Goal: Task Accomplishment & Management: Complete application form

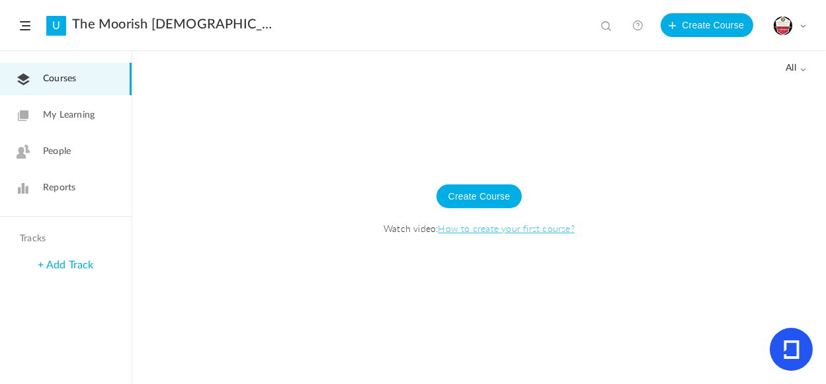
click at [799, 28] on div "My Profile University Settings Current Plan Billing Details Logout" at bounding box center [789, 26] width 33 height 20
click at [727, 223] on span "Watch video: How to create your first course?" at bounding box center [478, 227] width 667 height 13
click at [803, 71] on span at bounding box center [803, 69] width 7 height 7
click at [490, 119] on div at bounding box center [478, 233] width 693 height 301
click at [69, 111] on span "My Learning" at bounding box center [69, 115] width 52 height 14
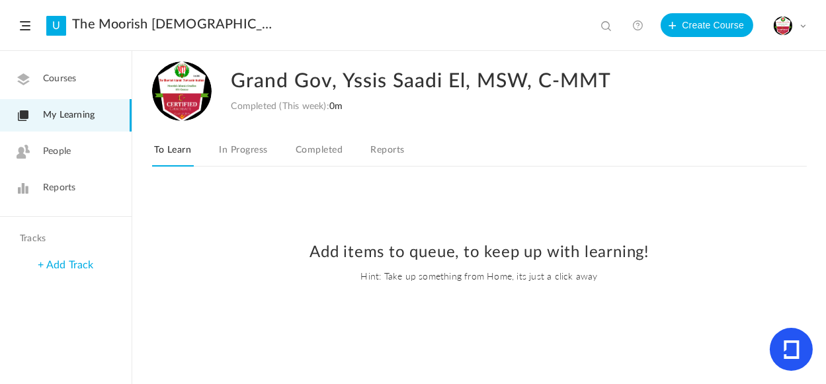
click at [81, 153] on link "People" at bounding box center [66, 152] width 132 height 32
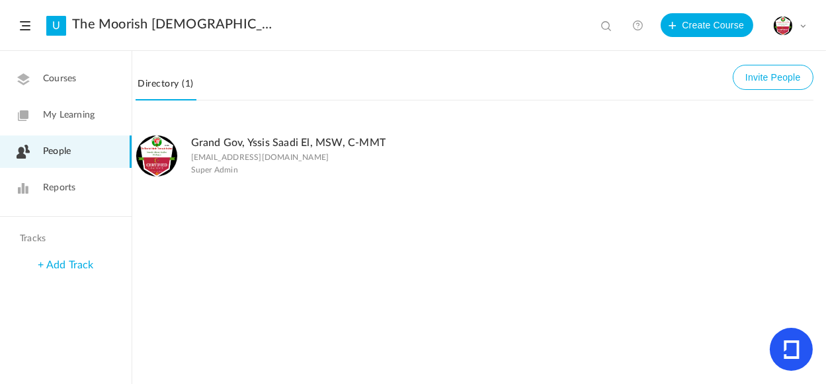
click at [81, 114] on span "My Learning" at bounding box center [69, 115] width 52 height 14
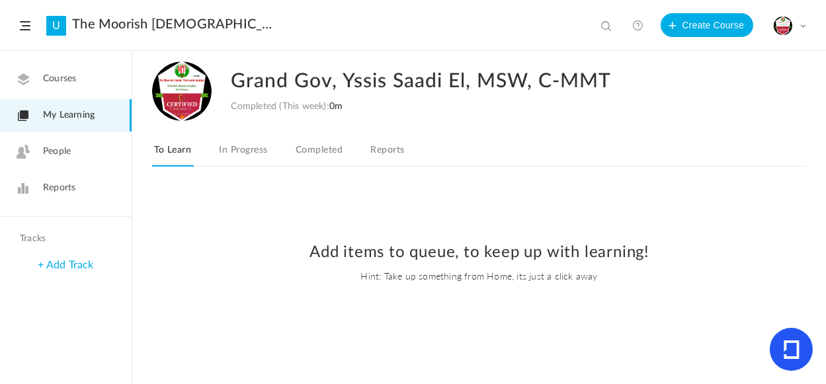
click at [241, 156] on link "In Progress" at bounding box center [243, 153] width 54 height 25
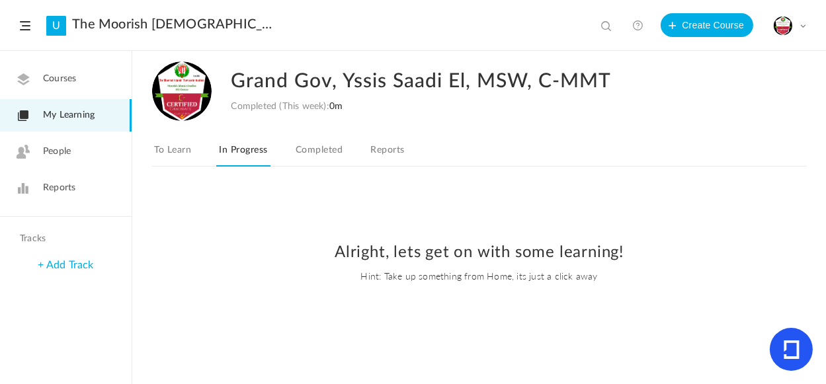
click at [337, 152] on link "Completed" at bounding box center [319, 153] width 52 height 25
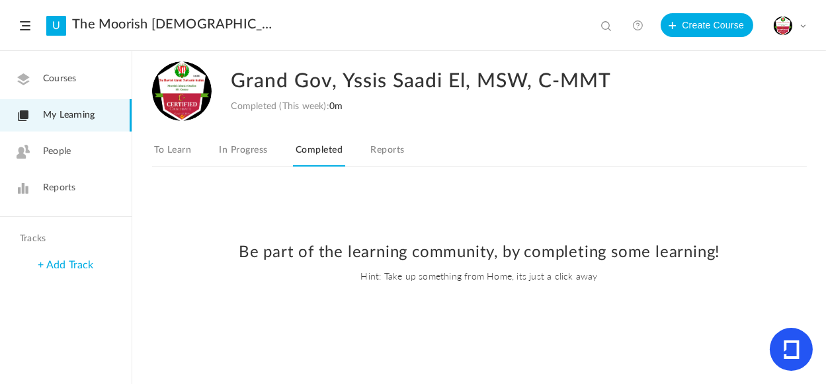
click at [399, 154] on link "Reports" at bounding box center [387, 153] width 39 height 25
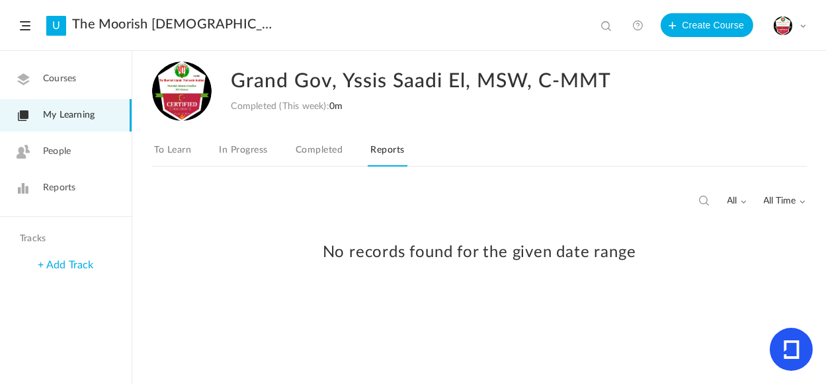
click at [54, 83] on span "Courses" at bounding box center [59, 79] width 33 height 14
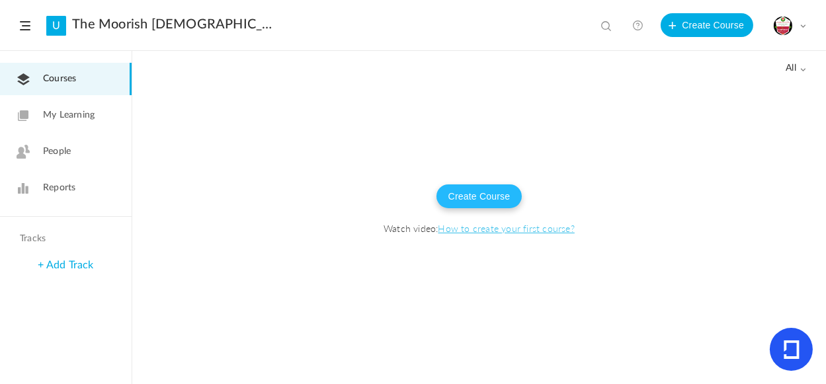
click at [479, 194] on button "Create Course" at bounding box center [479, 196] width 86 height 24
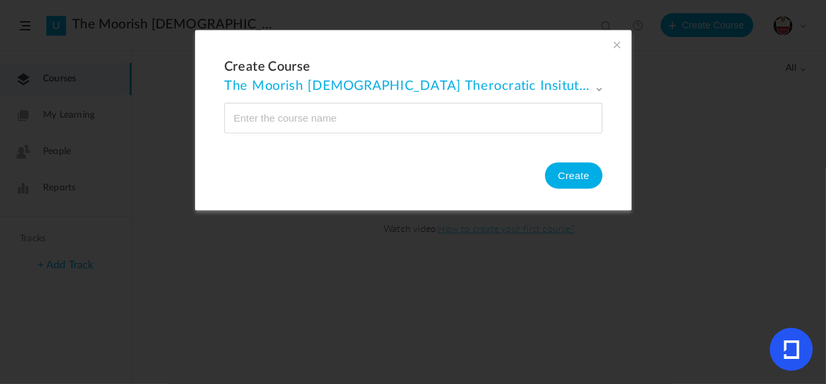
type input "M"
type input "101 Moorish Islamic Course"
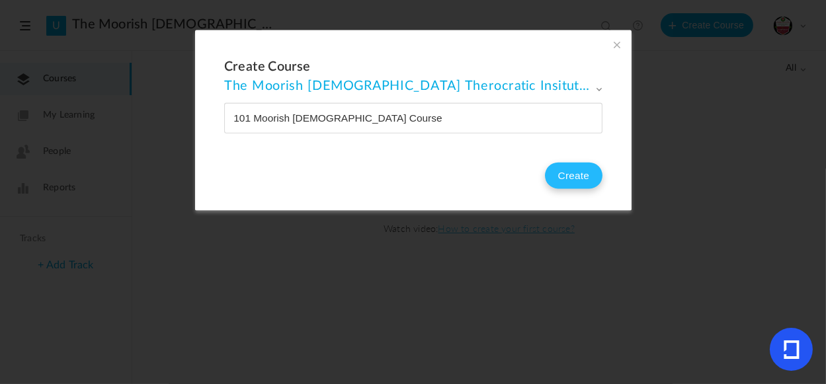
click at [577, 179] on button "Create" at bounding box center [573, 176] width 58 height 26
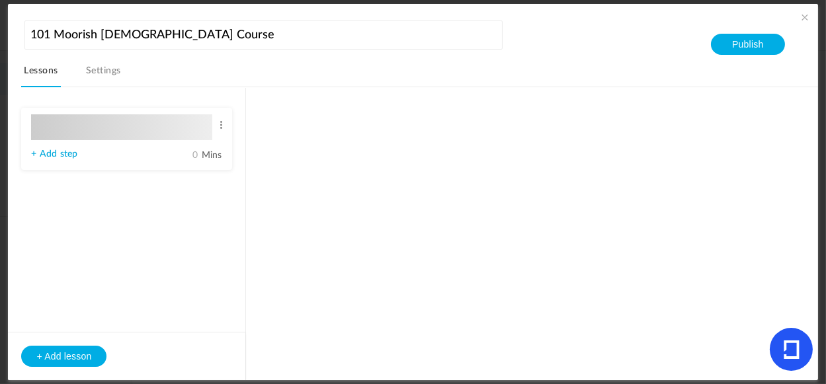
type input "Lesson 1"
type input "0"
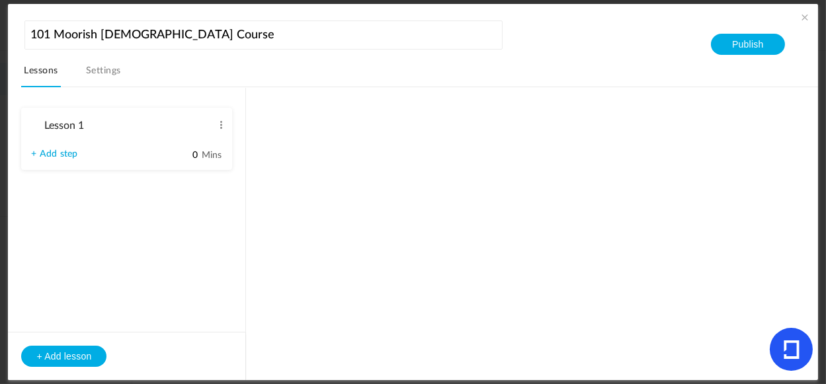
type input "Step 1"
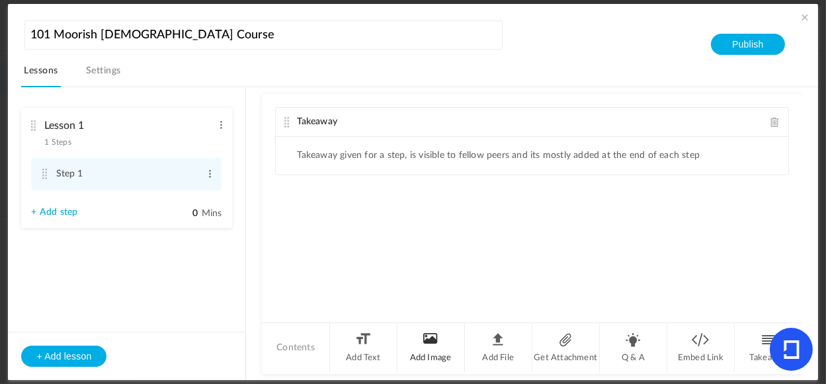
click at [430, 346] on li "Add Image" at bounding box center [430, 348] width 67 height 50
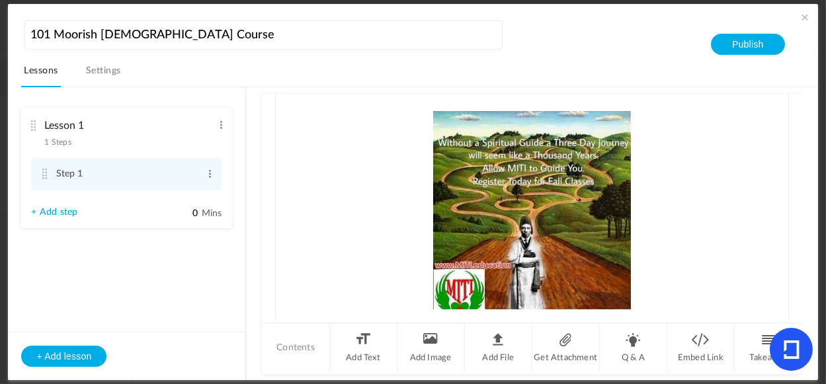
scroll to position [198, 0]
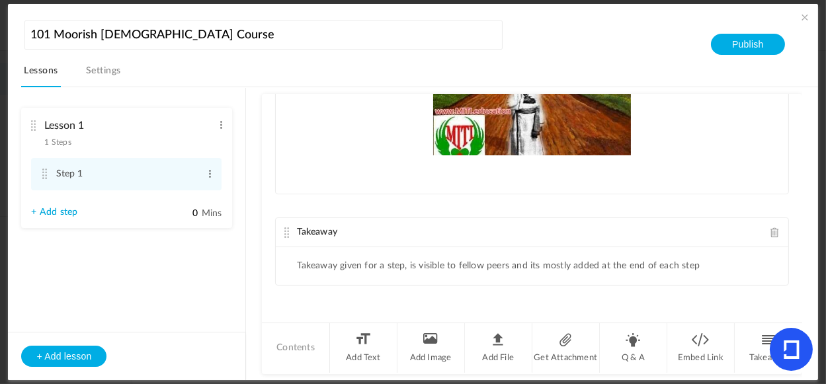
click at [99, 70] on link "Settings" at bounding box center [103, 74] width 40 height 25
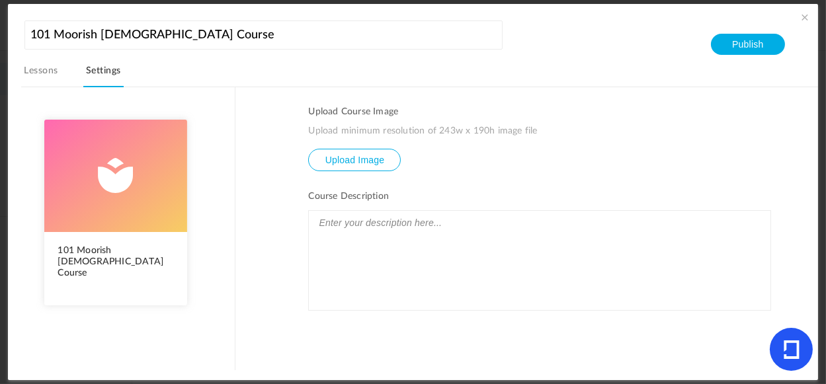
click at [43, 71] on link "Lessons" at bounding box center [40, 74] width 39 height 25
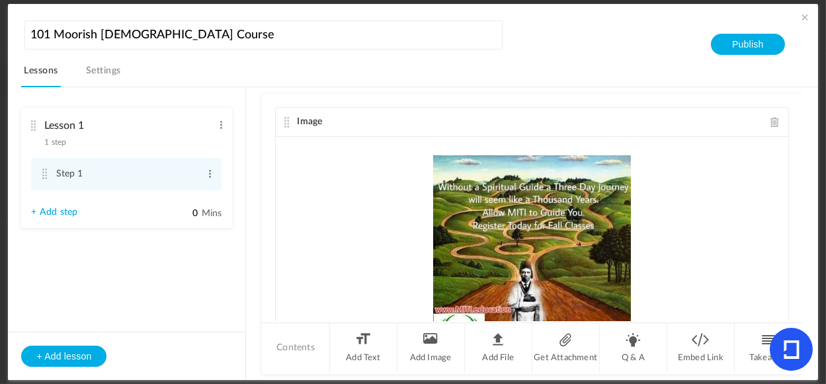
click at [97, 65] on link "Settings" at bounding box center [103, 74] width 40 height 25
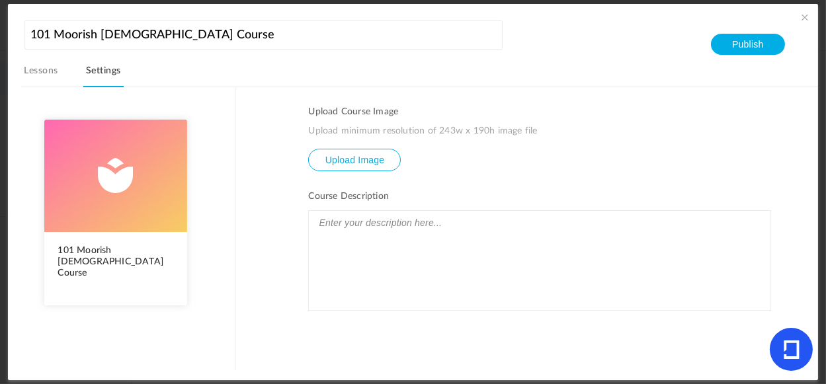
click at [358, 164] on input "file" at bounding box center [354, 169] width 91 height 40
click at [350, 159] on input "file" at bounding box center [354, 169] width 91 height 40
type input "C:\fakepath\LESSON 5 PIC.png"
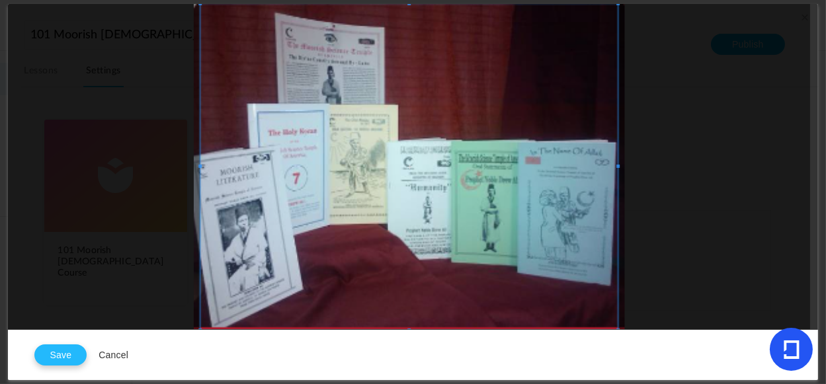
click at [66, 354] on button "Save" at bounding box center [60, 354] width 52 height 21
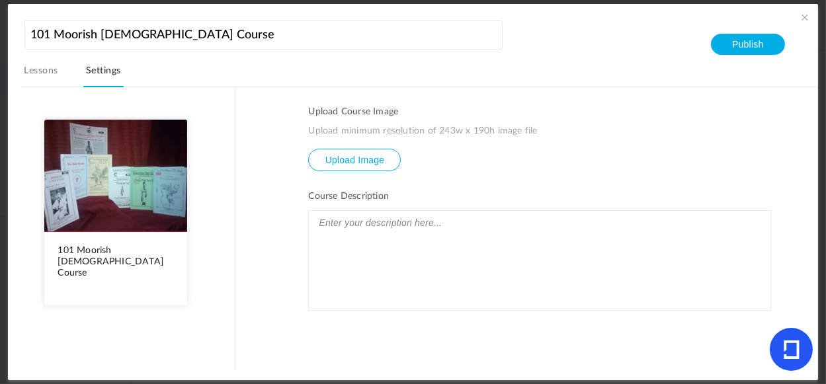
click at [451, 221] on p at bounding box center [539, 222] width 448 height 17
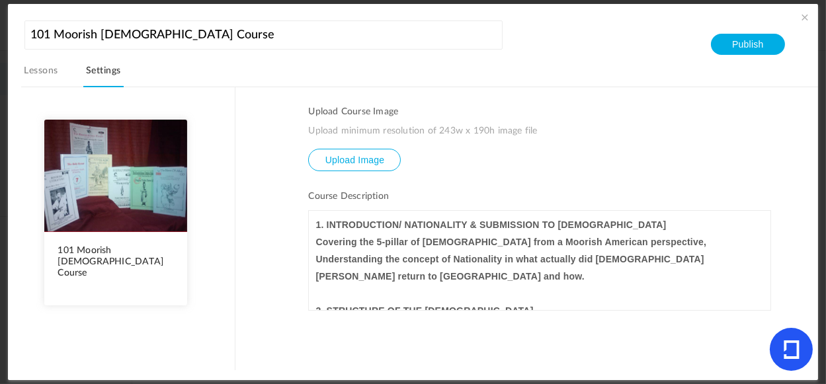
scroll to position [0, 0]
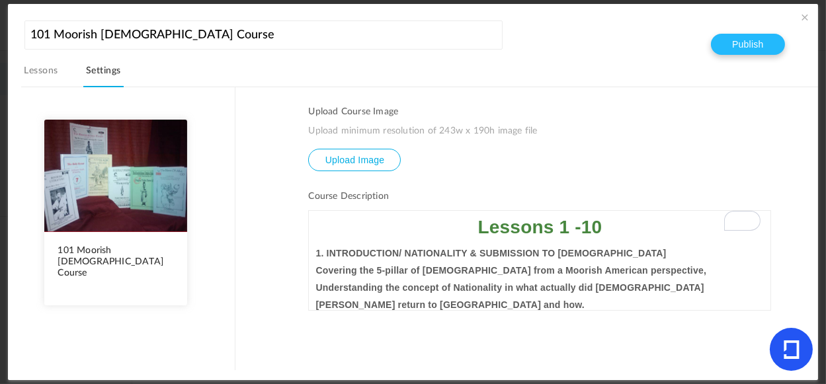
click at [754, 40] on button "Publish" at bounding box center [747, 44] width 73 height 21
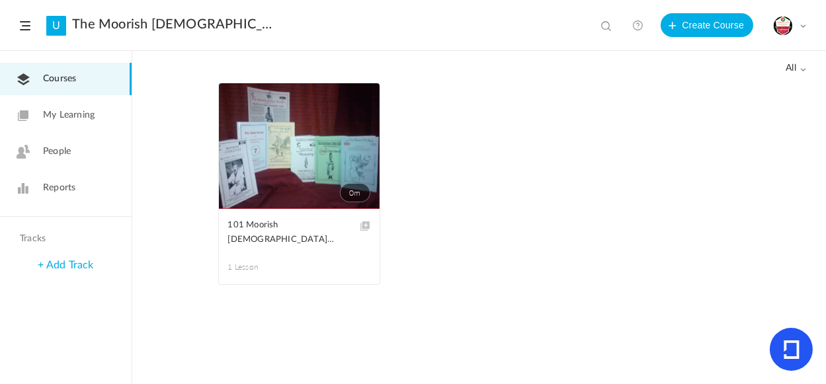
click at [801, 67] on span at bounding box center [803, 69] width 7 height 7
click at [602, 149] on ul "0m Edit Delete Move to draft 101 Moorish Islamic Course 1 Lesson This course is…" at bounding box center [479, 191] width 522 height 216
click at [0, 0] on span at bounding box center [0, 0] width 0 height 0
click at [486, 138] on ul "0m Edit Delete Move to draft 101 Moorish Islamic Course 1 Lesson This course is…" at bounding box center [479, 191] width 522 height 216
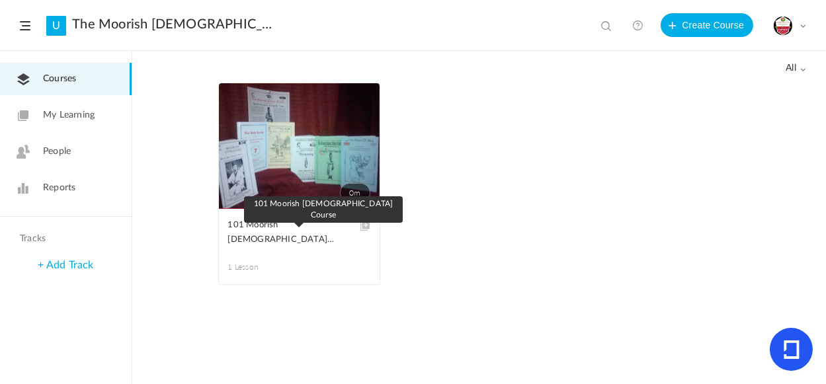
click at [255, 229] on span "101 Moorish [DEMOGRAPHIC_DATA] Course" at bounding box center [289, 232] width 122 height 29
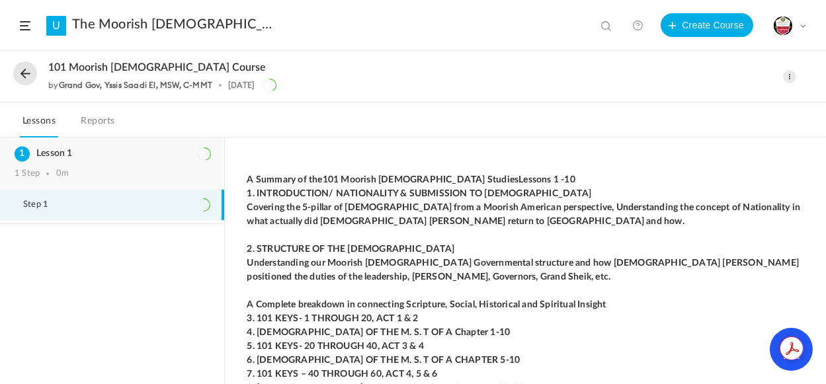
click at [129, 164] on div "Lesson 1 1 Step 0m" at bounding box center [112, 163] width 224 height 52
click at [26, 65] on button at bounding box center [25, 73] width 24 height 24
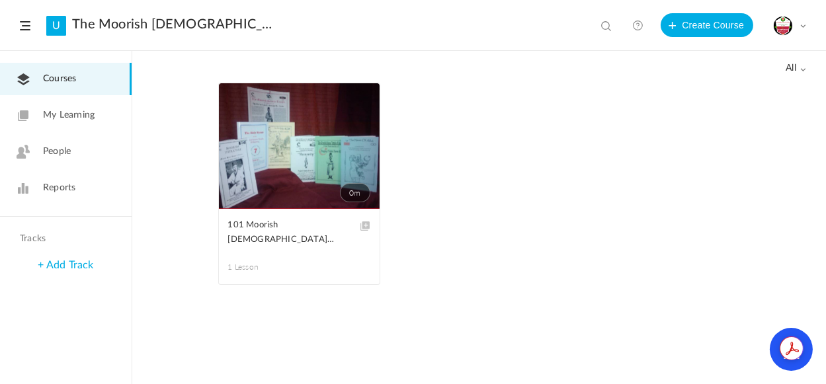
click at [343, 150] on link "0m" at bounding box center [299, 146] width 161 height 126
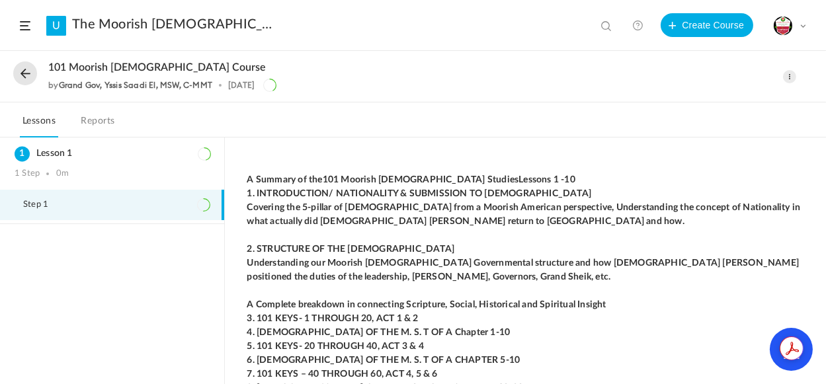
drag, startPoint x: 477, startPoint y: 249, endPoint x: 495, endPoint y: 216, distance: 37.6
click at [455, 249] on strong "2. STRUCTURE OF THE MOORISH SCIENCE TEMPLE OF AMERICA" at bounding box center [351, 249] width 208 height 9
click at [793, 78] on span at bounding box center [789, 76] width 13 height 13
click at [690, 104] on link "Edit" at bounding box center [733, 106] width 124 height 24
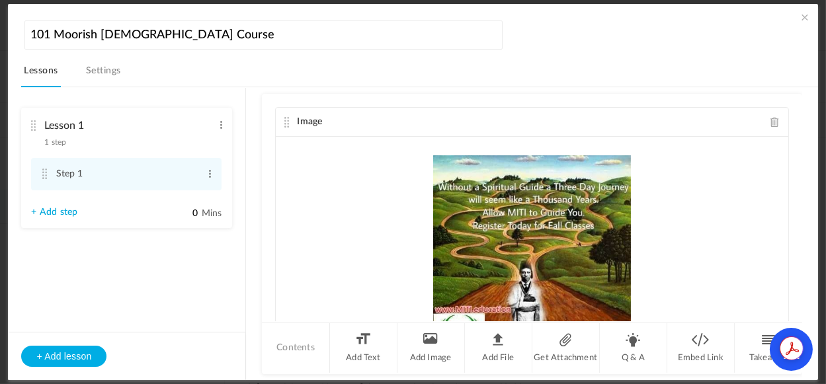
drag, startPoint x: 792, startPoint y: 153, endPoint x: 799, endPoint y: 212, distance: 59.9
click at [799, 224] on div "Lesson 1 1 step Edit Delete Step 1 Edit Delete + Add step 0" at bounding box center [419, 234] width 796 height 294
drag, startPoint x: 793, startPoint y: 193, endPoint x: 801, endPoint y: 294, distance: 100.7
click at [801, 294] on div "Lesson 1 1 step Edit Delete Step 1 Edit Delete + Add step 0" at bounding box center [419, 234] width 796 height 294
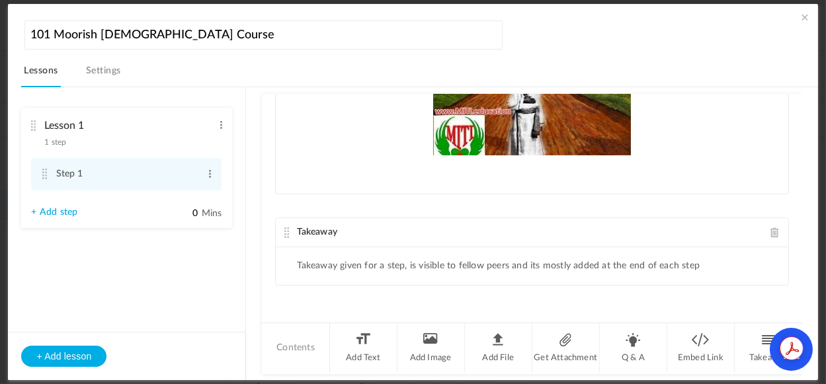
click at [106, 65] on link "Settings" at bounding box center [103, 74] width 40 height 25
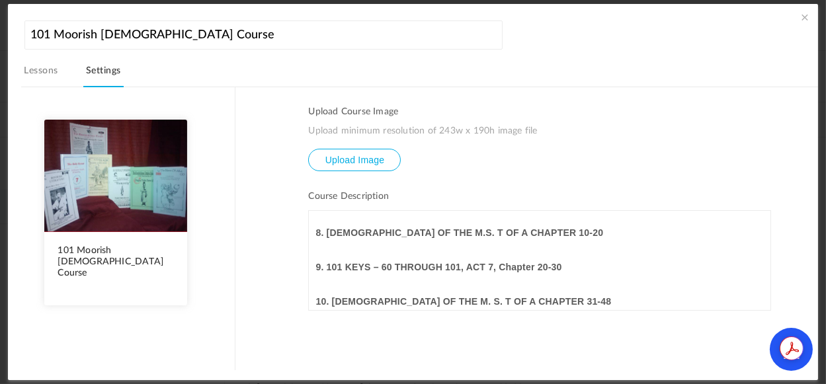
scroll to position [0, 0]
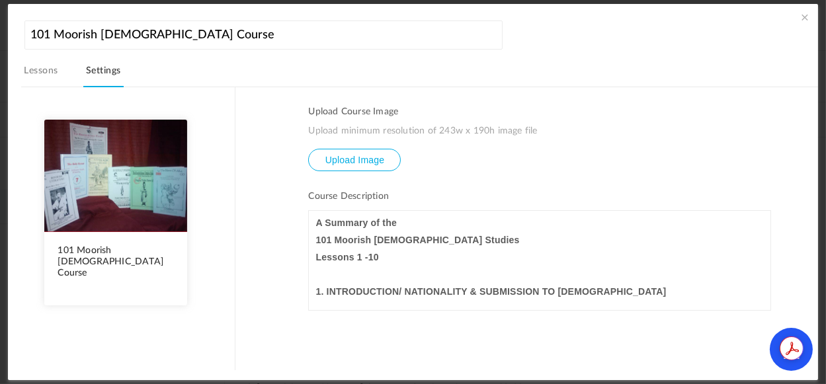
click at [229, 249] on aside "101 Moorish Islamic Course Preview" at bounding box center [121, 229] width 227 height 284
click at [498, 264] on div "A Summary of the 101 Moorish Islamic Studies Lessons 1 -10 1. INTRODUCTION/ NAT…" at bounding box center [539, 260] width 461 height 99
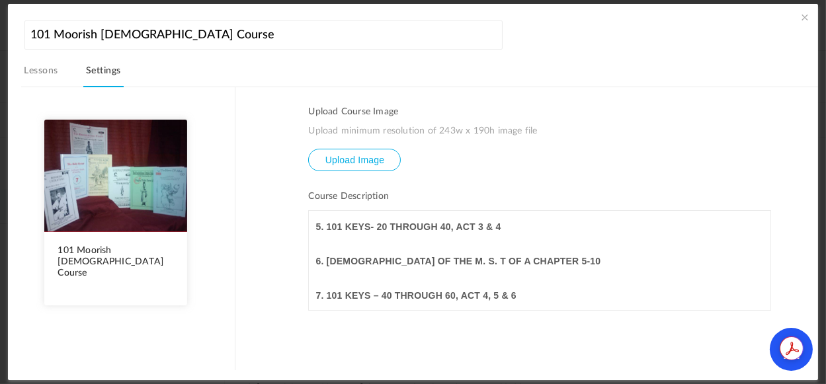
scroll to position [541, 0]
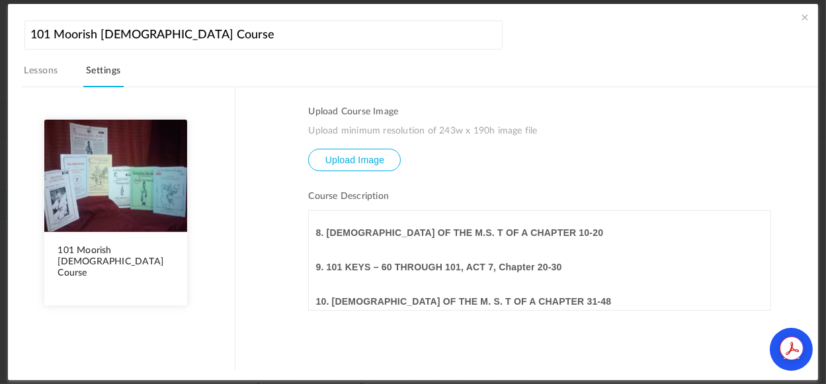
click at [54, 70] on link "Lessons" at bounding box center [40, 74] width 39 height 25
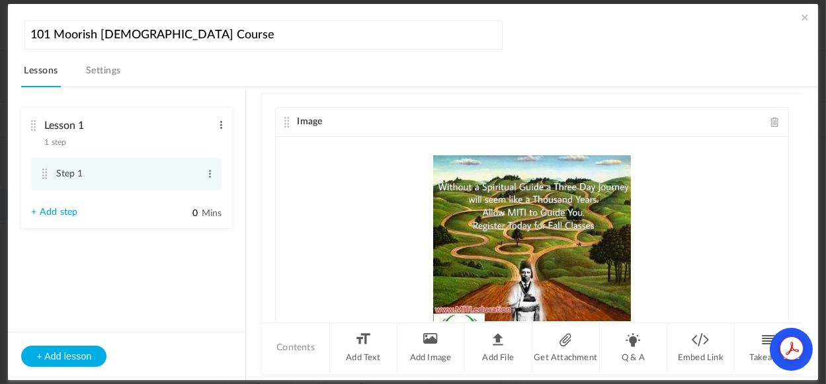
click at [225, 124] on span at bounding box center [221, 124] width 10 height 13
click at [71, 355] on button "+ Add lesson" at bounding box center [63, 356] width 85 height 21
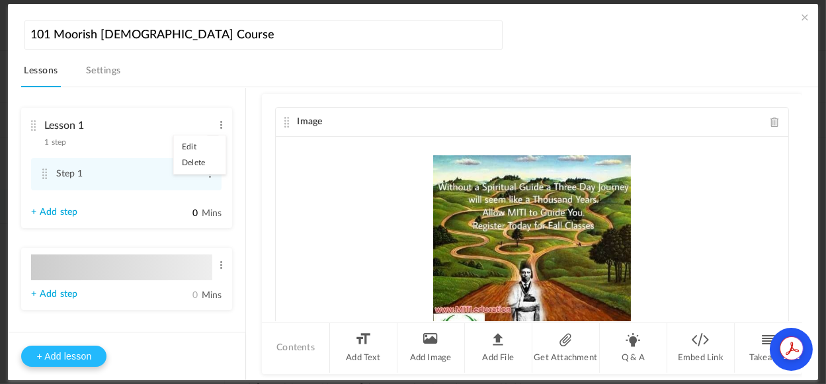
type input "Lesson 2"
type input "0"
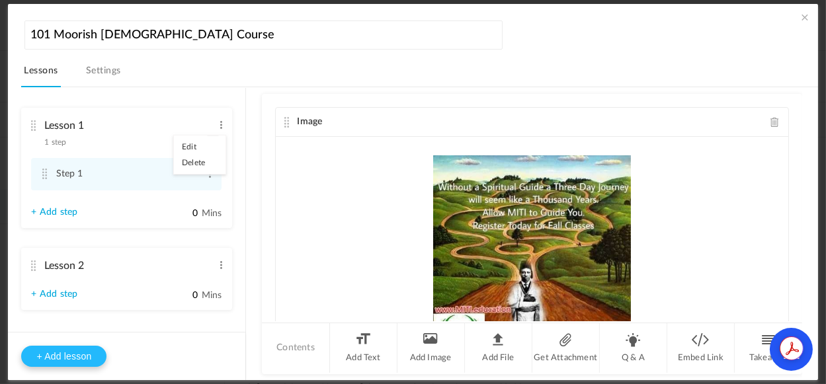
type input "Step 1"
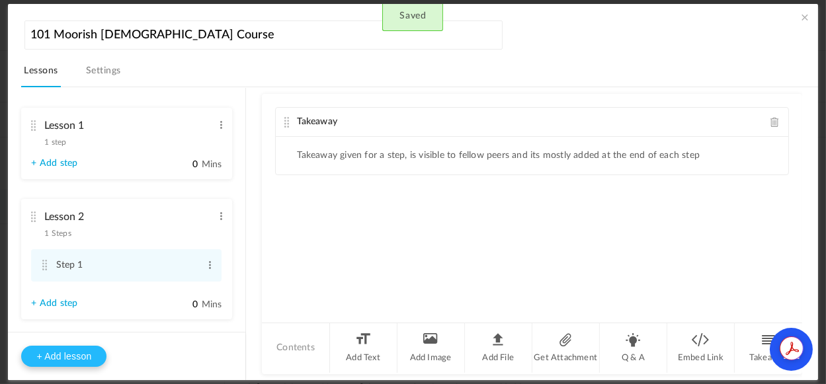
click at [67, 356] on button "+ Add lesson" at bounding box center [63, 356] width 85 height 21
type input "Lesson 3"
type input "0"
type input "Step 1"
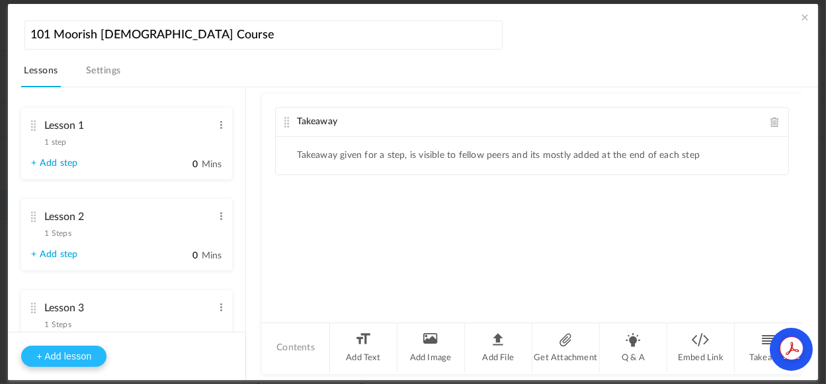
click at [67, 356] on button "+ Add lesson" at bounding box center [63, 356] width 85 height 21
type input "Lesson 4"
type input "0"
type input "Step 1"
click at [67, 356] on button "+ Add lesson" at bounding box center [63, 356] width 85 height 21
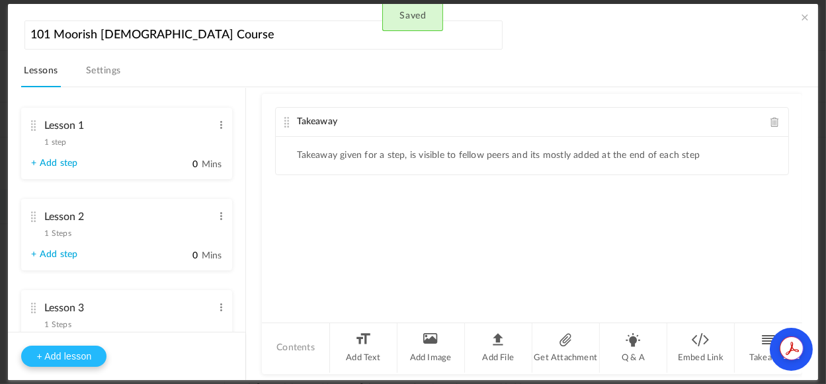
type input "Lesson 5"
type input "0"
type input "Step 1"
click at [67, 356] on button "+ Add lesson" at bounding box center [63, 356] width 85 height 21
type input "Lesson 6"
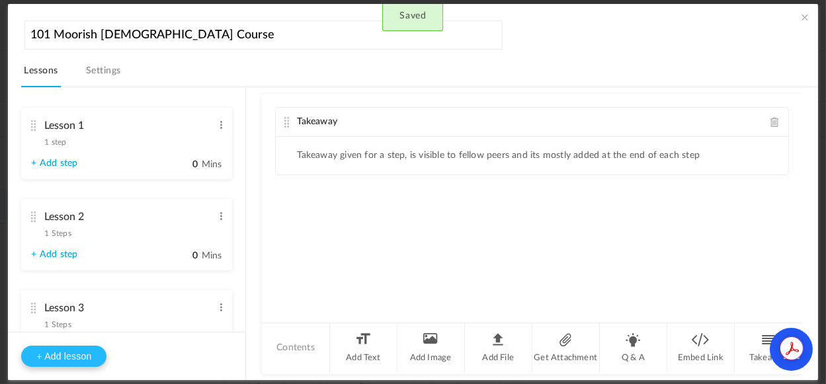
type input "0"
type input "Step 1"
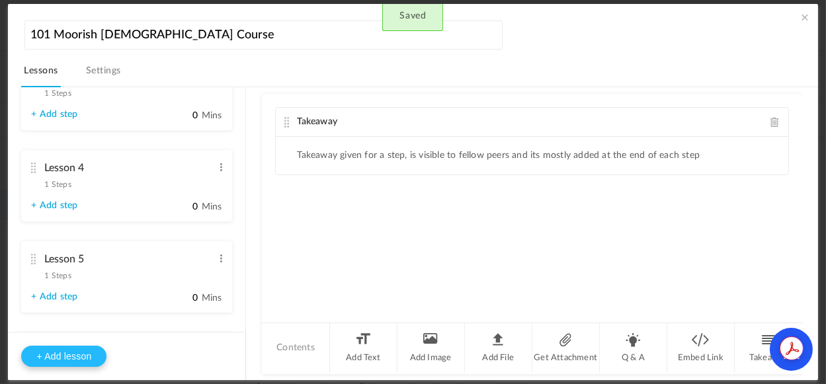
scroll to position [394, 0]
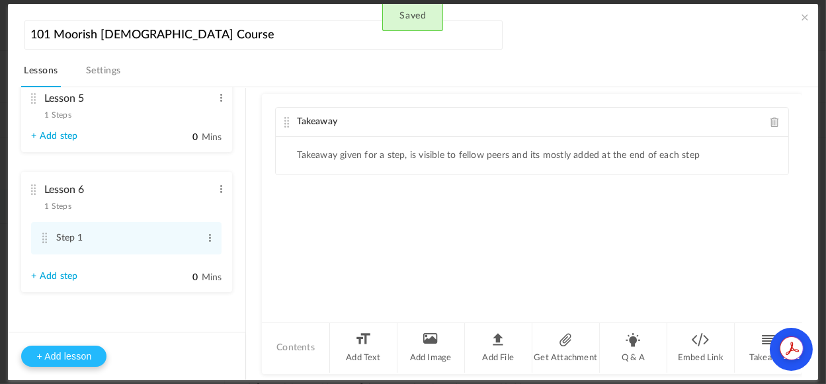
click at [88, 356] on button "+ Add lesson" at bounding box center [63, 356] width 85 height 21
type input "Lesson 7"
type input "0"
type input "Step 1"
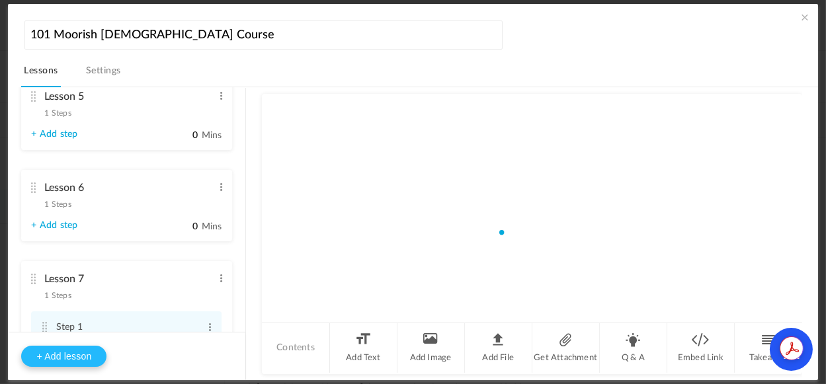
click at [88, 356] on button "+ Add lesson" at bounding box center [63, 356] width 85 height 21
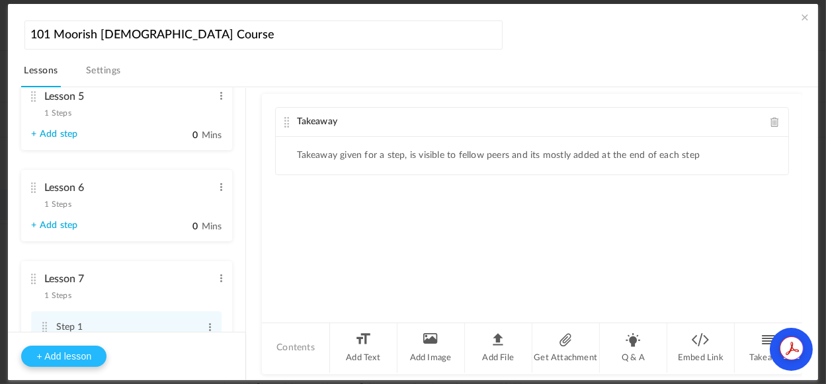
type input "Lesson 8"
type input "0"
type input "Step 1"
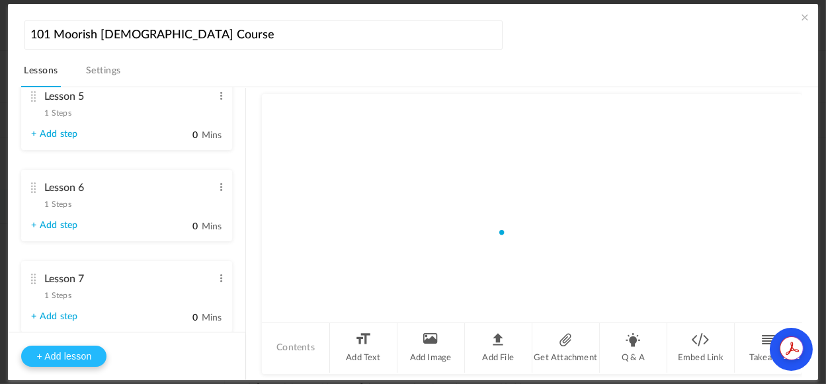
click at [90, 355] on button "+ Add lesson" at bounding box center [63, 356] width 85 height 21
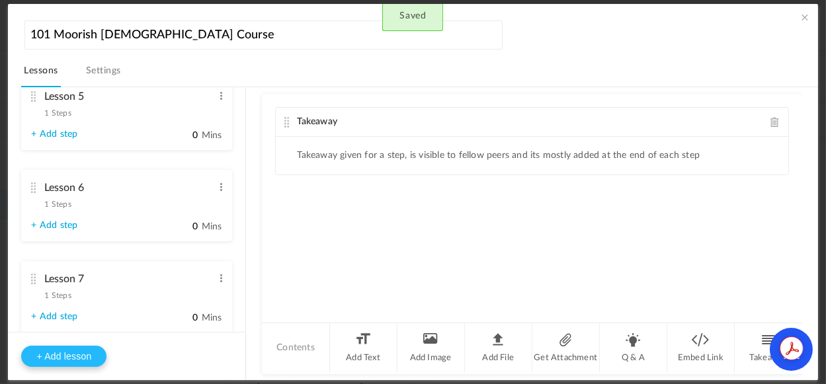
type input "Lesson 9"
type input "0"
type input "Step 1"
click at [90, 355] on button "+ Add lesson" at bounding box center [63, 356] width 85 height 21
type input "Lesson 10"
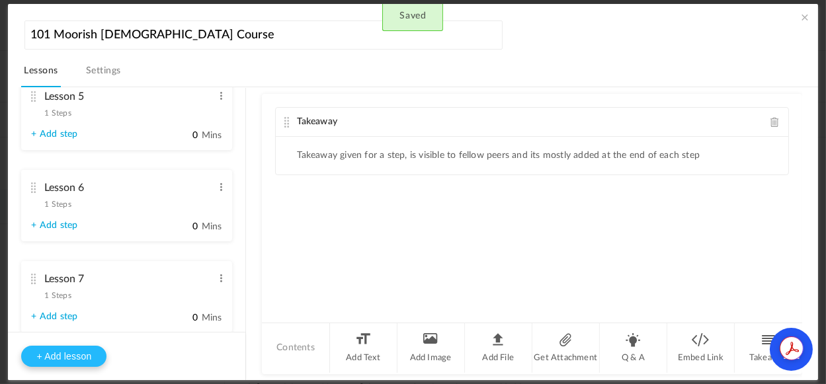
type input "0"
type input "Step 1"
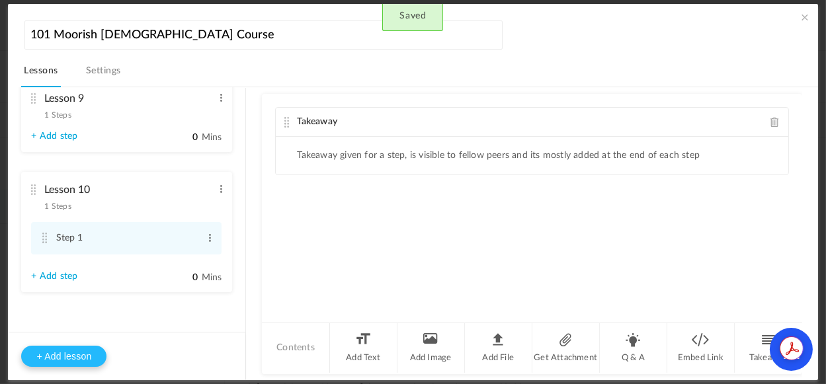
scroll to position [0, 0]
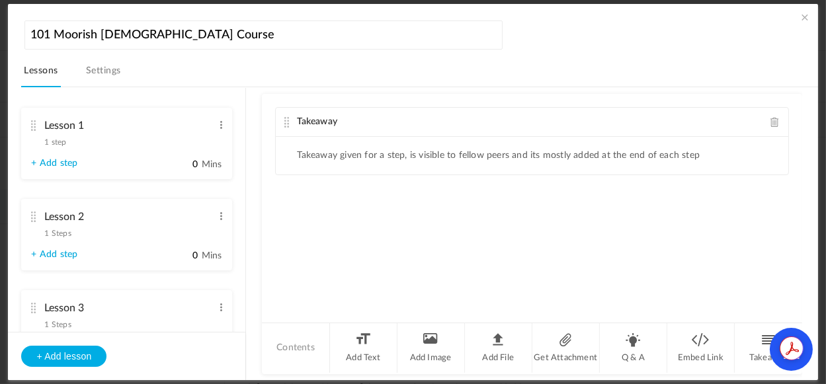
click at [102, 147] on li "Lesson 1 1 step Edit Delete Step 1 Edit Delete + Add step 0" at bounding box center [126, 143] width 211 height 71
click at [223, 123] on li "Lesson 1 1 step Edit Delete Step 1 Edit Delete + Add step 0" at bounding box center [126, 143] width 211 height 71
click at [216, 124] on span at bounding box center [221, 124] width 10 height 13
click at [180, 142] on link "Edit" at bounding box center [200, 147] width 52 height 16
type input "Lesson 1:"
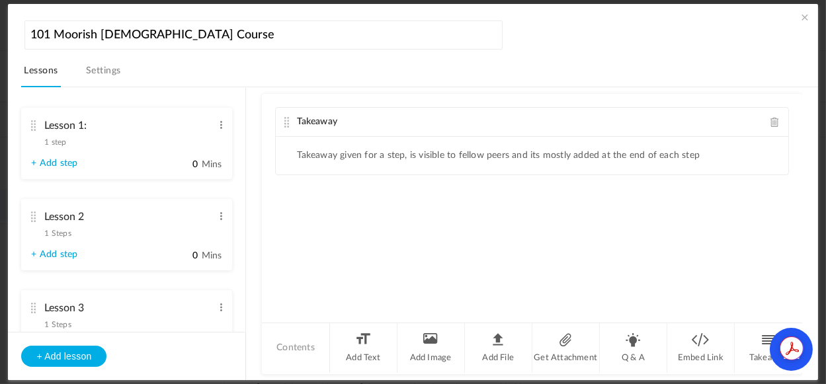
click at [402, 228] on div "Takeaway Takeaway given for a step, is visible to fellow peers and its mostly a…" at bounding box center [531, 207] width 539 height 227
click at [221, 123] on span at bounding box center [221, 124] width 10 height 13
click at [188, 146] on link "Edit" at bounding box center [200, 147] width 52 height 16
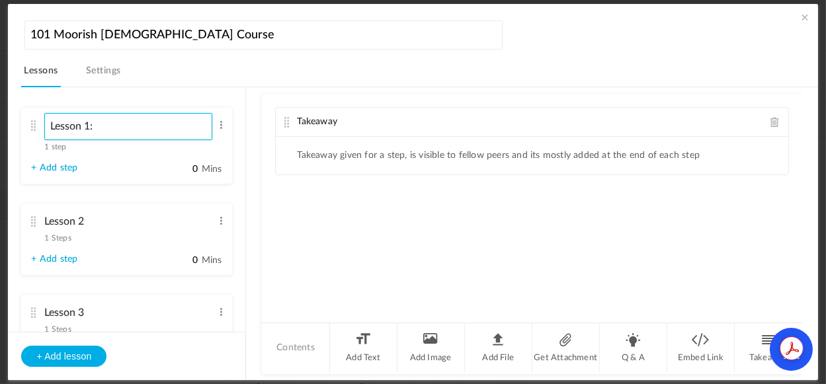
click at [149, 127] on input "Lesson 1:" at bounding box center [128, 126] width 168 height 27
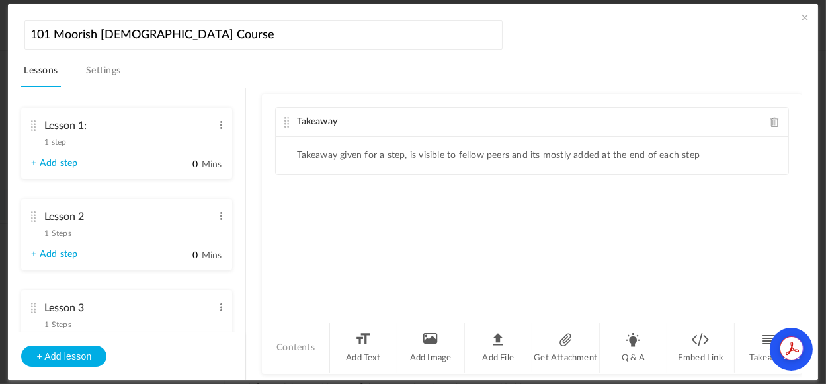
click at [326, 236] on div "Takeaway Takeaway given for a step, is visible to fellow peers and its mostly a…" at bounding box center [531, 207] width 539 height 227
click at [57, 163] on link "+ Add step" at bounding box center [54, 163] width 46 height 11
type input "Step 2"
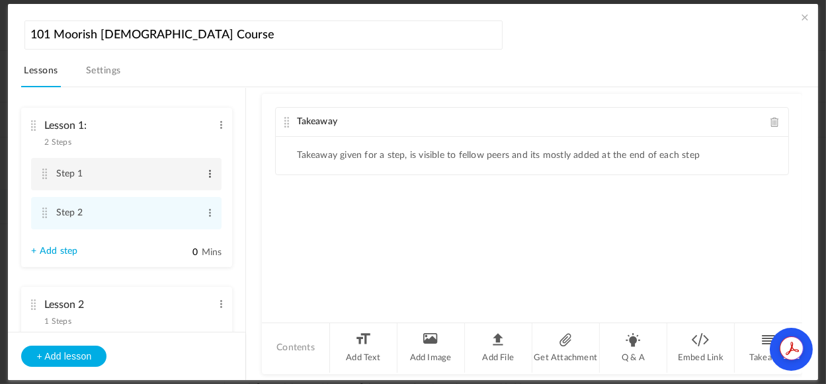
click at [207, 176] on span at bounding box center [210, 173] width 10 height 13
click at [170, 191] on link "Edit" at bounding box center [189, 196] width 52 height 16
click at [770, 122] on span at bounding box center [774, 122] width 9 height 10
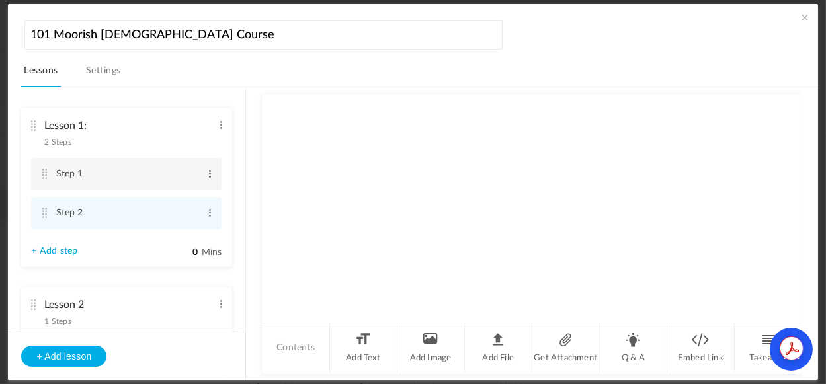
click at [205, 171] on span at bounding box center [210, 173] width 10 height 13
click at [175, 193] on link "Edit" at bounding box center [189, 196] width 52 height 16
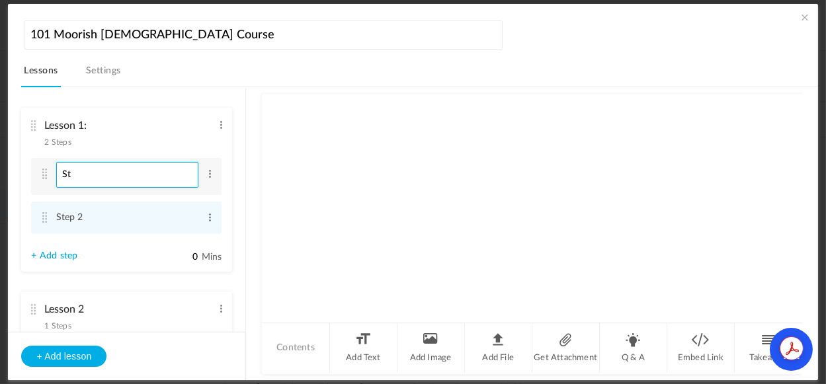
type input "S"
type input "Assignment 1"
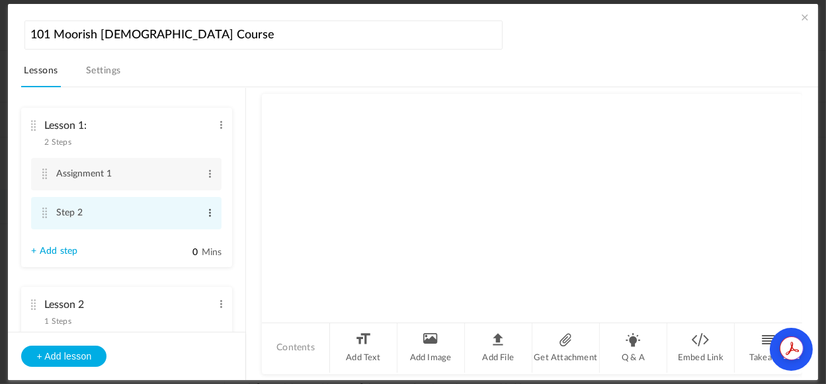
click at [205, 216] on span at bounding box center [210, 212] width 10 height 13
click at [181, 232] on link "Edit" at bounding box center [189, 235] width 52 height 16
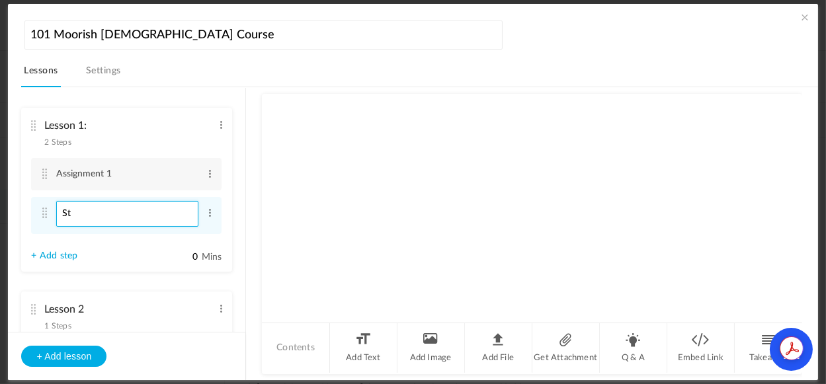
type input "S"
type input "Assignment 2"
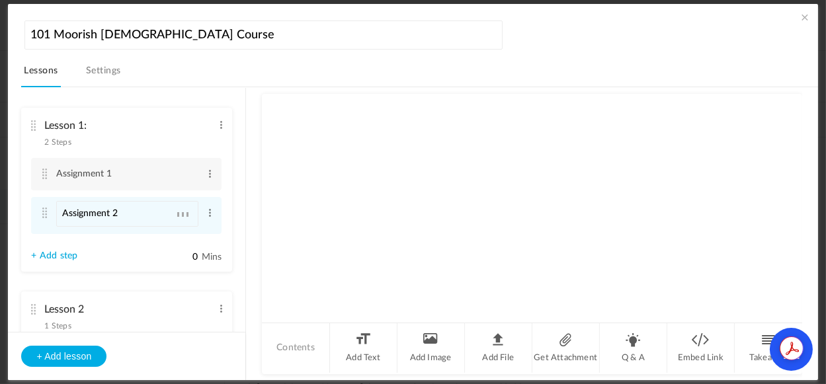
click at [326, 224] on div at bounding box center [531, 207] width 539 height 227
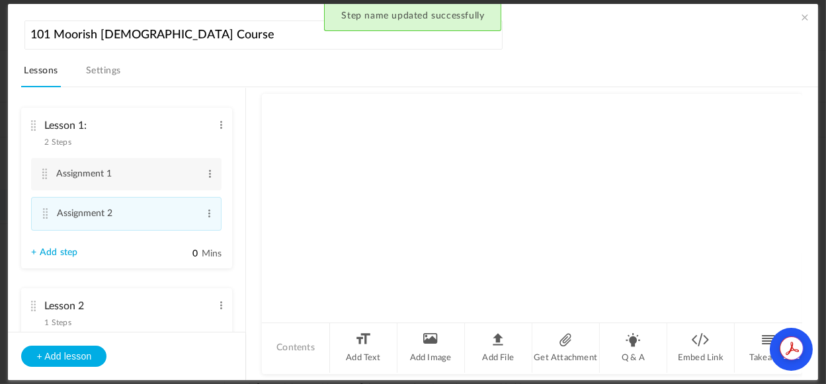
click at [65, 254] on link "+ Add step" at bounding box center [54, 252] width 46 height 11
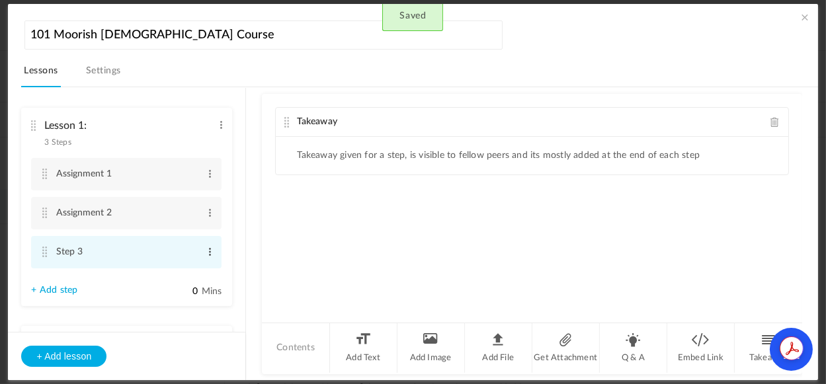
click at [206, 254] on span at bounding box center [210, 251] width 10 height 13
click at [175, 274] on link "Edit" at bounding box center [189, 274] width 52 height 16
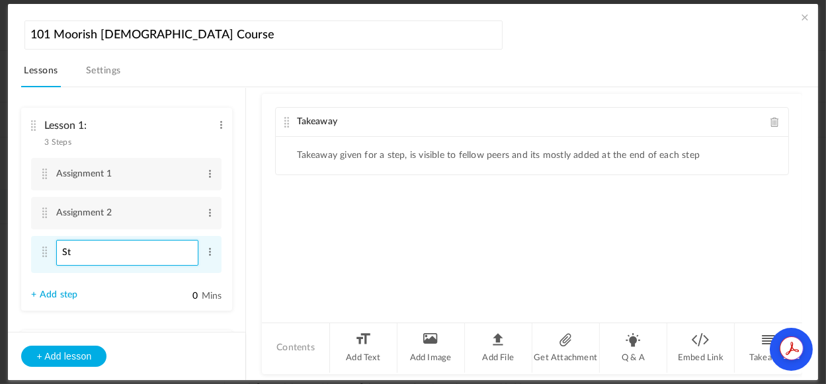
type input "S"
type input "Introduction to Lession 1"
click at [282, 268] on div "Takeaway Takeaway given for a step, is visible to fellow peers and its mostly a…" at bounding box center [531, 207] width 539 height 227
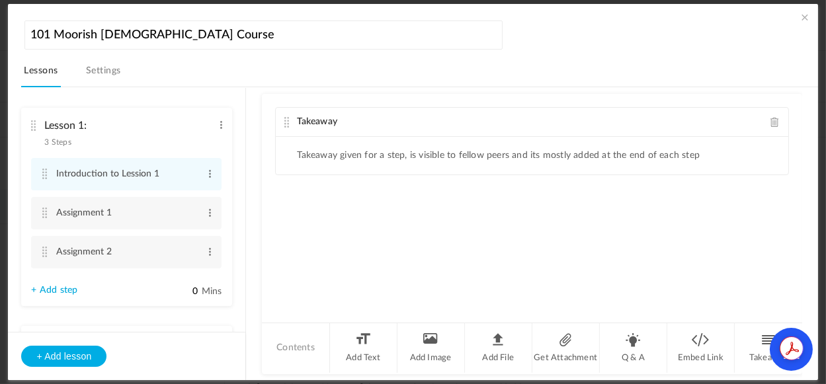
click at [63, 284] on li "Lesson 1: 3 Steps Edit Delete Introduction to Lession 1 Edit Delete Assignment …" at bounding box center [126, 207] width 211 height 198
click at [64, 288] on link "+ Add step" at bounding box center [54, 290] width 46 height 11
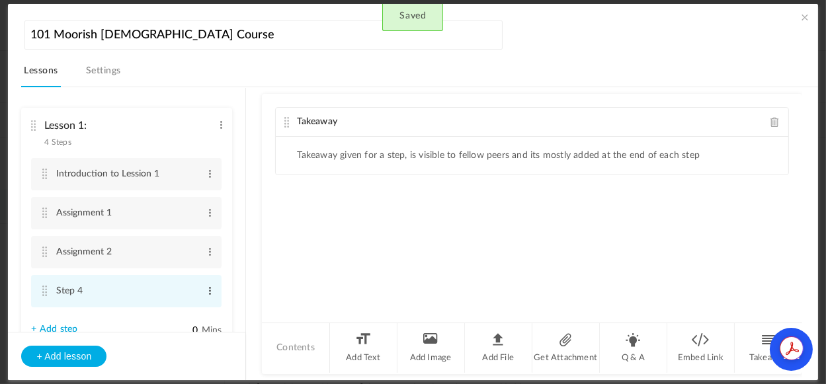
click at [209, 290] on span at bounding box center [210, 290] width 10 height 13
click at [179, 305] on link "Edit" at bounding box center [189, 313] width 52 height 16
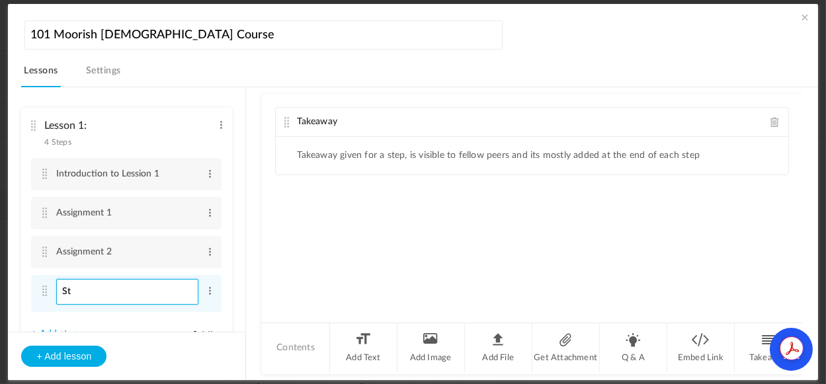
type input "S"
click at [65, 290] on input "Quiz" at bounding box center [127, 292] width 142 height 26
click at [123, 295] on input "Quiz" at bounding box center [127, 292] width 142 height 26
click at [62, 289] on input "Quiz" at bounding box center [127, 292] width 142 height 26
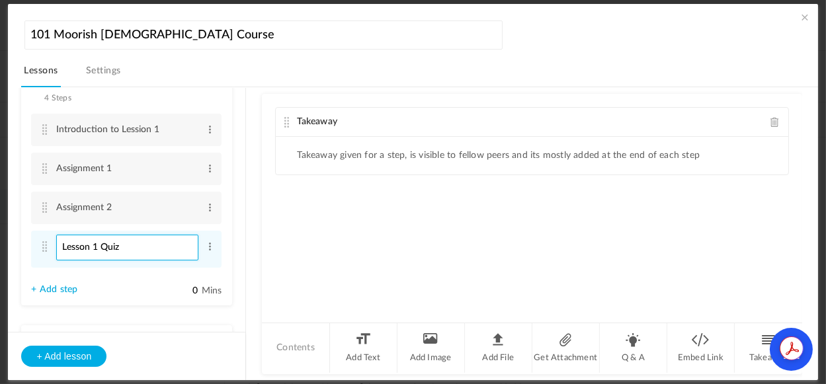
scroll to position [72, 0]
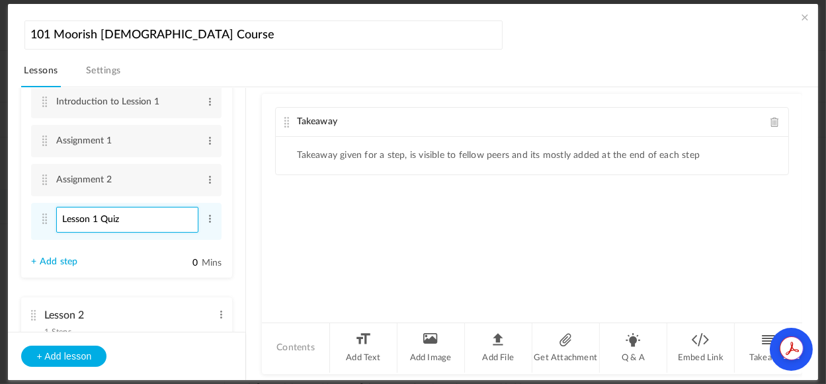
type input "Lesson 1 Quiz"
click at [112, 266] on li "Lesson 1: 4 Steps Edit Delete Introduction to Lession 1 Edit Delete Assignment …" at bounding box center [126, 157] width 211 height 242
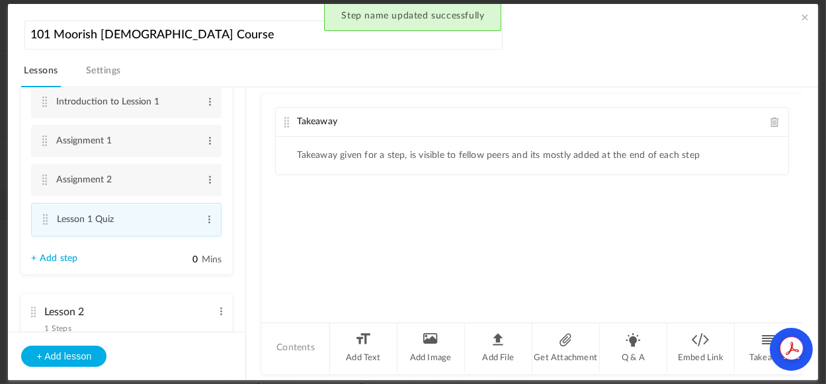
click at [58, 256] on link "+ Add step" at bounding box center [54, 258] width 46 height 11
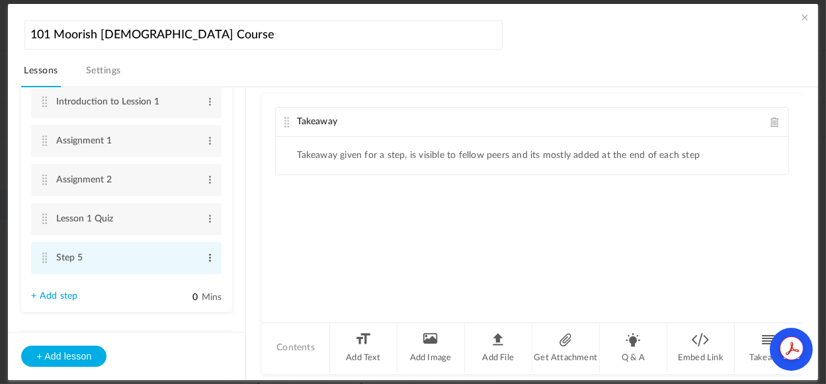
click at [206, 257] on span at bounding box center [210, 257] width 10 height 13
click at [178, 277] on link "Edit" at bounding box center [189, 280] width 52 height 16
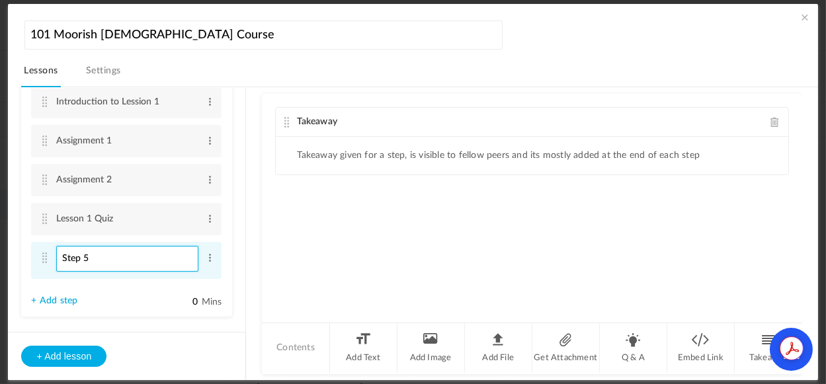
click at [98, 257] on input "Step 5" at bounding box center [127, 259] width 142 height 26
type input "S"
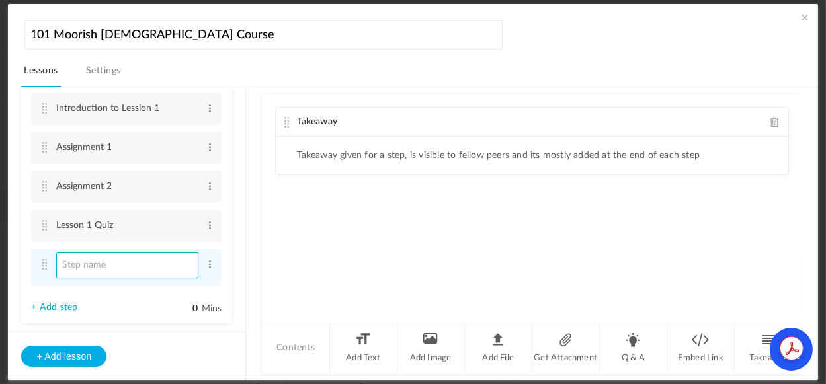
scroll to position [52, 0]
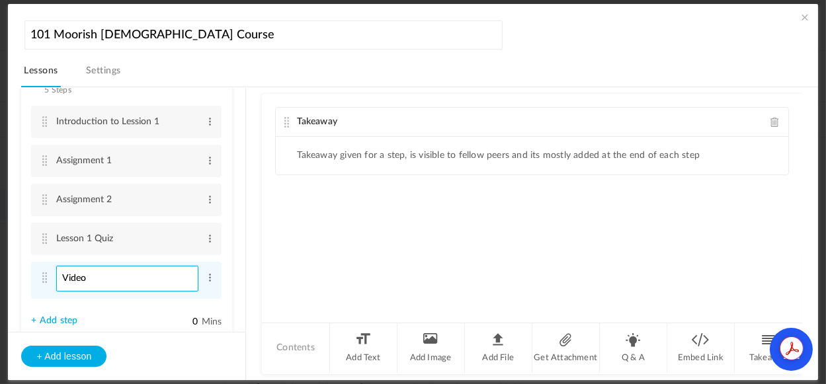
type input "Video"
click at [63, 318] on link "+ Add step" at bounding box center [54, 320] width 46 height 11
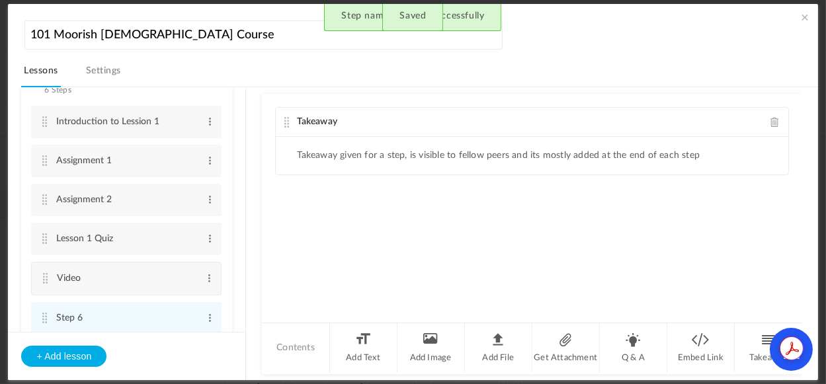
scroll to position [69, 0]
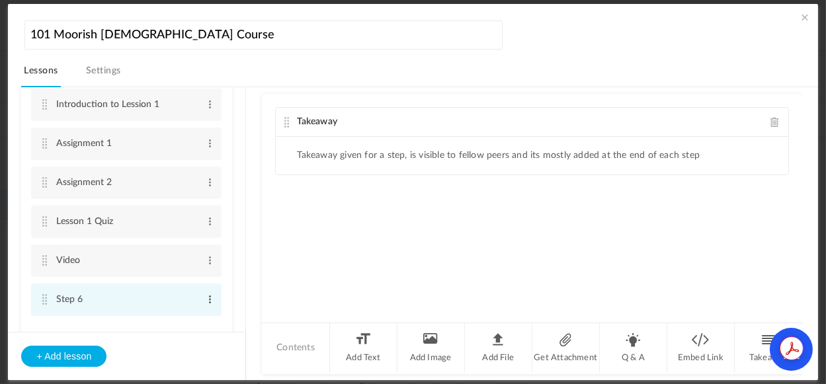
click at [206, 298] on span at bounding box center [210, 299] width 10 height 13
click at [178, 317] on link "Edit" at bounding box center [189, 321] width 52 height 16
type input "S"
type input "Reading"
click at [281, 247] on div "Takeaway Takeaway given for a step, is visible to fellow peers and its mostly a…" at bounding box center [531, 207] width 539 height 227
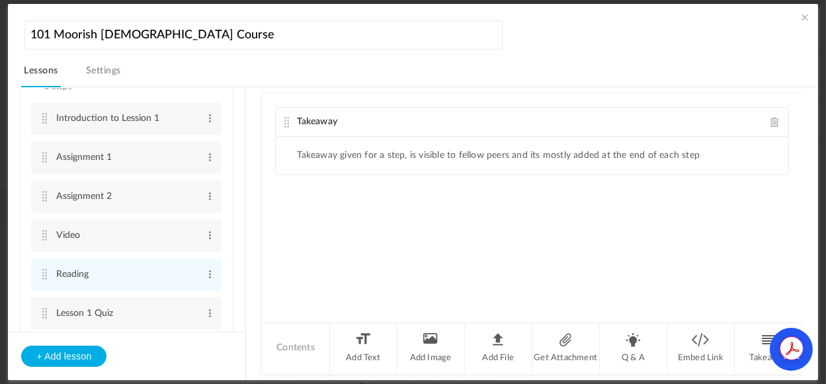
scroll to position [83, 0]
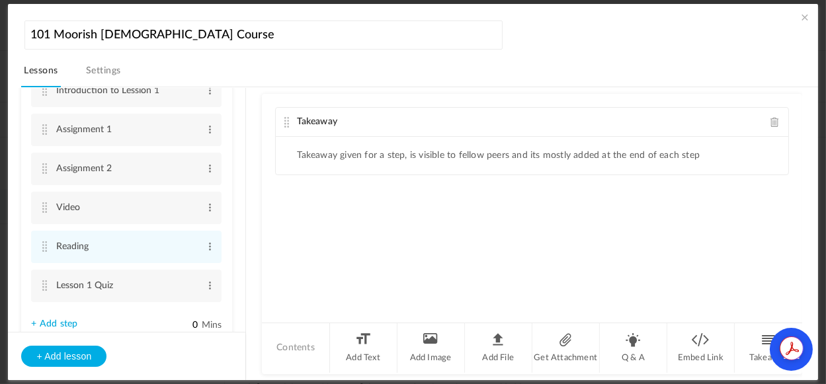
drag, startPoint x: 241, startPoint y: 147, endPoint x: 243, endPoint y: 122, distance: 25.3
click at [243, 122] on ul "Lesson 1: 6 Steps Edit Delete Introduction to Lession 1 Edit Delete Assignment …" at bounding box center [126, 210] width 237 height 244
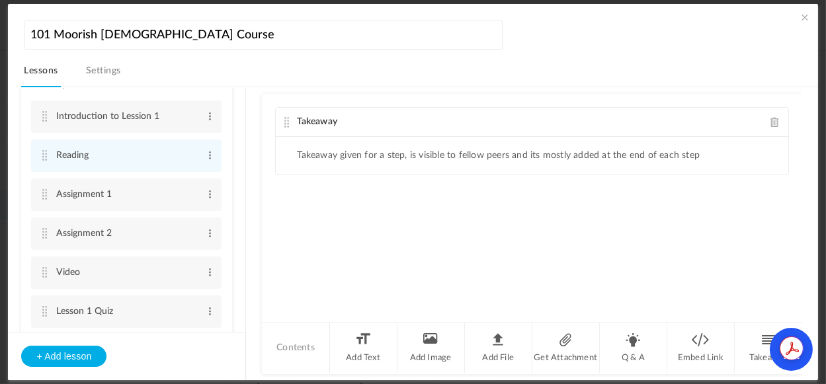
scroll to position [66, 0]
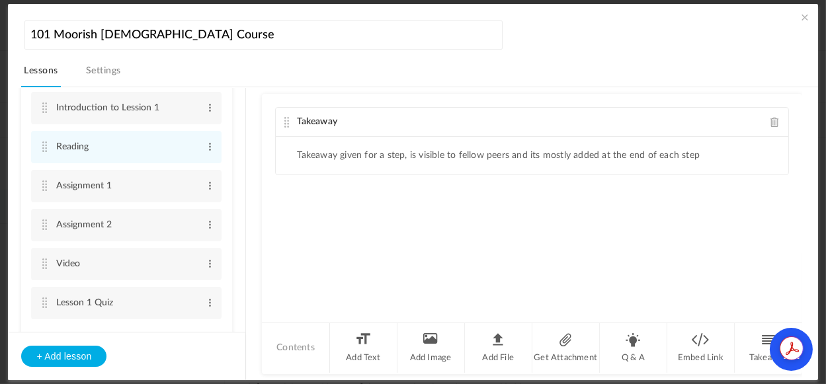
drag, startPoint x: 241, startPoint y: 130, endPoint x: 245, endPoint y: 110, distance: 20.1
click at [245, 110] on ul "Lesson 1: 6 Steps Edit Delete Introduction to Lession 1 Edit Delete Reading Edi…" at bounding box center [126, 210] width 237 height 244
drag, startPoint x: 240, startPoint y: 126, endPoint x: 245, endPoint y: 99, distance: 27.6
click at [245, 99] on ul "Lesson 1: 6 Steps Edit Delete Introduction to Lession 1 Edit Delete Reading Edi…" at bounding box center [126, 210] width 237 height 244
drag, startPoint x: 240, startPoint y: 114, endPoint x: 241, endPoint y: 101, distance: 13.2
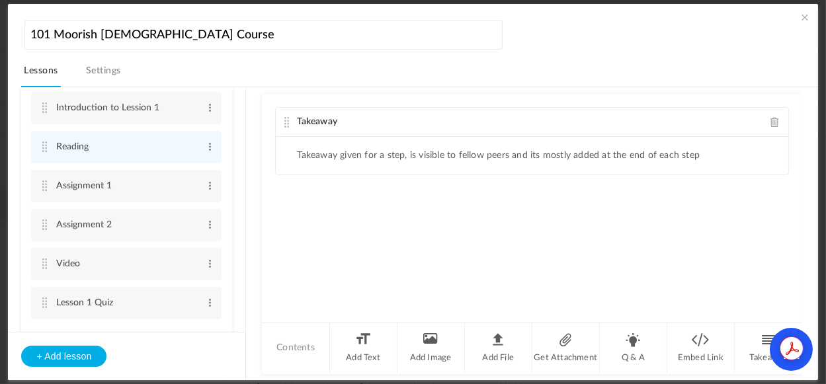
click at [241, 101] on ul "Lesson 1: 6 Steps Edit Delete Introduction to Lession 1 Edit Delete Reading Edi…" at bounding box center [126, 210] width 237 height 244
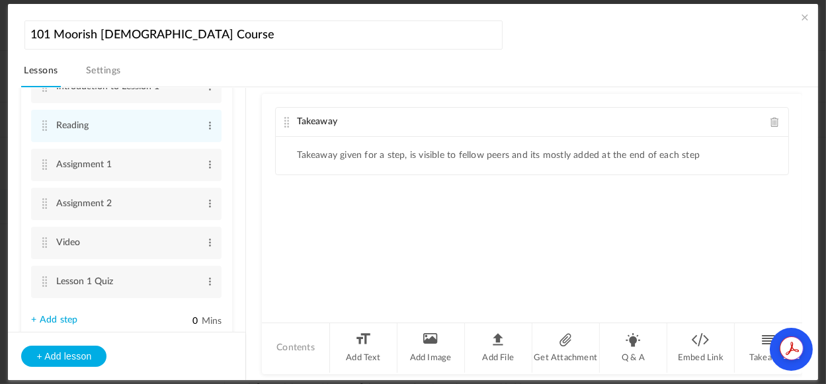
scroll to position [29, 0]
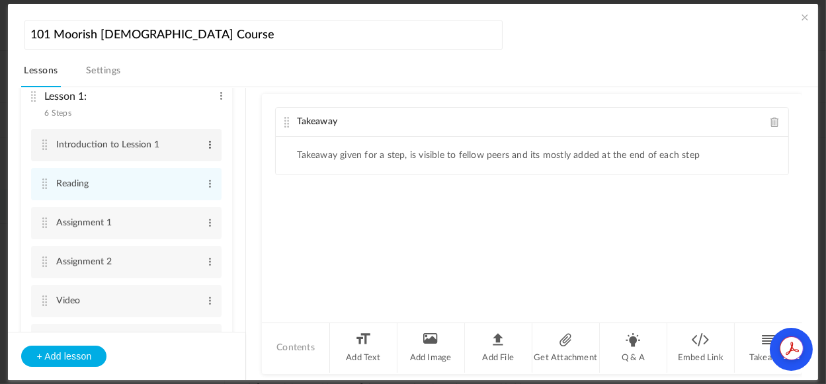
click at [205, 147] on span at bounding box center [210, 144] width 10 height 13
click at [174, 165] on link "Edit" at bounding box center [189, 167] width 52 height 16
click at [303, 223] on div "Takeaway Takeaway given for a step, is visible to fellow peers and its mostly a…" at bounding box center [531, 207] width 539 height 227
click at [771, 124] on span at bounding box center [774, 122] width 9 height 10
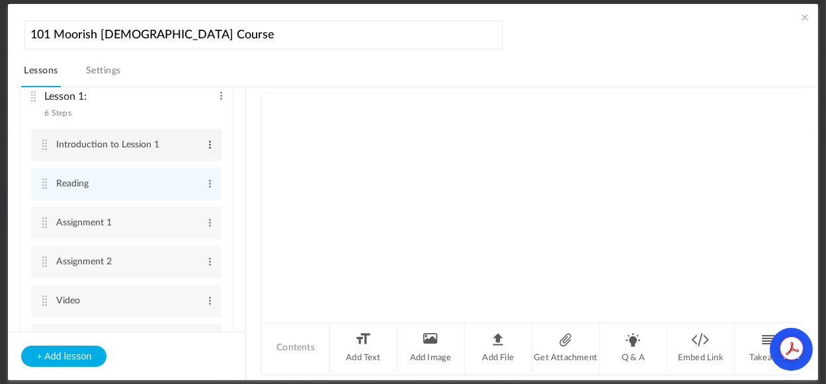
click at [206, 143] on span at bounding box center [210, 144] width 10 height 13
click at [336, 157] on div at bounding box center [531, 207] width 539 height 227
click at [205, 143] on span at bounding box center [210, 144] width 10 height 13
click at [177, 166] on link "Edit" at bounding box center [189, 167] width 52 height 16
click at [205, 146] on span at bounding box center [210, 144] width 10 height 13
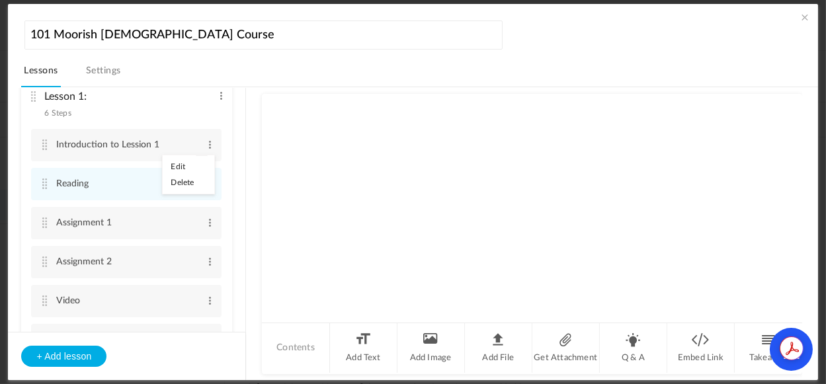
click at [406, 193] on div at bounding box center [531, 207] width 539 height 227
drag, startPoint x: 241, startPoint y: 112, endPoint x: 241, endPoint y: 90, distance: 21.8
click at [241, 90] on ul "Lesson 1: 6 Steps Edit Delete Introduction to Lession 1 Edit Delete Reading Edi…" at bounding box center [126, 210] width 237 height 244
click at [217, 97] on span at bounding box center [221, 95] width 10 height 13
click at [186, 117] on link "Edit" at bounding box center [200, 118] width 52 height 16
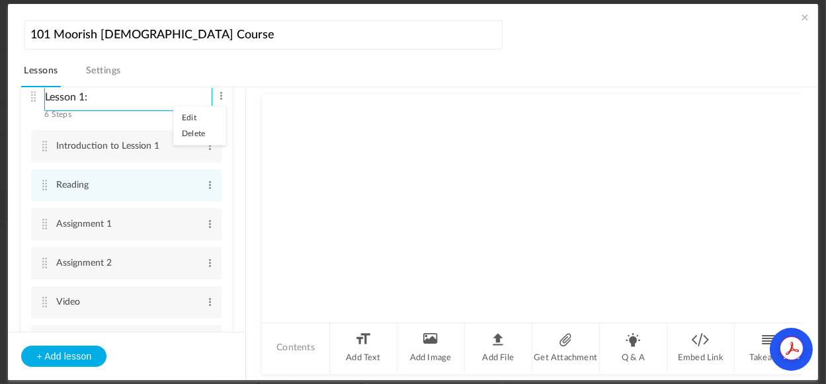
scroll to position [25, 0]
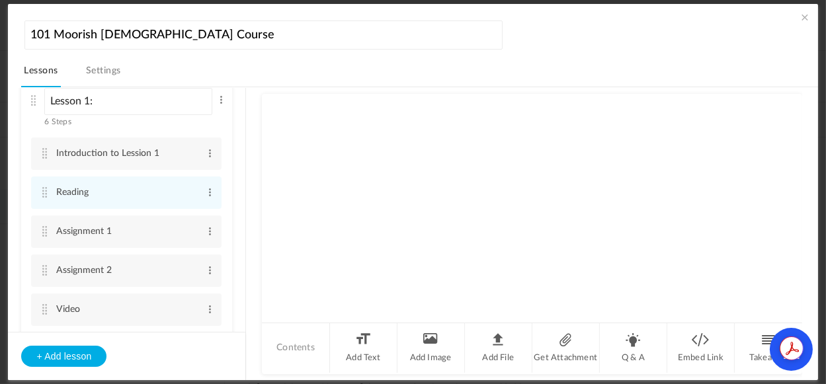
click at [260, 114] on section "Lesson 1: 6 Steps Edit Delete Introduction to Lession 1 Edit Delete" at bounding box center [419, 234] width 764 height 294
click at [55, 116] on span "6 Steps" at bounding box center [57, 117] width 26 height 8
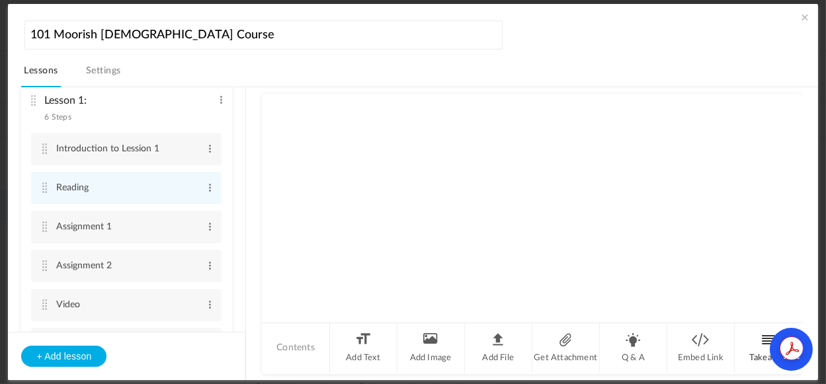
click at [760, 346] on li "Takeaway" at bounding box center [767, 348] width 67 height 50
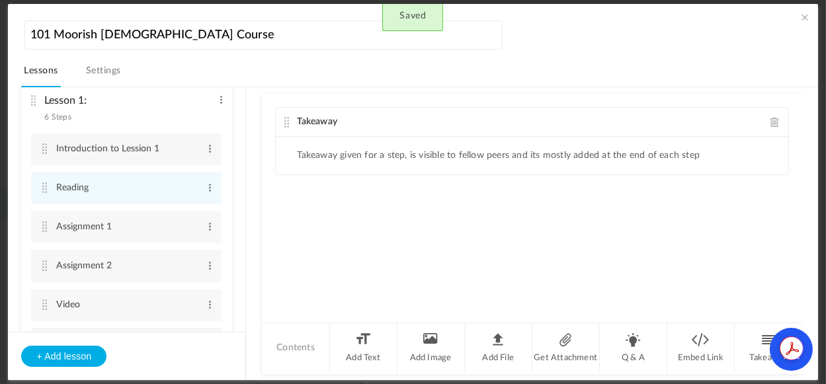
click at [772, 128] on div "Takeaway" at bounding box center [532, 122] width 512 height 29
click at [770, 125] on span at bounding box center [774, 122] width 9 height 10
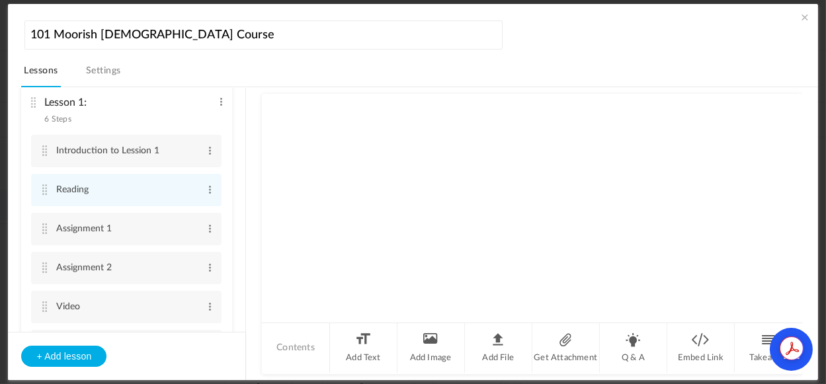
scroll to position [9, 0]
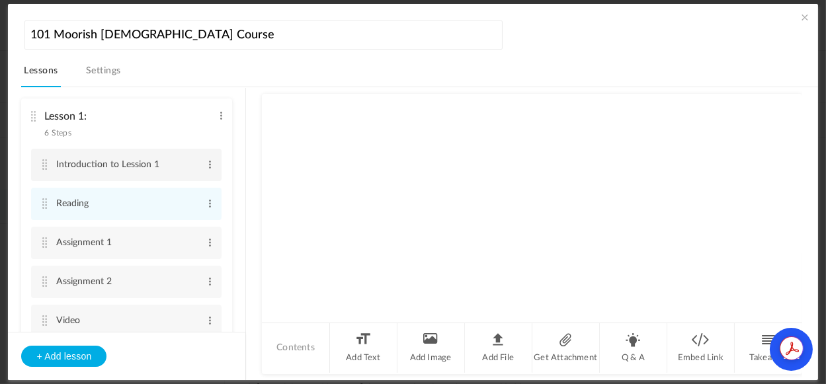
click at [44, 165] on cite at bounding box center [44, 164] width 9 height 11
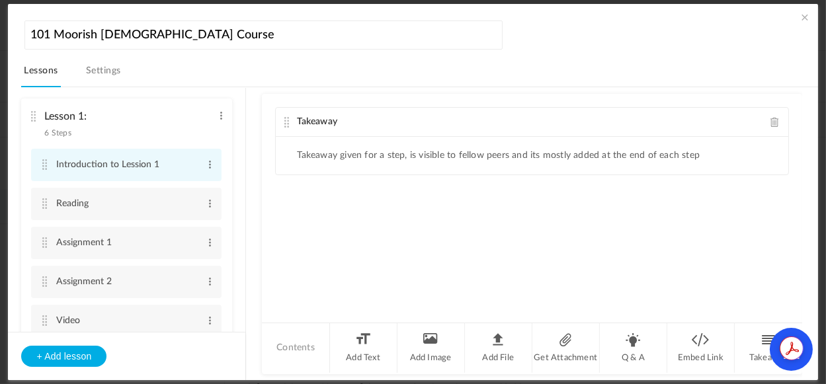
click at [45, 165] on cite at bounding box center [44, 164] width 9 height 11
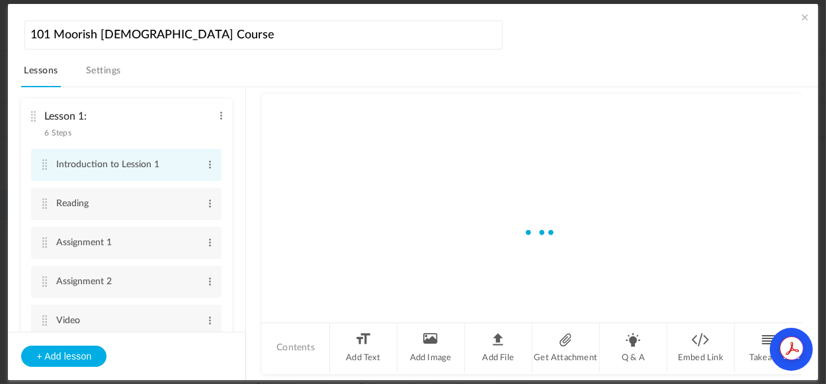
click at [45, 165] on cite at bounding box center [44, 164] width 9 height 11
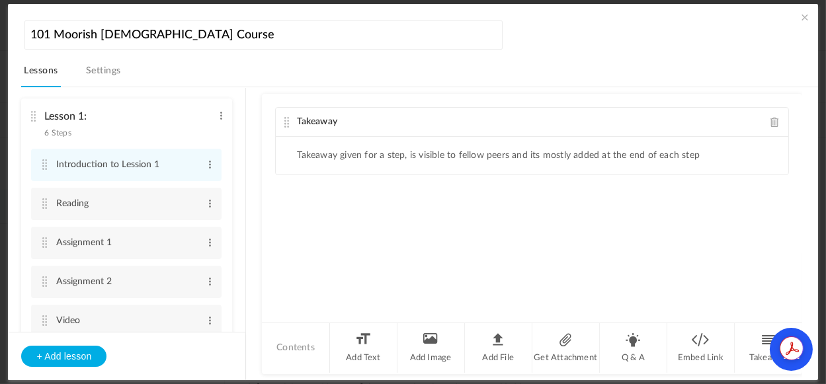
click at [772, 121] on span at bounding box center [774, 122] width 9 height 10
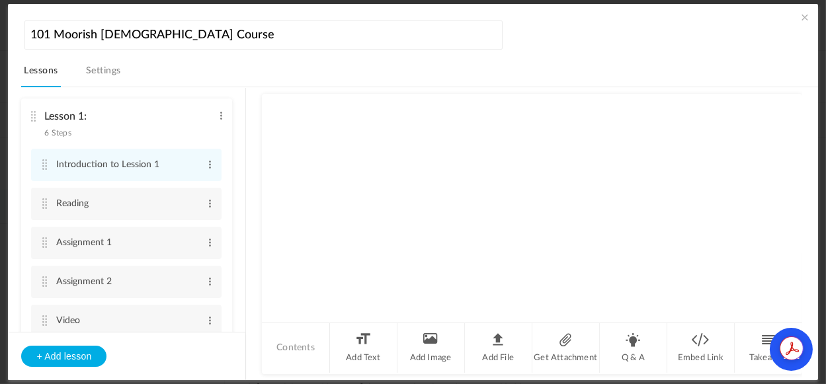
click at [359, 185] on div at bounding box center [531, 207] width 539 height 227
click at [99, 68] on link "Settings" at bounding box center [103, 74] width 40 height 25
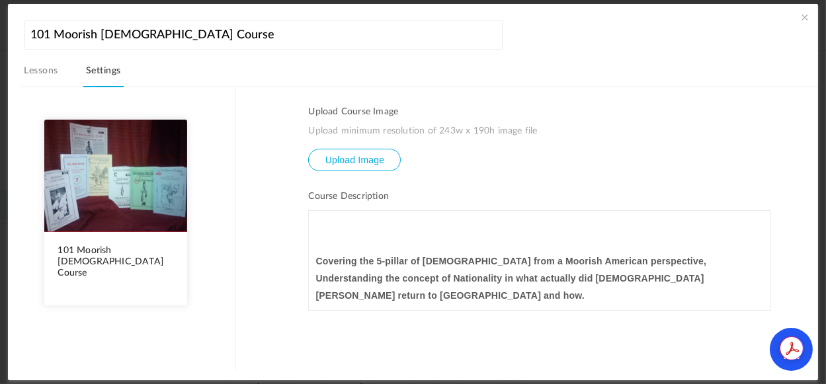
scroll to position [173, 0]
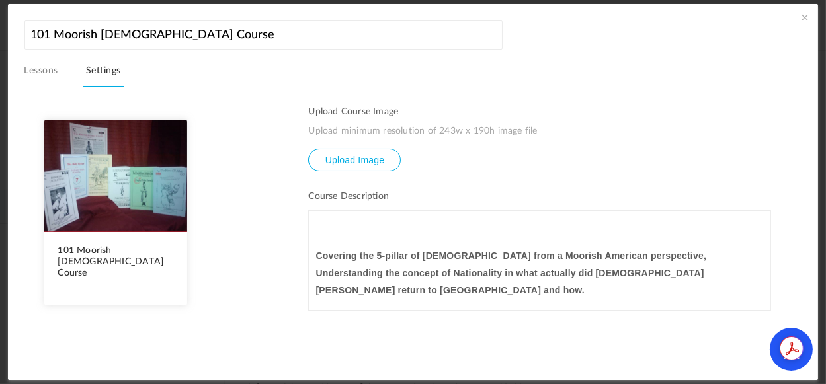
drag, startPoint x: 769, startPoint y: 229, endPoint x: 766, endPoint y: 253, distance: 24.0
click at [766, 256] on section "Upload Course Image Upload minimum resolution of 243w x 190h image file Upload …" at bounding box center [526, 229] width 582 height 284
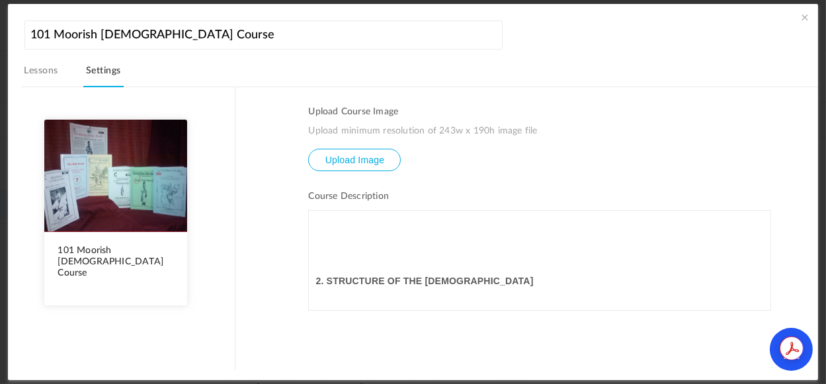
scroll to position [0, 0]
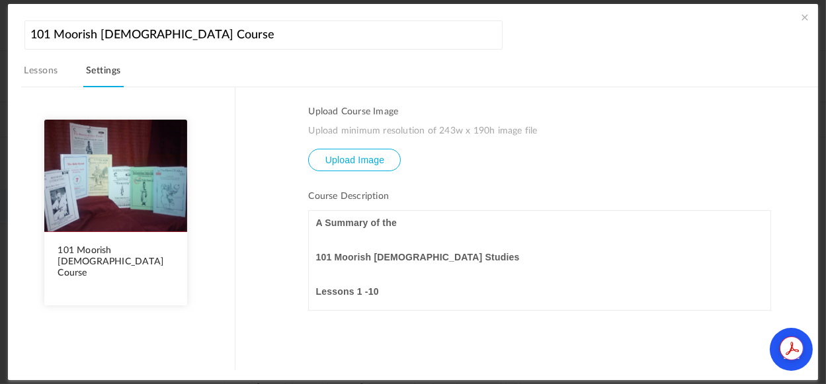
click at [36, 71] on link "Lessons" at bounding box center [40, 74] width 39 height 25
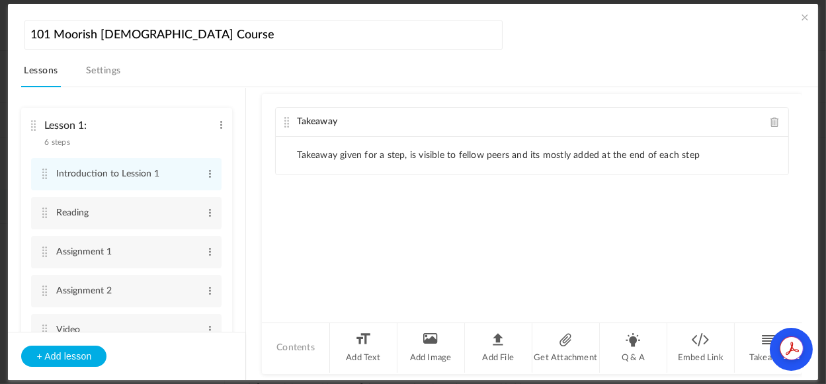
click at [367, 159] on li "Takeaway given for a step, is visible to fellow peers and its mostly added at t…" at bounding box center [498, 155] width 403 height 11
click at [360, 121] on div "Takeaway" at bounding box center [532, 122] width 512 height 29
click at [288, 122] on cite at bounding box center [286, 122] width 9 height 11
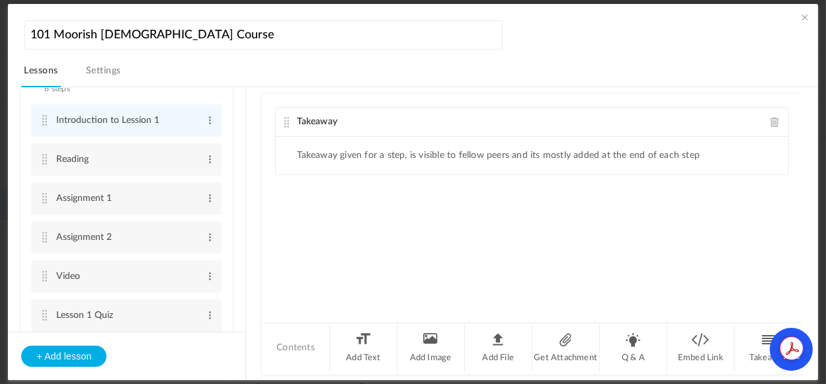
scroll to position [15, 0]
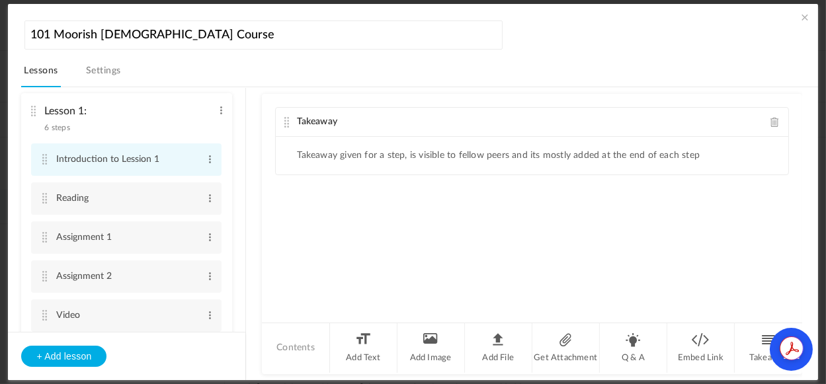
click at [196, 157] on li "Introduction to Lession 1 Edit Delete" at bounding box center [126, 159] width 190 height 32
click at [210, 159] on span at bounding box center [210, 159] width 10 height 13
click at [206, 161] on span at bounding box center [210, 159] width 10 height 13
click at [335, 226] on div "Takeaway Takeaway given for a step, is visible to fellow peers and its mostly a…" at bounding box center [531, 207] width 539 height 227
click at [321, 121] on span "Takeaway" at bounding box center [317, 121] width 40 height 9
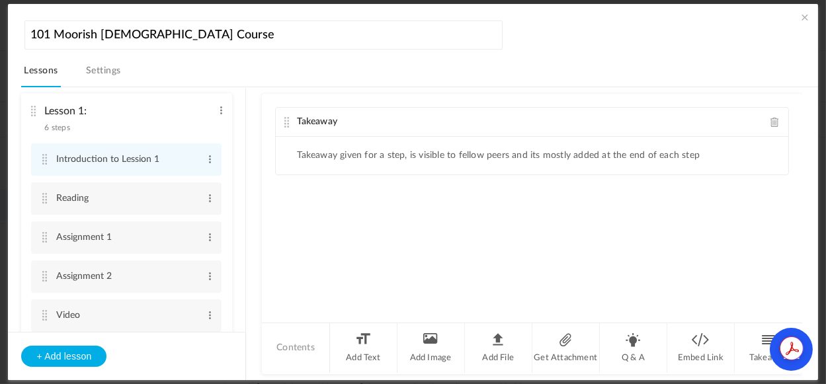
click at [321, 121] on span "Takeaway" at bounding box center [317, 121] width 40 height 9
click at [379, 125] on div "Takeaway" at bounding box center [532, 122] width 512 height 29
click at [353, 157] on li "Takeaway given for a step, is visible to fellow peers and its mostly added at t…" at bounding box center [498, 155] width 403 height 11
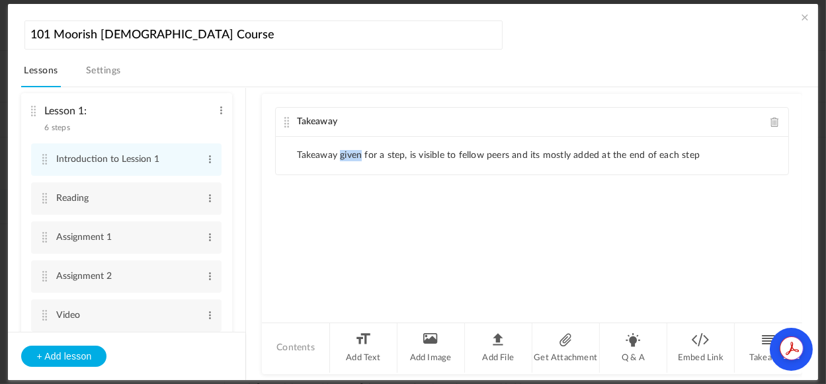
click at [353, 157] on li "Takeaway given for a step, is visible to fellow peers and its mostly added at t…" at bounding box center [498, 155] width 403 height 11
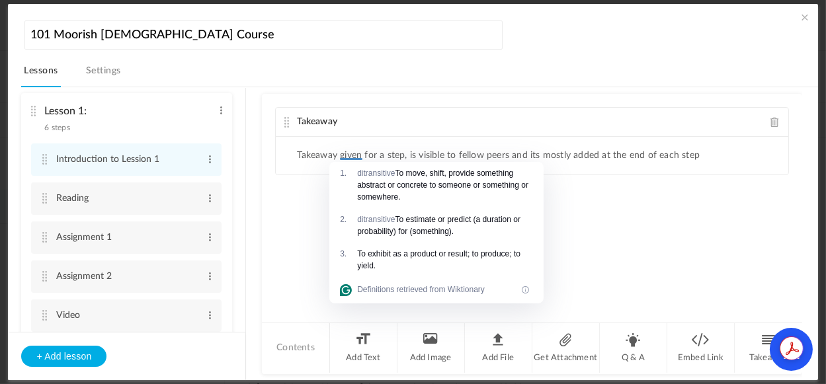
click at [552, 168] on ul "Takeaway given for a step, is visible to fellow peers and its mostly added at t…" at bounding box center [532, 156] width 512 height 38
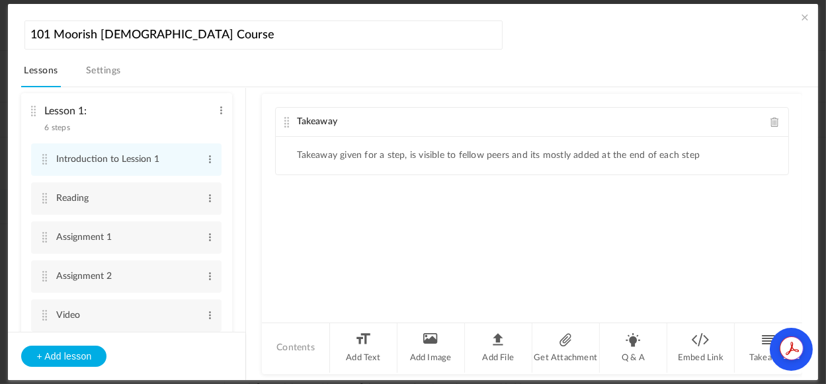
click at [379, 123] on div "Takeaway" at bounding box center [532, 122] width 512 height 29
click at [366, 351] on li "Add Text" at bounding box center [363, 348] width 67 height 50
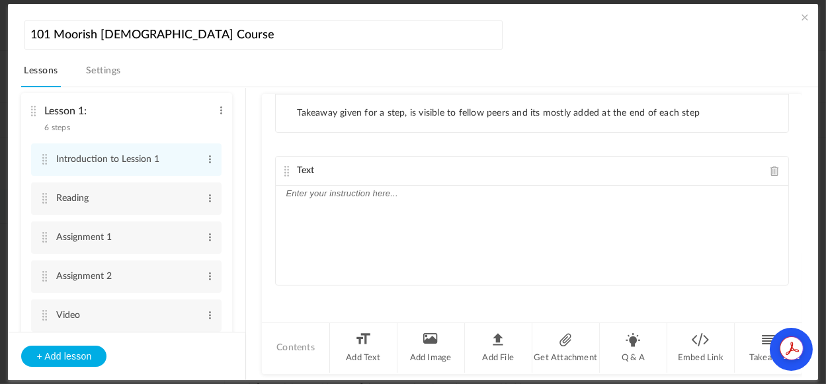
click at [409, 114] on li "Takeaway given for a step, is visible to fellow peers and its mostly added at t…" at bounding box center [498, 113] width 403 height 11
click at [337, 173] on div "Text" at bounding box center [532, 171] width 512 height 29
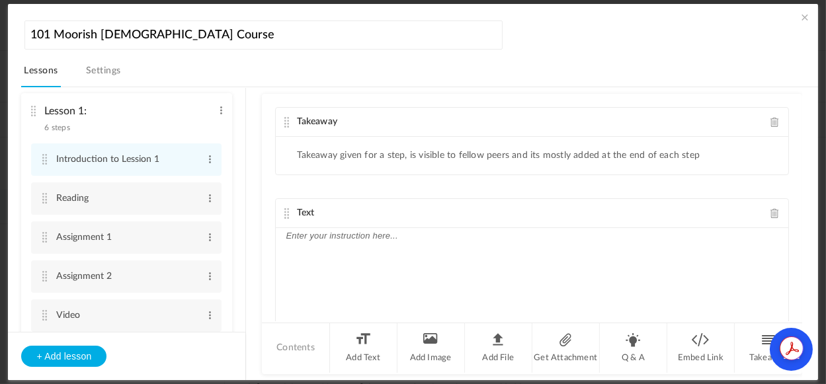
click at [386, 126] on div "Takeaway" at bounding box center [532, 122] width 512 height 29
click at [771, 123] on div "Takeaway" at bounding box center [532, 122] width 512 height 29
click at [770, 121] on span at bounding box center [774, 122] width 9 height 10
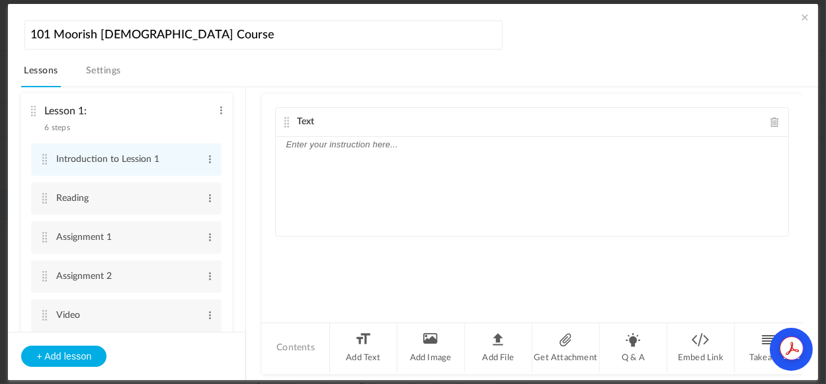
click at [354, 121] on div "Text" at bounding box center [532, 122] width 512 height 29
click at [303, 117] on span "Text" at bounding box center [305, 121] width 17 height 9
click at [334, 157] on div "To enrich screen reader interactions, please activate Accessibility in Grammarl…" at bounding box center [532, 186] width 512 height 99
click at [366, 124] on div "Text" at bounding box center [532, 122] width 512 height 29
click at [299, 116] on div "Text" at bounding box center [532, 122] width 512 height 29
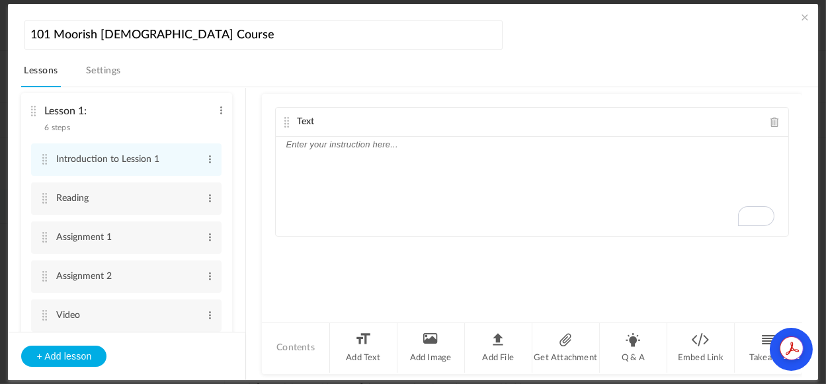
click at [308, 125] on span "Text" at bounding box center [305, 121] width 17 height 9
click at [301, 147] on p "To enrich screen reader interactions, please activate Accessibility in Grammarl…" at bounding box center [532, 145] width 492 height 16
click at [289, 126] on cite at bounding box center [286, 122] width 9 height 11
click at [318, 122] on div "Text" at bounding box center [532, 122] width 512 height 29
click at [308, 117] on span "Text" at bounding box center [305, 121] width 17 height 9
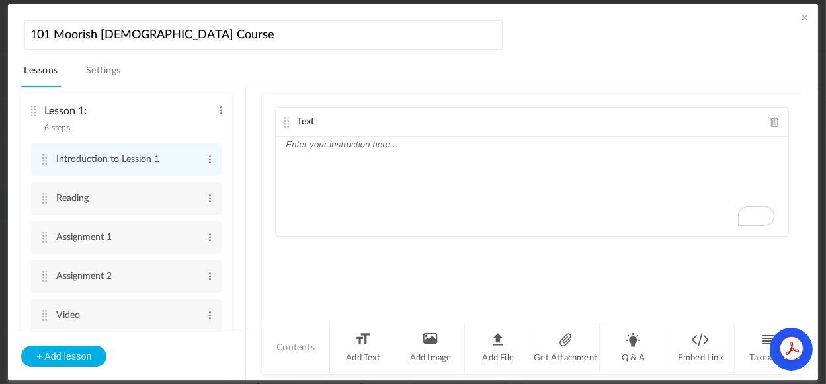
click at [309, 147] on p "To enrich screen reader interactions, please activate Accessibility in Grammarl…" at bounding box center [532, 145] width 492 height 16
click at [295, 150] on p "Imtroduction about Lesson 1" at bounding box center [532, 145] width 492 height 16
click at [333, 267] on div "Text Introduction about Lesson 1" at bounding box center [531, 207] width 539 height 227
click at [349, 141] on p "Introduction about Lesson 1" at bounding box center [532, 145] width 492 height 16
click at [45, 201] on cite at bounding box center [44, 198] width 9 height 11
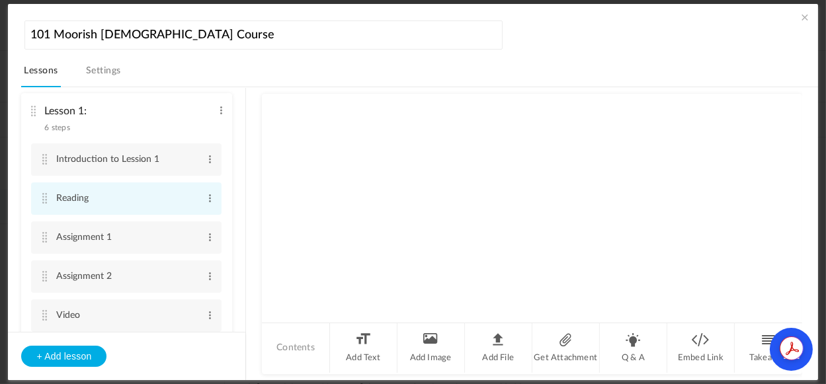
click at [45, 201] on cite at bounding box center [44, 198] width 9 height 11
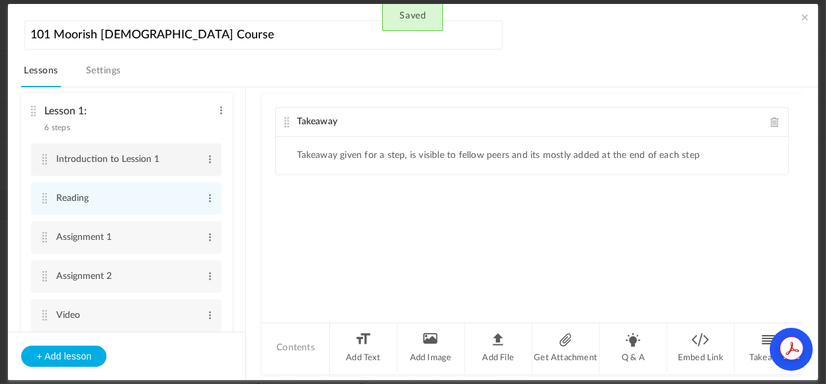
click at [44, 156] on cite at bounding box center [44, 159] width 9 height 11
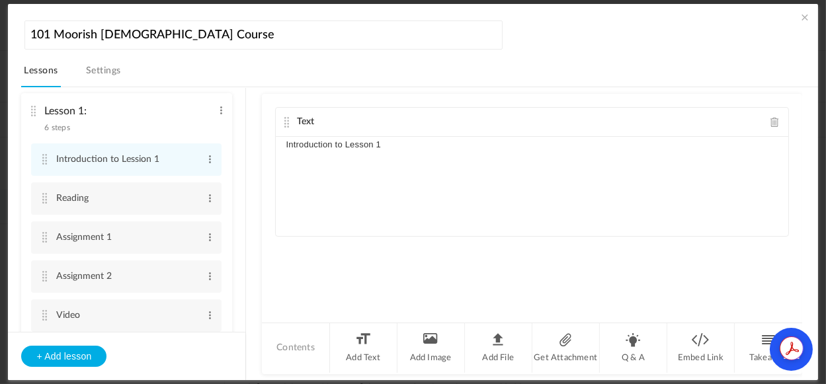
click at [321, 122] on div "Text" at bounding box center [532, 122] width 512 height 29
click at [629, 352] on li "Q & A" at bounding box center [633, 348] width 67 height 50
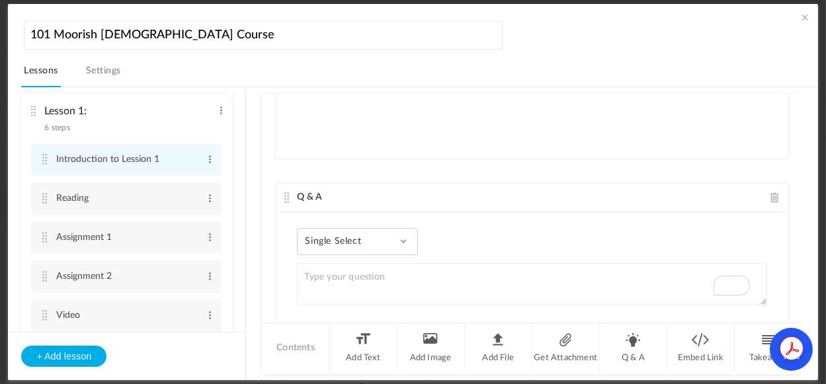
scroll to position [48, 0]
click at [770, 223] on span at bounding box center [774, 226] width 9 height 10
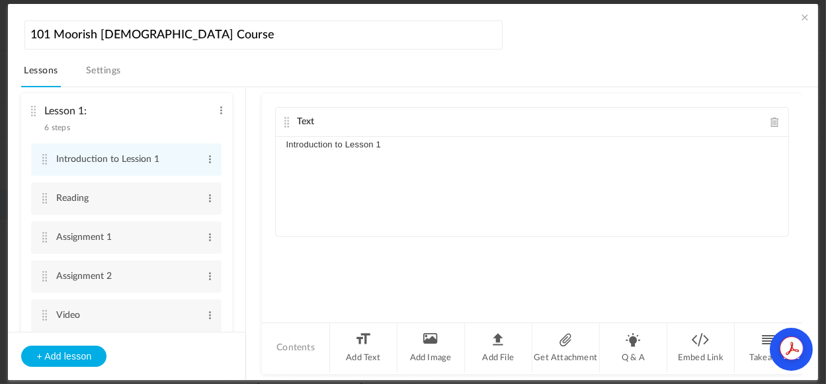
drag, startPoint x: 241, startPoint y: 124, endPoint x: 243, endPoint y: 139, distance: 15.4
click at [243, 139] on ul "Lesson 1: 6 steps Edit Delete Introduction to Lession 1 Edit Delete Reading Edi…" at bounding box center [126, 210] width 237 height 244
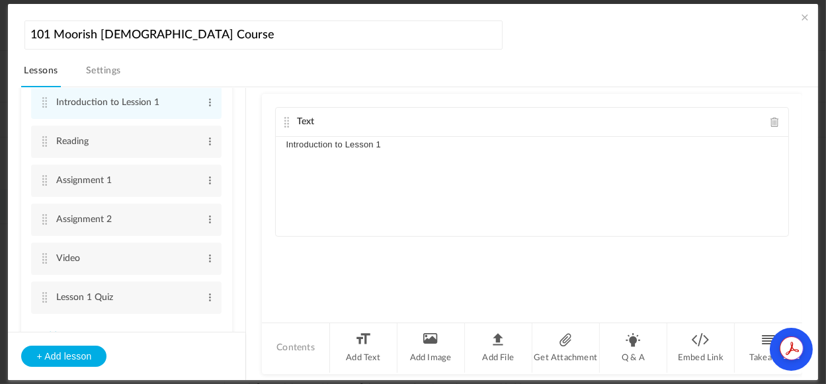
scroll to position [134, 0]
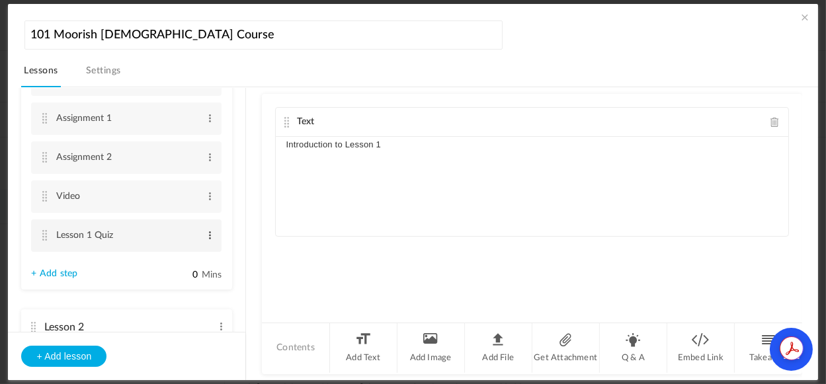
click at [208, 237] on span at bounding box center [210, 235] width 10 height 13
click at [173, 253] on link "Edit" at bounding box center [189, 257] width 52 height 16
click at [206, 254] on li "Lesson 1 Quiz Edit Delete" at bounding box center [126, 237] width 190 height 37
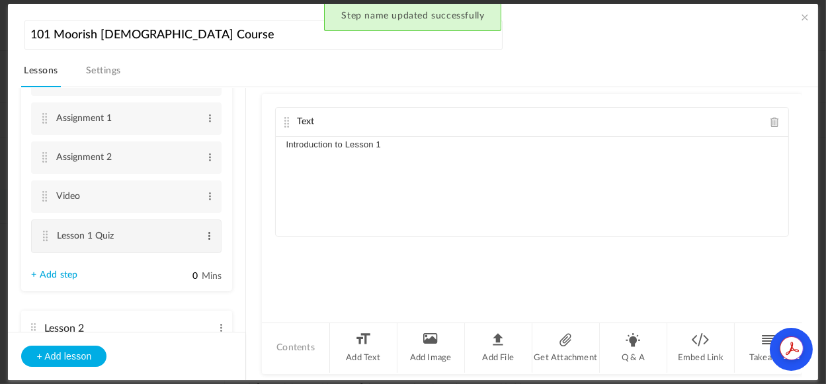
click at [207, 233] on span at bounding box center [209, 235] width 10 height 13
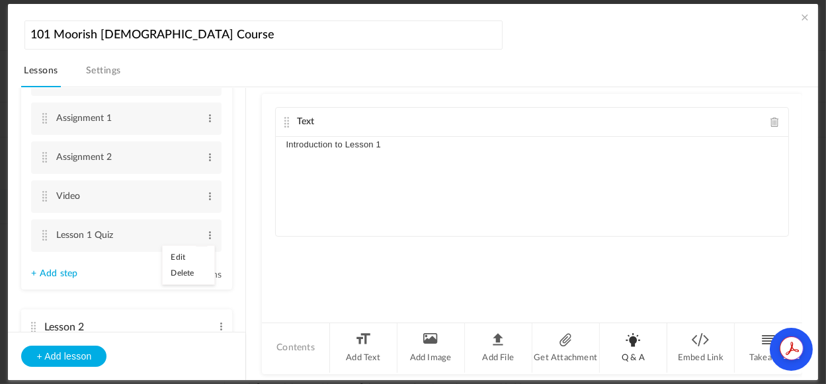
click at [626, 347] on li "Q & A" at bounding box center [633, 348] width 67 height 50
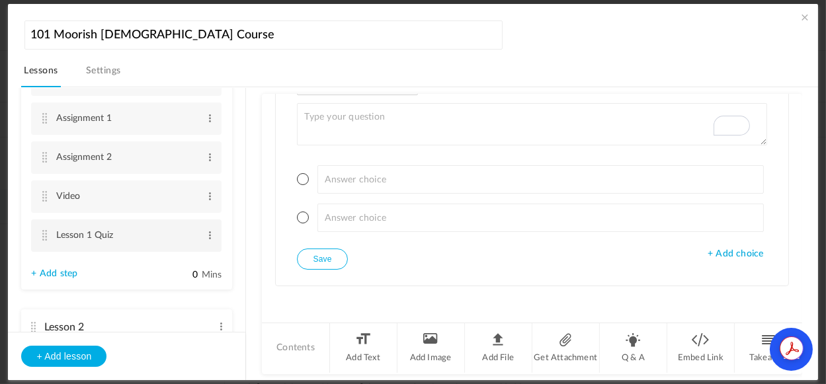
scroll to position [237, 0]
drag, startPoint x: 800, startPoint y: 290, endPoint x: 795, endPoint y: 190, distance: 100.0
click at [795, 190] on div "Lesson 1: 6 steps Edit Delete Introduction to Lession 1 Edit Delete Reading Edi…" at bounding box center [419, 234] width 796 height 294
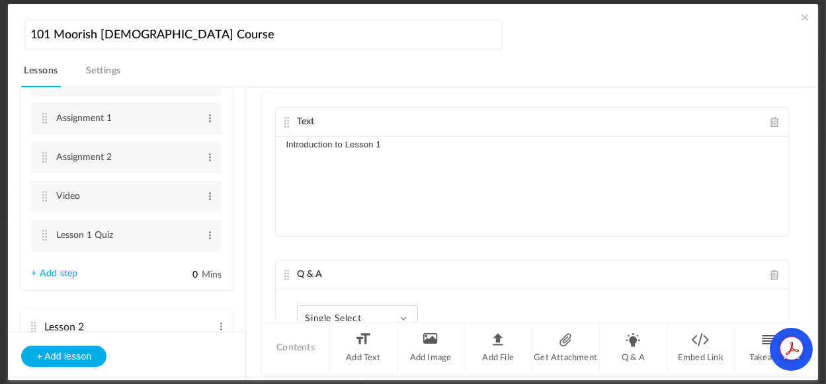
click at [770, 123] on span at bounding box center [774, 122] width 9 height 10
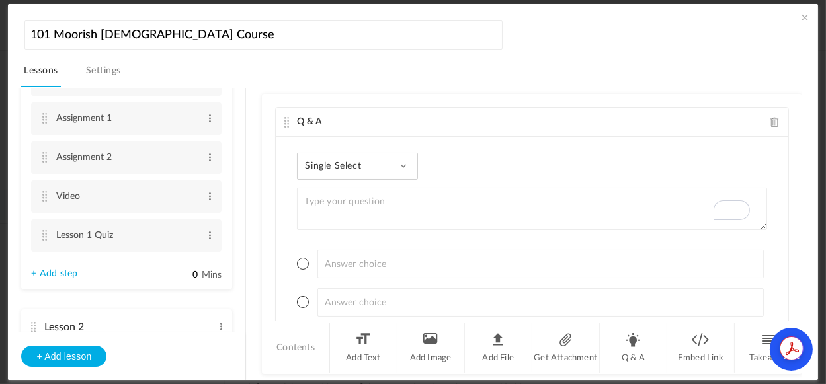
drag, startPoint x: 247, startPoint y: 142, endPoint x: 243, endPoint y: 156, distance: 14.3
click at [243, 156] on section "Lesson 1: 6 steps Edit Delete Introduction to Lession 1 Edit Delete" at bounding box center [419, 234] width 764 height 294
drag, startPoint x: 240, startPoint y: 151, endPoint x: 247, endPoint y: 114, distance: 37.7
click at [247, 114] on section "Lesson 1: 6 steps Edit Delete Introduction to Lession 1 Edit Delete" at bounding box center [419, 234] width 764 height 294
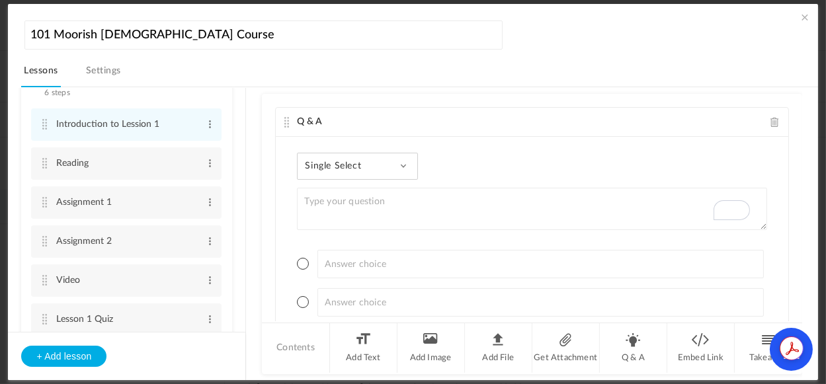
click at [770, 122] on span at bounding box center [774, 122] width 9 height 10
click at [46, 319] on cite at bounding box center [44, 319] width 9 height 11
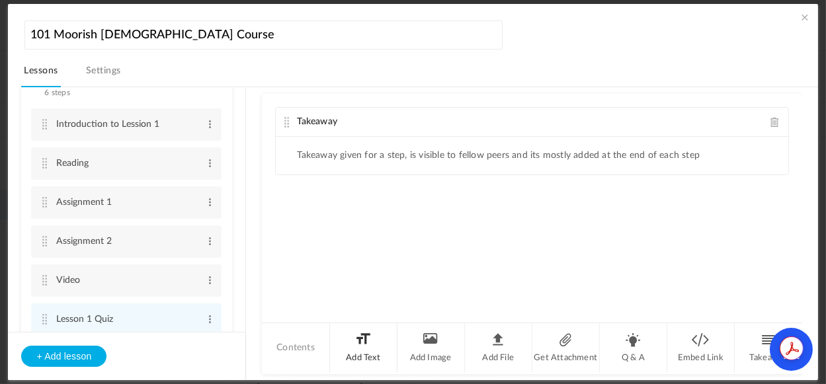
click at [358, 354] on li "Add Text" at bounding box center [363, 348] width 67 height 50
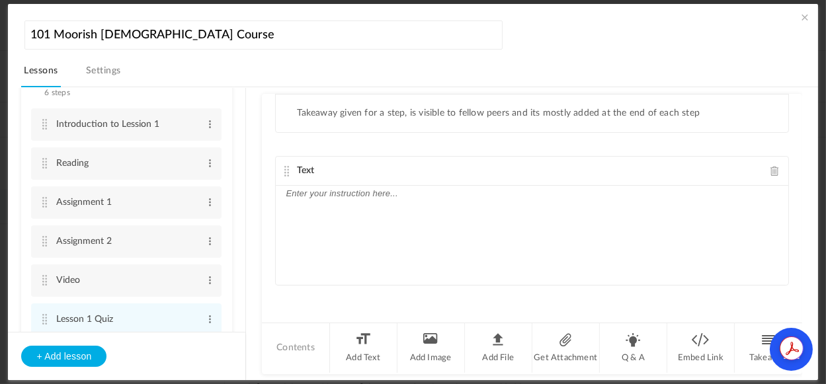
click at [354, 174] on div "Text" at bounding box center [532, 171] width 512 height 29
click at [770, 169] on span at bounding box center [774, 171] width 9 height 10
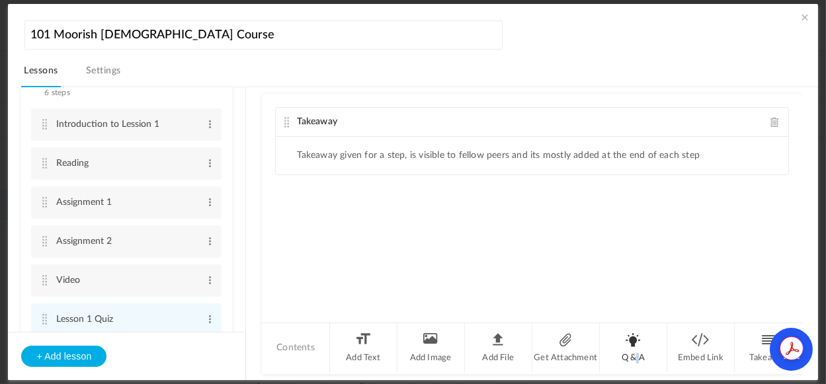
click at [635, 349] on li "Q & A" at bounding box center [633, 348] width 67 height 50
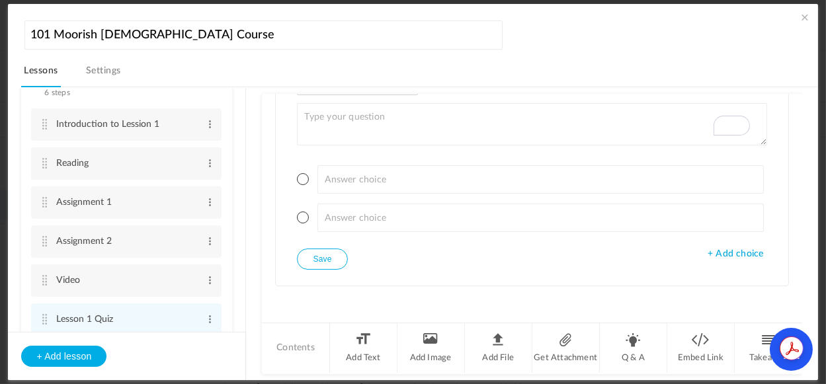
scroll to position [176, 0]
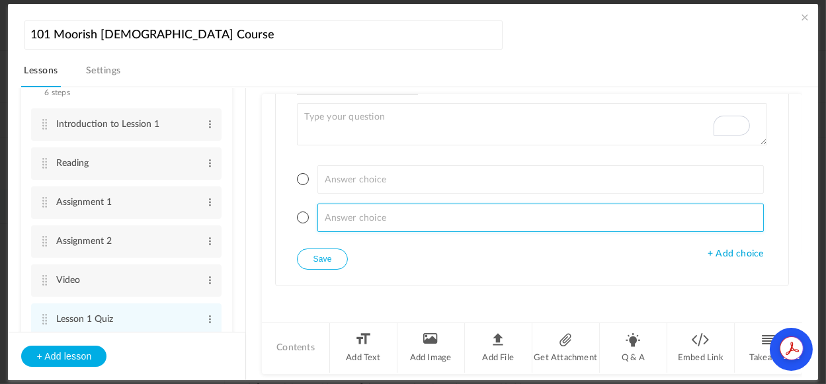
drag, startPoint x: 804, startPoint y: 219, endPoint x: 803, endPoint y: 208, distance: 12.0
click at [803, 208] on div "Lesson 1: 6 steps Edit Delete Introduction to Lession 1 Edit Delete Reading Edi…" at bounding box center [419, 234] width 796 height 294
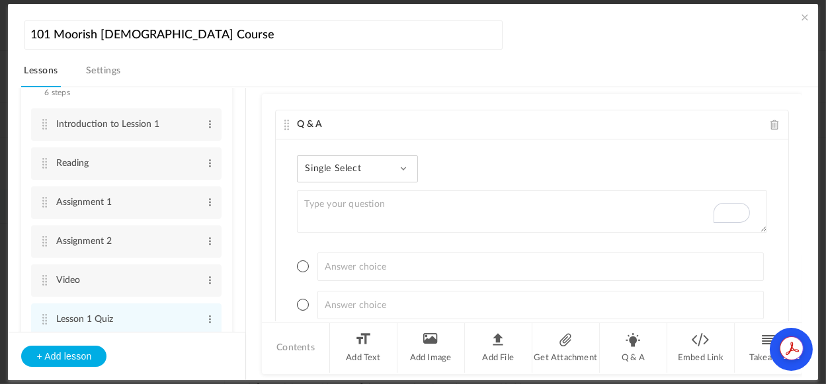
click at [407, 169] on span at bounding box center [403, 168] width 7 height 7
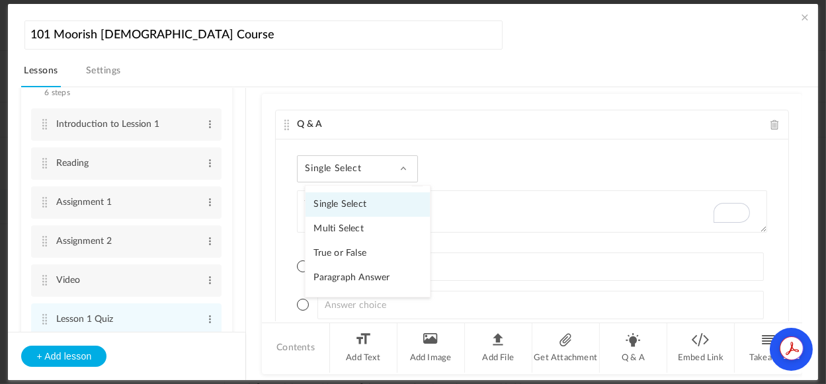
click at [354, 229] on link "Multi Select" at bounding box center [367, 229] width 124 height 24
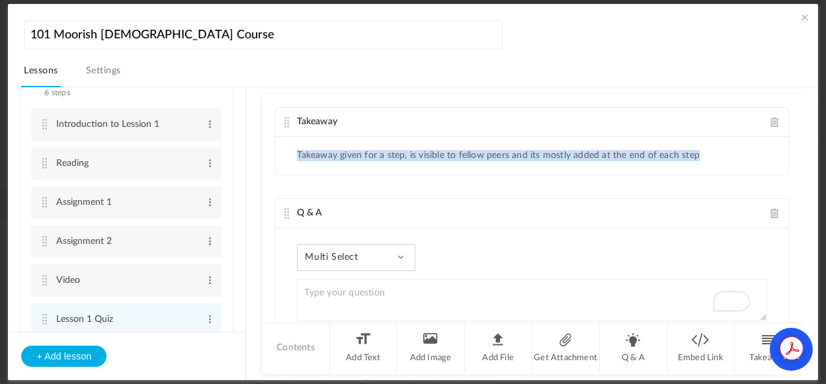
drag, startPoint x: 793, startPoint y: 104, endPoint x: 792, endPoint y: 157, distance: 52.9
click at [792, 157] on div "Takeaway Takeaway given for a step, is visible to fellow peers and its mostly a…" at bounding box center [531, 207] width 539 height 227
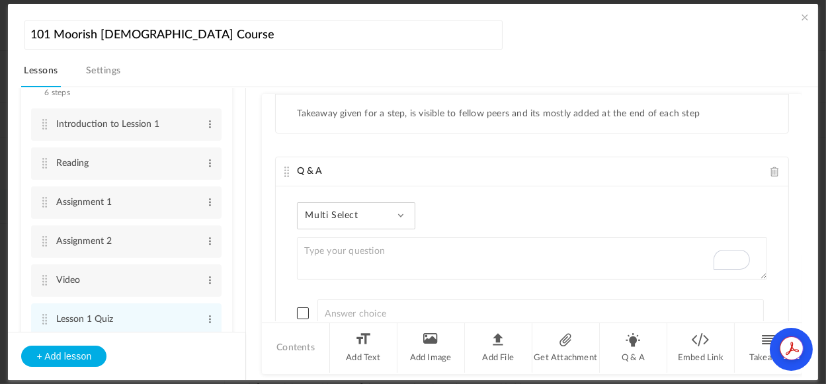
drag, startPoint x: 246, startPoint y: 124, endPoint x: 241, endPoint y: 99, distance: 25.0
click at [241, 99] on section "Lesson 1: 6 steps Edit Delete Introduction to Lession 1 Edit Delete" at bounding box center [419, 234] width 764 height 294
drag, startPoint x: 241, startPoint y: 103, endPoint x: 237, endPoint y: 126, distance: 23.5
click at [241, 81] on div "101 Moorish Islamic Course Lessons Settings Publish Lesson 1: 6 steps Edit Dele…" at bounding box center [419, 198] width 796 height 363
drag, startPoint x: 245, startPoint y: 106, endPoint x: 246, endPoint y: 127, distance: 21.2
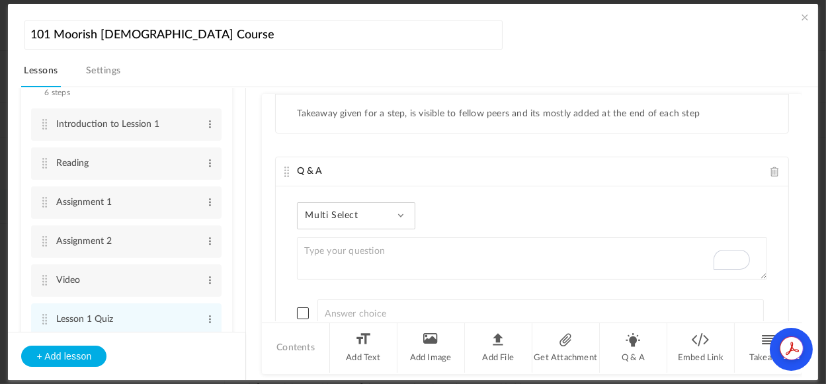
click at [246, 127] on aside "Lesson 1: 6 steps Edit Delete Introduction to Lession 1 Edit Delete Reading" at bounding box center [127, 234] width 238 height 292
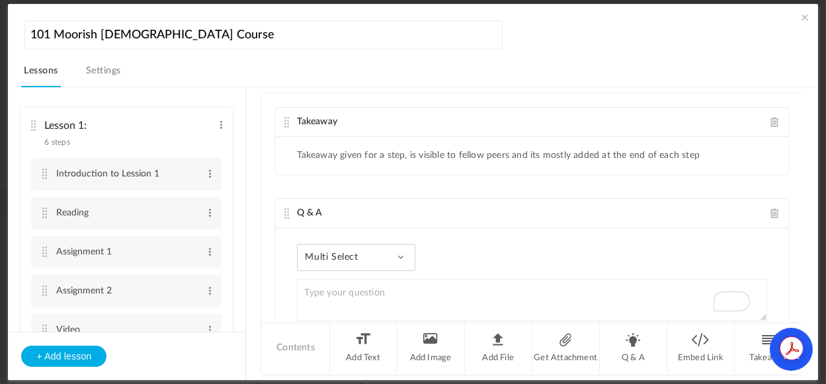
click at [125, 73] on nav "Lessons Settings" at bounding box center [419, 74] width 796 height 26
click at [93, 69] on link "Settings" at bounding box center [103, 74] width 40 height 25
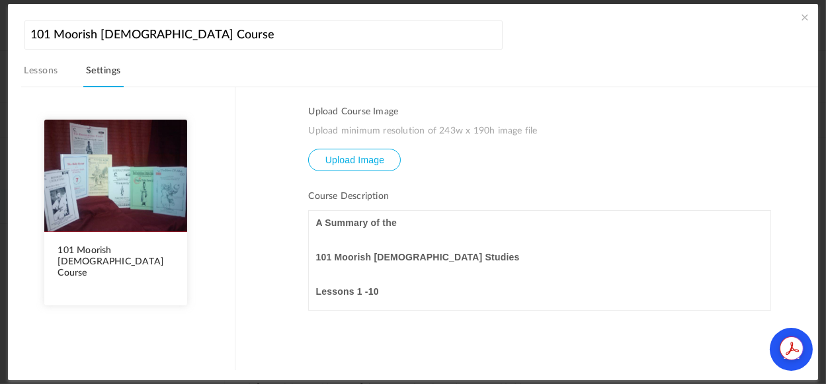
click at [34, 66] on link "Lessons" at bounding box center [40, 74] width 39 height 25
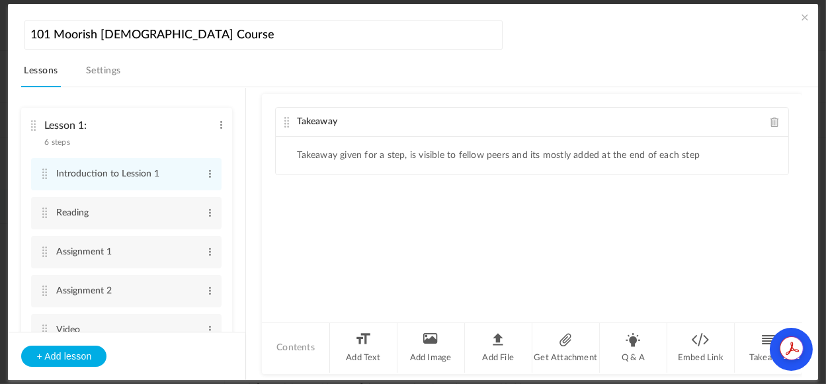
click at [770, 118] on span at bounding box center [774, 122] width 9 height 10
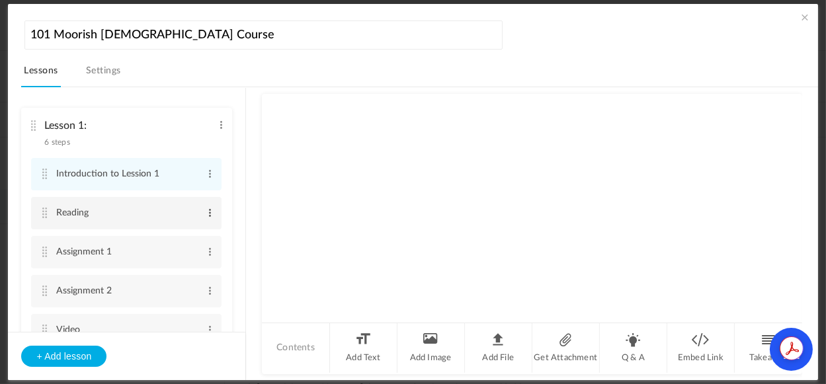
click at [205, 216] on span at bounding box center [210, 212] width 10 height 13
click at [179, 234] on link "Edit" at bounding box center [189, 235] width 52 height 16
click at [48, 216] on cite at bounding box center [44, 213] width 9 height 11
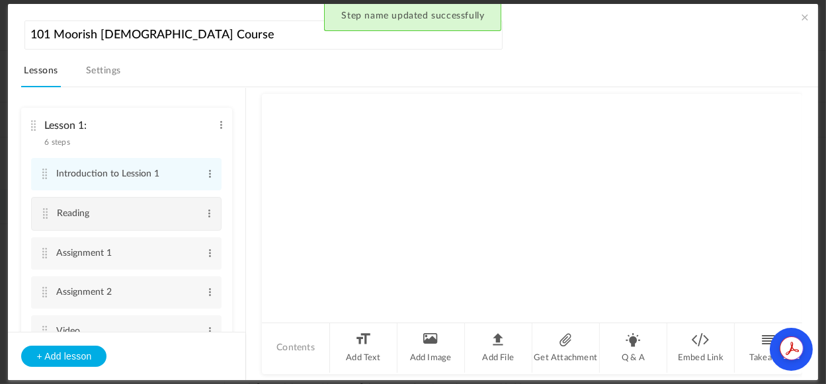
click at [143, 227] on li "Reading Edit Delete" at bounding box center [126, 214] width 190 height 34
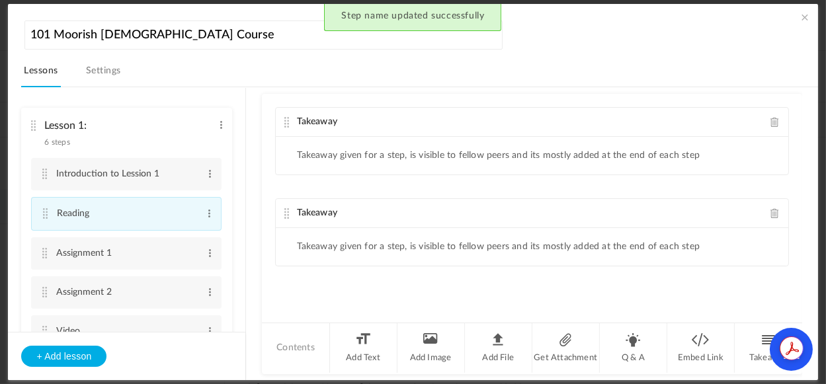
click at [45, 217] on cite at bounding box center [44, 213] width 9 height 11
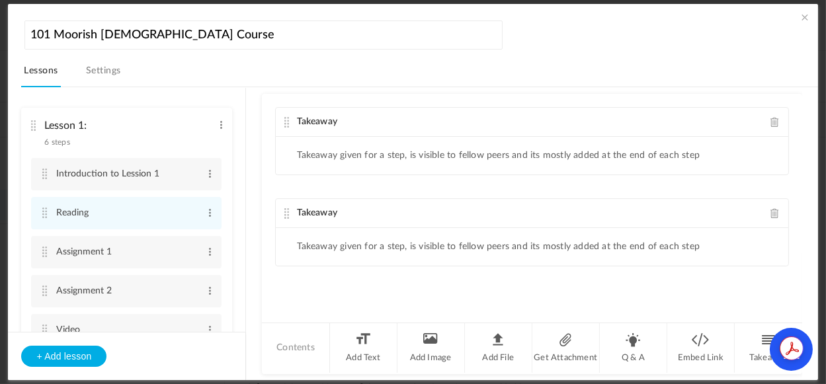
click at [770, 118] on span at bounding box center [774, 122] width 9 height 10
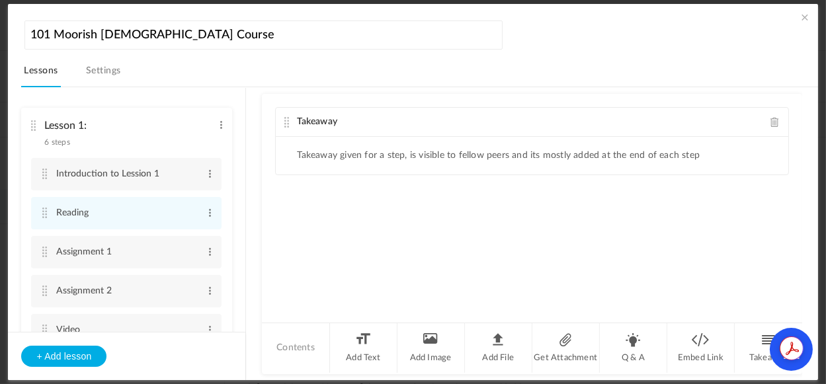
click at [772, 124] on span at bounding box center [774, 122] width 9 height 10
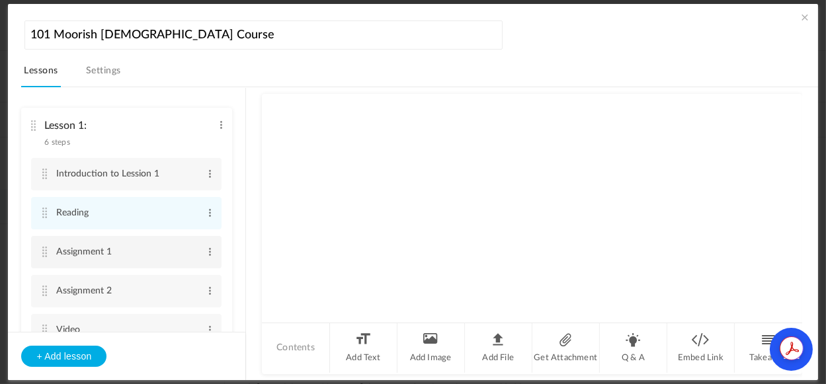
click at [40, 253] on cite at bounding box center [44, 252] width 9 height 11
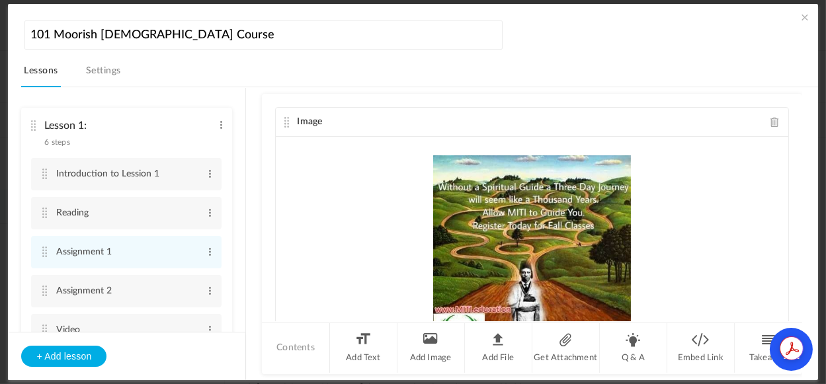
click at [771, 123] on div "Image" at bounding box center [532, 122] width 512 height 29
click at [770, 120] on span at bounding box center [774, 122] width 9 height 10
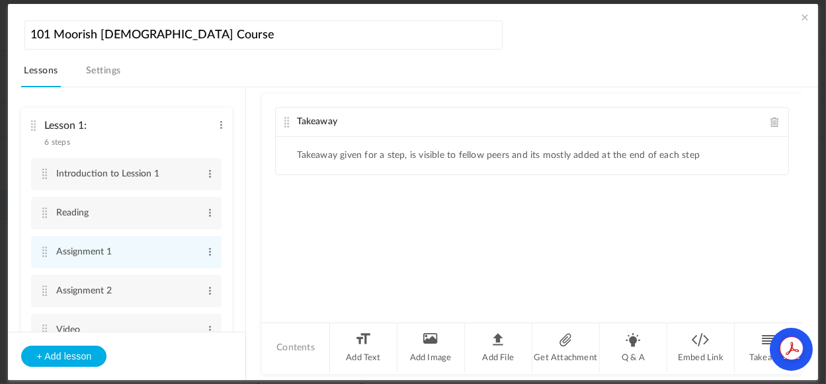
click at [770, 120] on span at bounding box center [774, 122] width 9 height 10
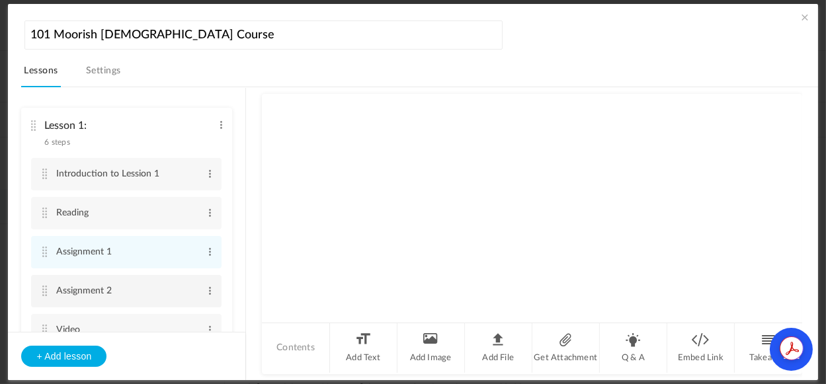
click at [44, 291] on cite at bounding box center [44, 291] width 9 height 11
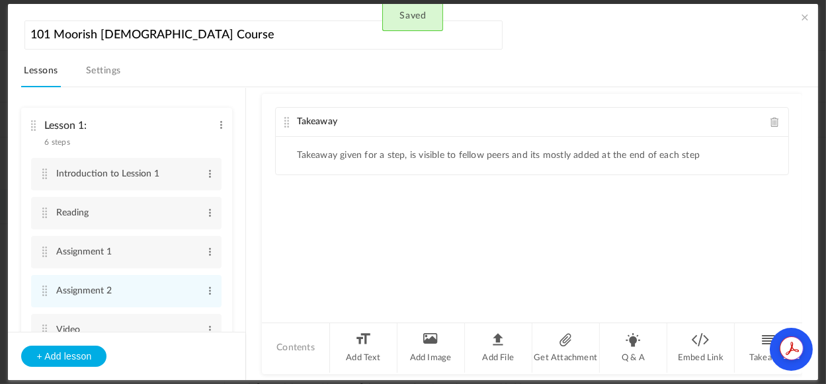
click at [770, 121] on span at bounding box center [774, 122] width 9 height 10
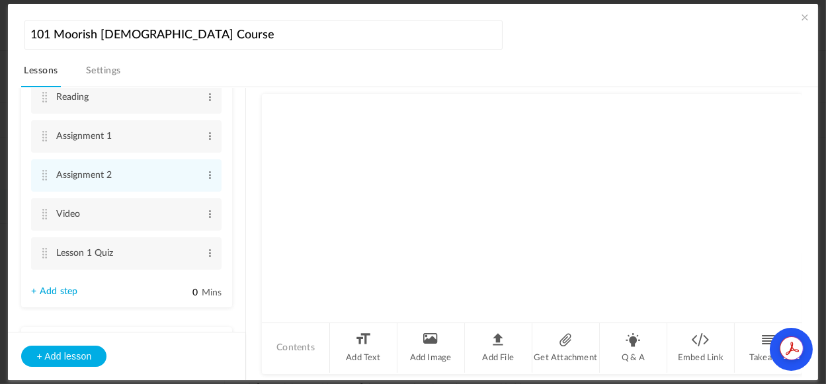
scroll to position [128, 0]
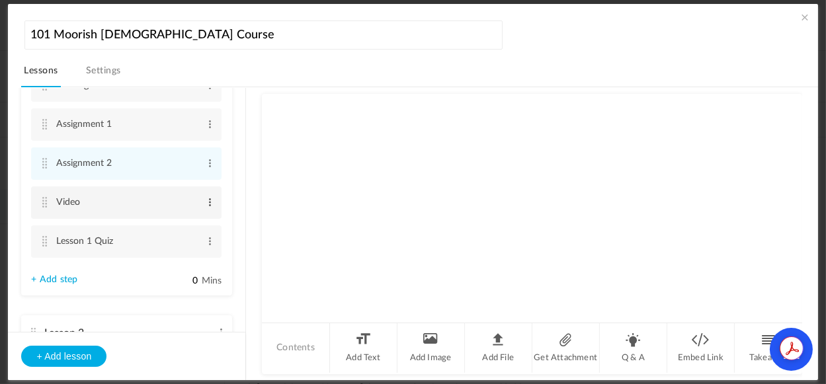
click at [209, 201] on span at bounding box center [210, 202] width 10 height 13
click at [176, 225] on link "Edit" at bounding box center [189, 224] width 52 height 16
click at [315, 220] on div at bounding box center [531, 207] width 539 height 227
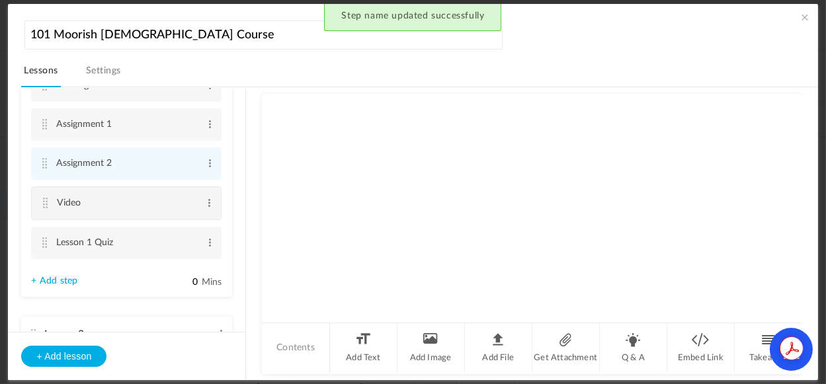
click at [42, 203] on cite at bounding box center [44, 203] width 9 height 11
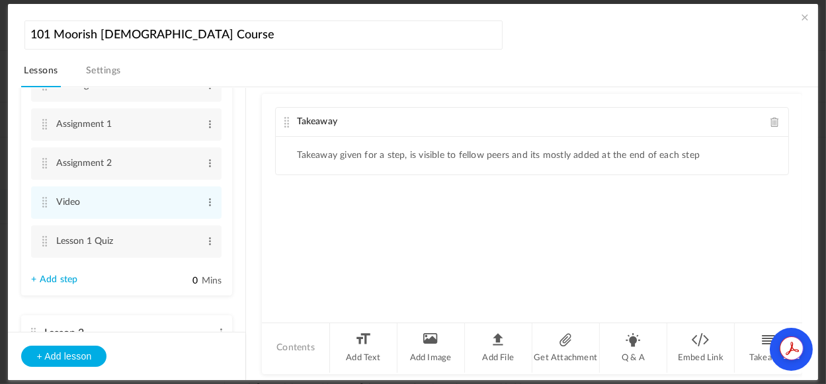
click at [770, 120] on span at bounding box center [774, 122] width 9 height 10
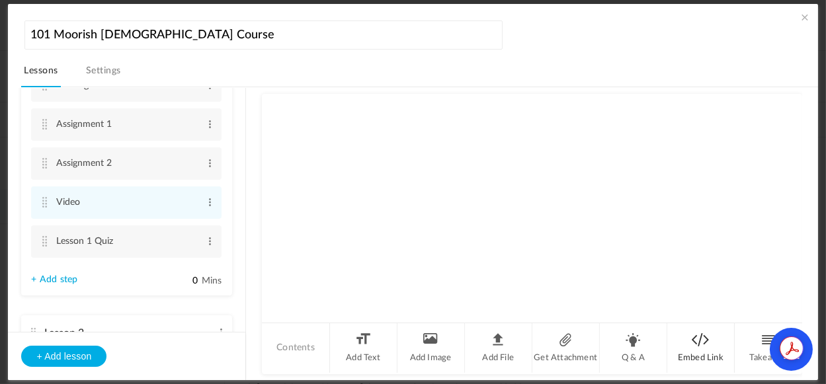
click at [699, 353] on li "Embed Link" at bounding box center [700, 348] width 67 height 50
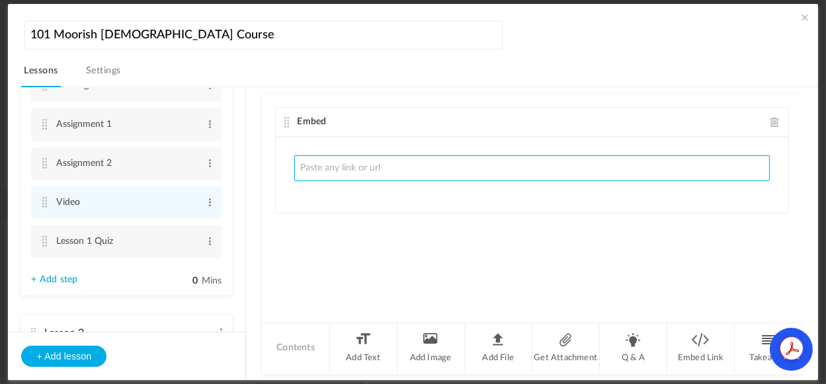
paste input "<iframe width="560" height="315" src="https://www.youtube-nocookie.com/embed/Xz…"
type input "<iframe width="560" height="315" src="https://www.youtube-nocookie.com/embed/Xz…"
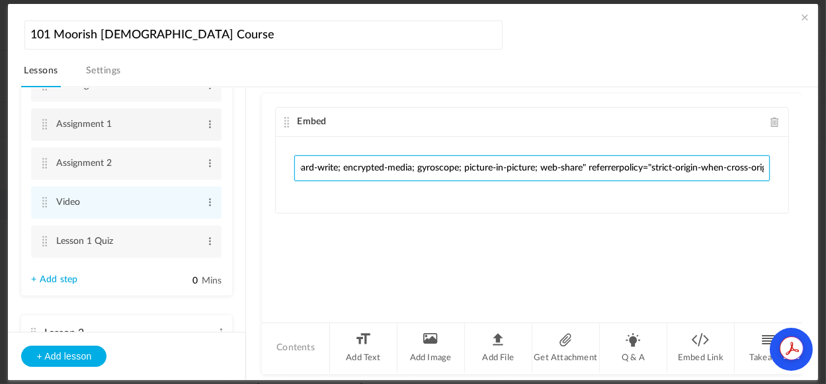
scroll to position [0, 0]
drag, startPoint x: 764, startPoint y: 169, endPoint x: 49, endPoint y: 134, distance: 715.4
click at [49, 134] on section "Lesson 1: 6 steps Edit Delete Introduction to Lession 1 Edit Delete" at bounding box center [419, 234] width 764 height 294
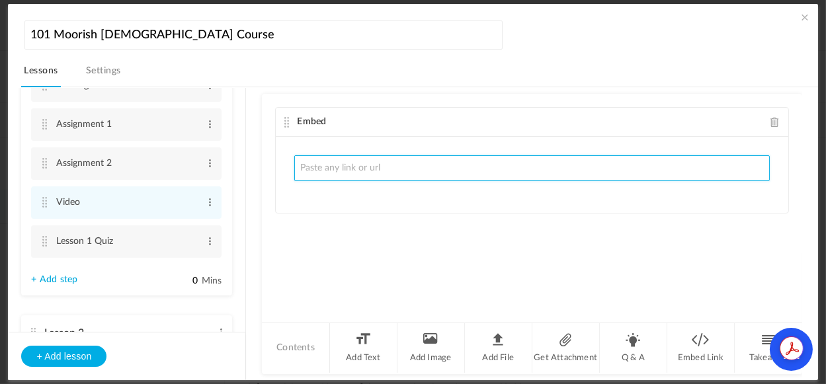
paste input "[URL][DOMAIN_NAME]"
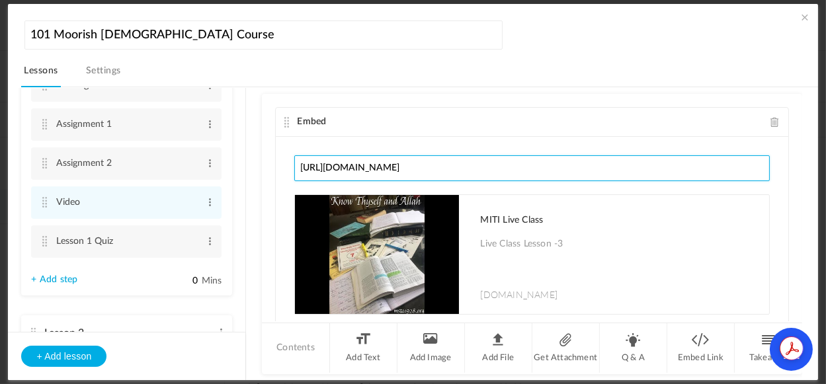
scroll to position [48, 0]
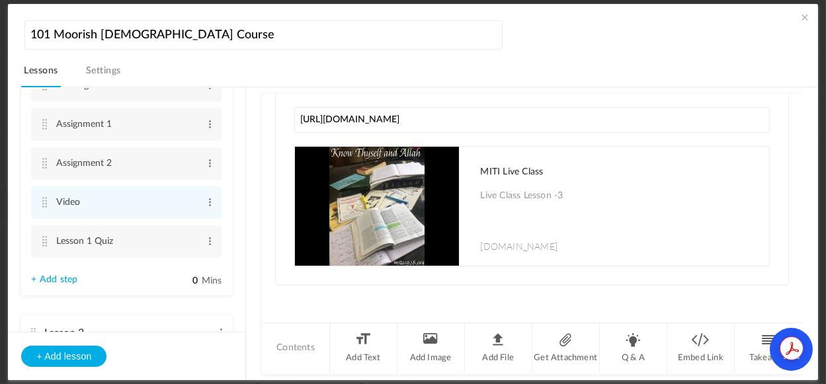
click at [297, 73] on nav "Lessons Settings" at bounding box center [419, 74] width 796 height 26
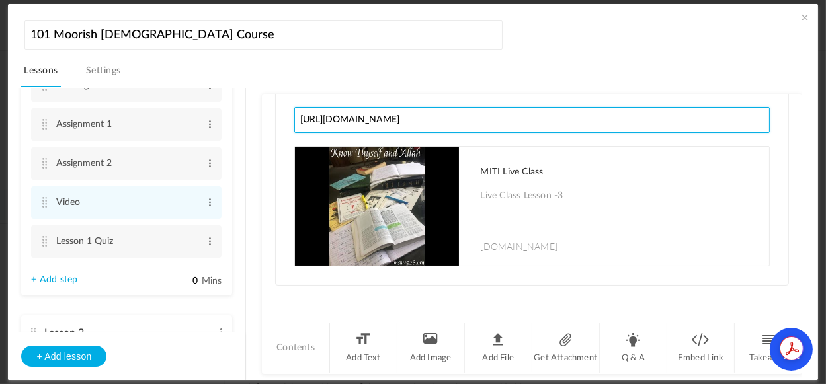
click at [582, 118] on input "[URL][DOMAIN_NAME]" at bounding box center [531, 120] width 475 height 26
drag, startPoint x: 582, startPoint y: 118, endPoint x: 247, endPoint y: 98, distance: 335.1
click at [247, 98] on section "Lesson 1: 6 steps Edit Delete Introduction to Lession 1 Edit Delete" at bounding box center [419, 234] width 764 height 294
type input "Lesson 3"
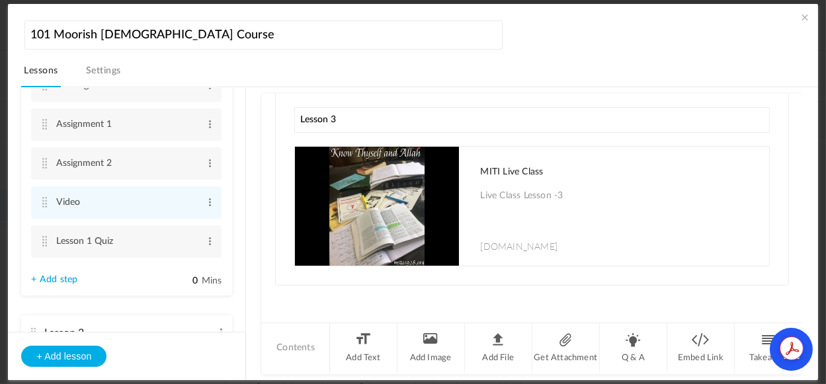
click at [741, 66] on nav "Lessons Settings" at bounding box center [419, 74] width 796 height 26
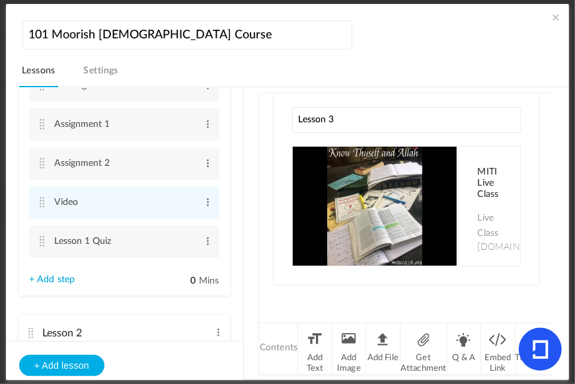
drag, startPoint x: 801, startPoint y: 338, endPoint x: 802, endPoint y: 325, distance: 13.3
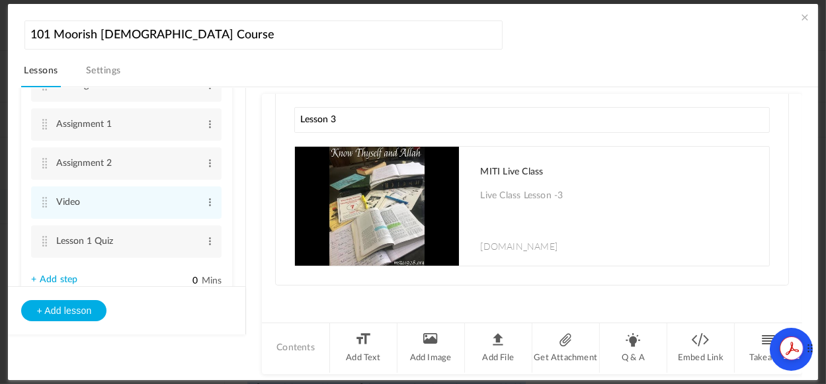
click at [808, 352] on icon at bounding box center [807, 350] width 1 height 1
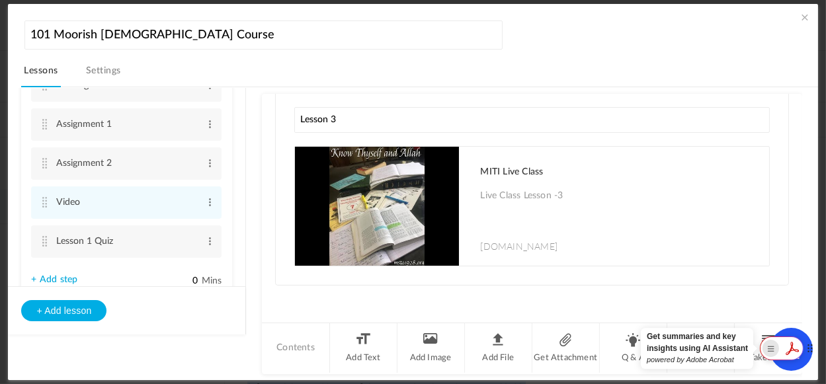
click at [773, 348] on rect "Show Acrobat AI FAB View Settings" at bounding box center [770, 348] width 9 height 9
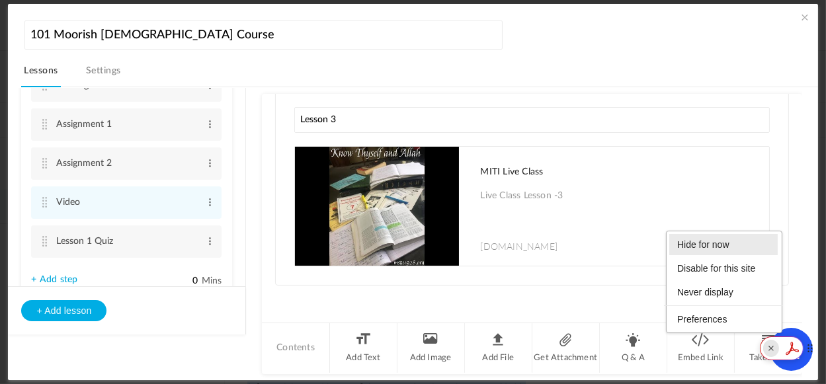
click at [703, 245] on li "Hide for now" at bounding box center [723, 244] width 108 height 21
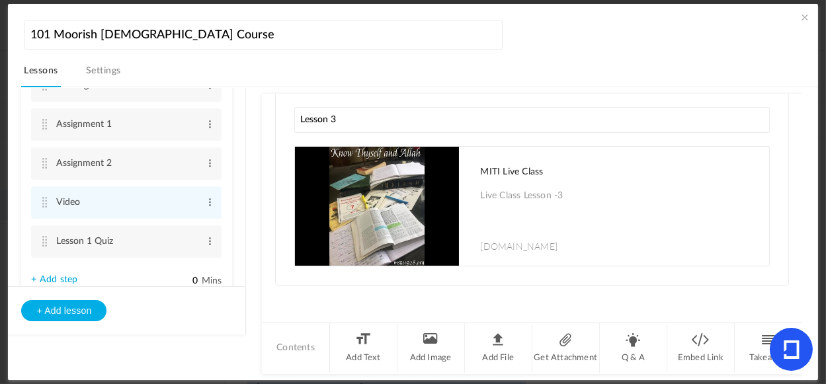
click at [787, 334] on icon at bounding box center [790, 349] width 43 height 43
click at [803, 348] on icon at bounding box center [790, 349] width 43 height 43
drag, startPoint x: 793, startPoint y: 335, endPoint x: 776, endPoint y: 355, distance: 26.2
drag, startPoint x: 776, startPoint y: 355, endPoint x: 793, endPoint y: 364, distance: 19.5
click at [793, 364] on icon at bounding box center [790, 349] width 43 height 43
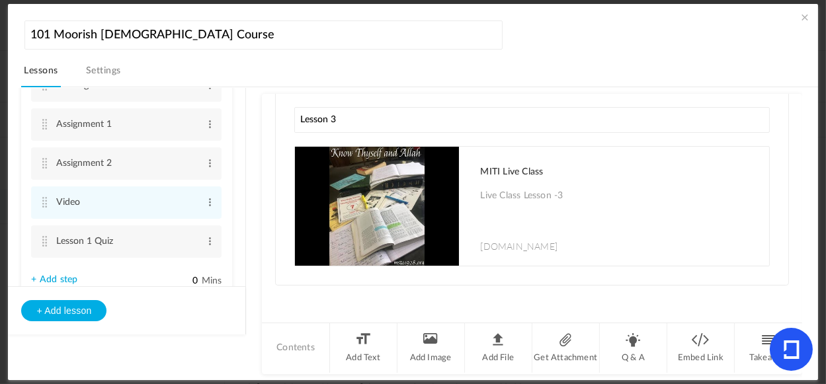
click at [808, 354] on icon at bounding box center [790, 349] width 43 height 43
drag, startPoint x: 806, startPoint y: 353, endPoint x: 789, endPoint y: 188, distance: 165.5
click at [765, 205] on body "U The Moorish Islamic Therocratic Insitute. MITI View all No results Create Cou…" at bounding box center [413, 192] width 826 height 384
click at [793, 366] on icon at bounding box center [790, 349] width 43 height 43
click at [801, 20] on span at bounding box center [804, 17] width 13 height 13
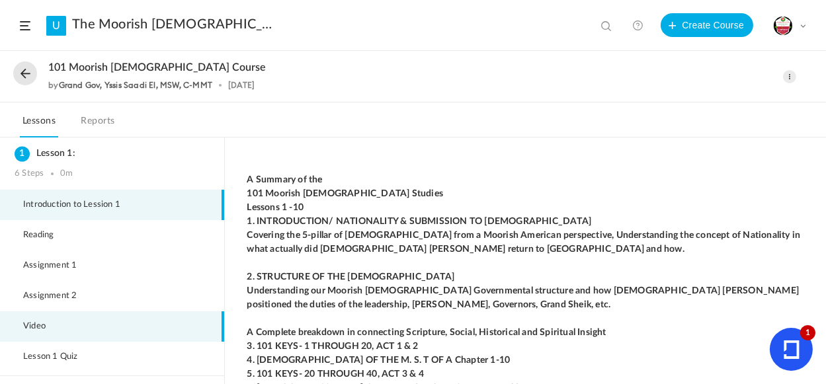
click at [98, 329] on li "Video" at bounding box center [112, 326] width 224 height 30
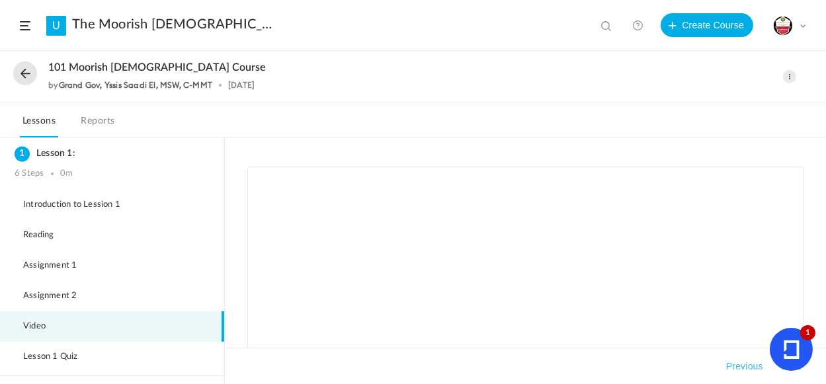
scroll to position [233, 0]
click at [738, 327] on button "Complete Step" at bounding box center [760, 323] width 87 height 24
click at [787, 73] on span at bounding box center [789, 76] width 13 height 13
click at [536, 126] on nav "Lessons Reports" at bounding box center [413, 119] width 826 height 35
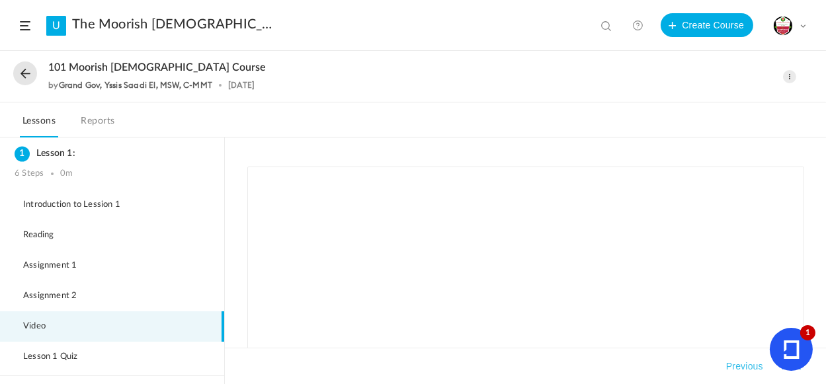
click at [109, 122] on link "Reports" at bounding box center [98, 124] width 39 height 25
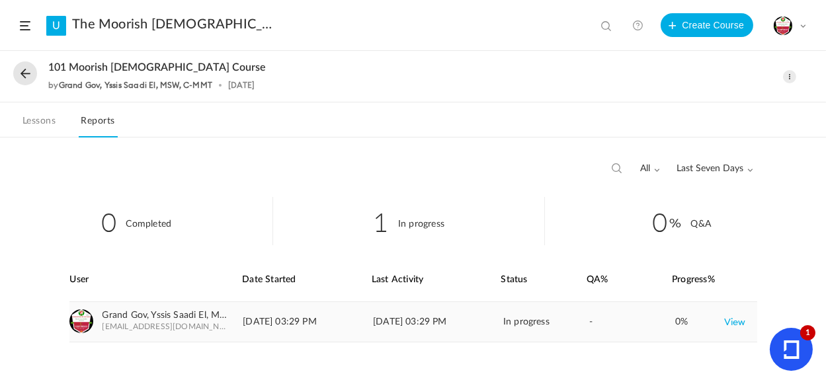
click at [733, 327] on link "View" at bounding box center [735, 322] width 22 height 24
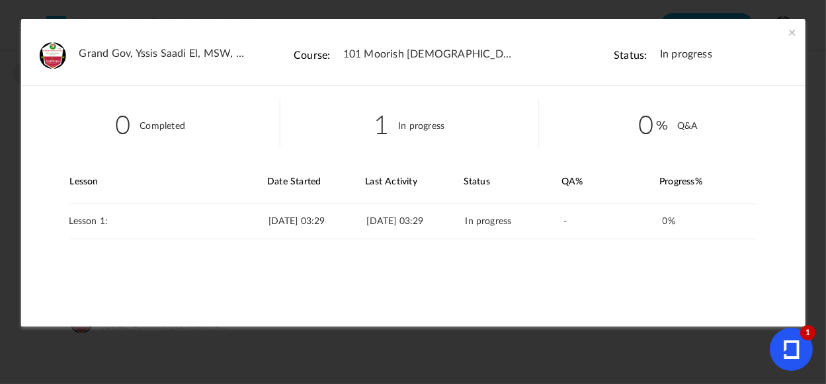
click at [785, 38] on span at bounding box center [791, 32] width 13 height 13
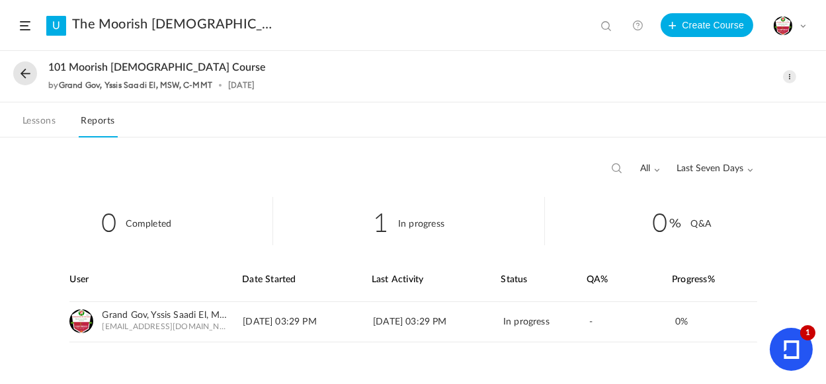
click at [801, 335] on cite "1" at bounding box center [807, 332] width 15 height 15
click at [26, 26] on span at bounding box center [25, 25] width 11 height 9
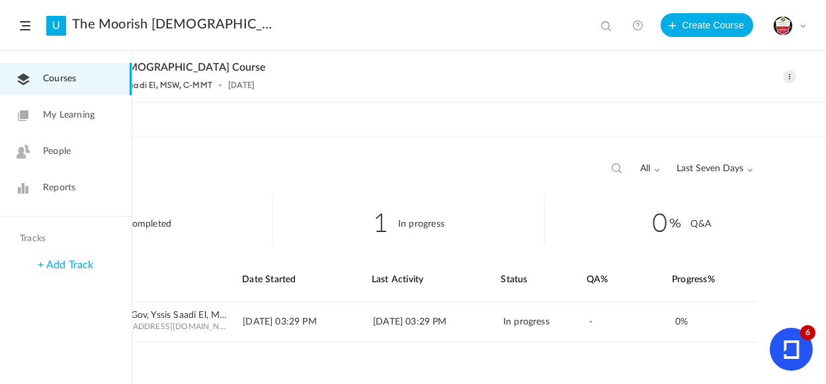
click at [83, 118] on span "My Learning" at bounding box center [69, 115] width 52 height 14
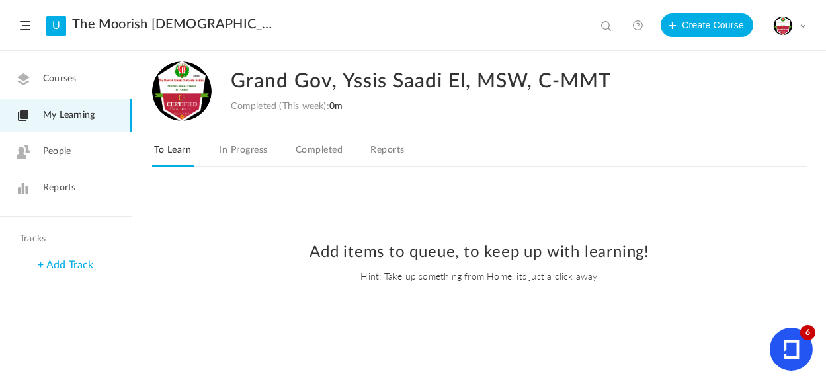
click at [803, 30] on div "My Profile University Settings Current Plan Billing Details Logout" at bounding box center [789, 26] width 33 height 20
click at [723, 105] on link "Current Plan" at bounding box center [743, 107] width 124 height 24
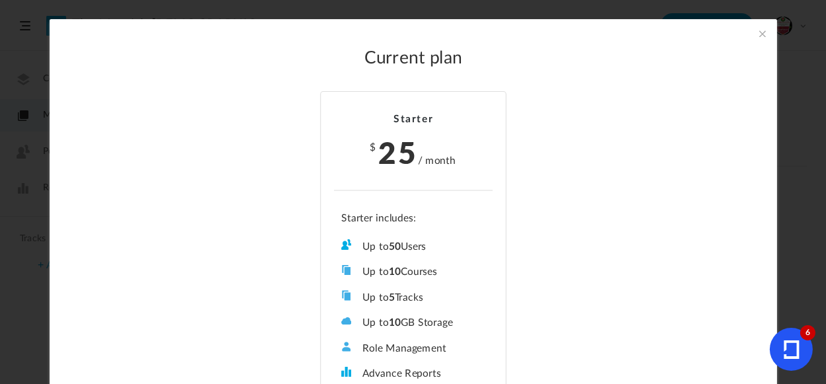
click at [764, 31] on span at bounding box center [762, 33] width 15 height 15
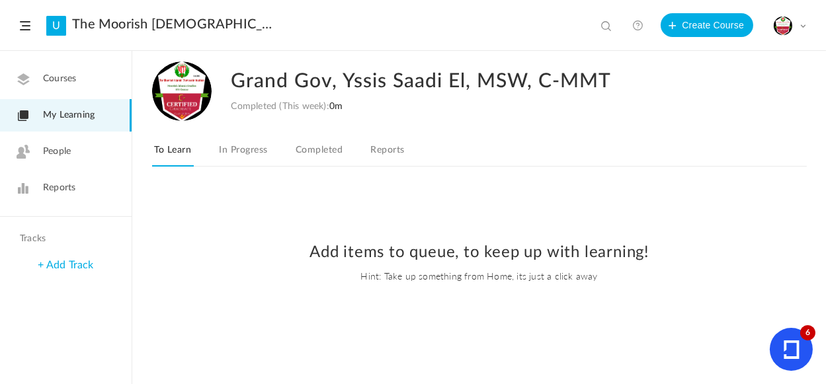
click at [804, 23] on span at bounding box center [802, 25] width 7 height 7
click at [726, 85] on link "University Settings" at bounding box center [743, 83] width 124 height 24
click at [56, 28] on link "U" at bounding box center [56, 26] width 20 height 20
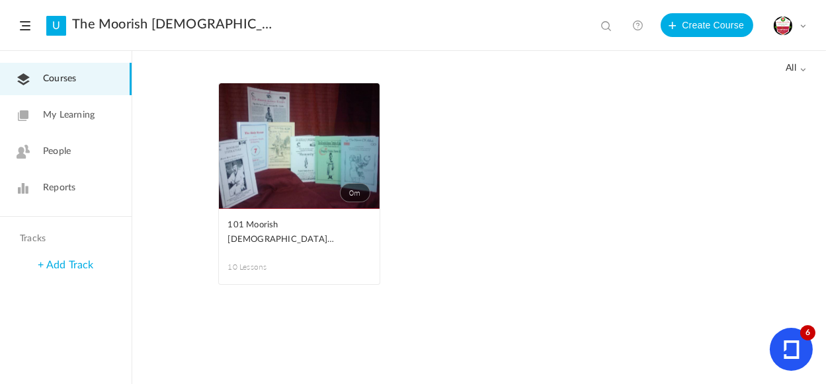
click at [25, 24] on span at bounding box center [25, 25] width 11 height 9
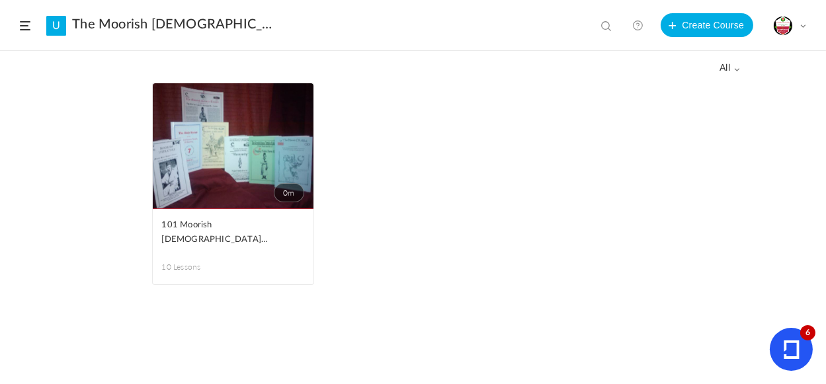
click at [56, 28] on link "U" at bounding box center [56, 26] width 20 height 20
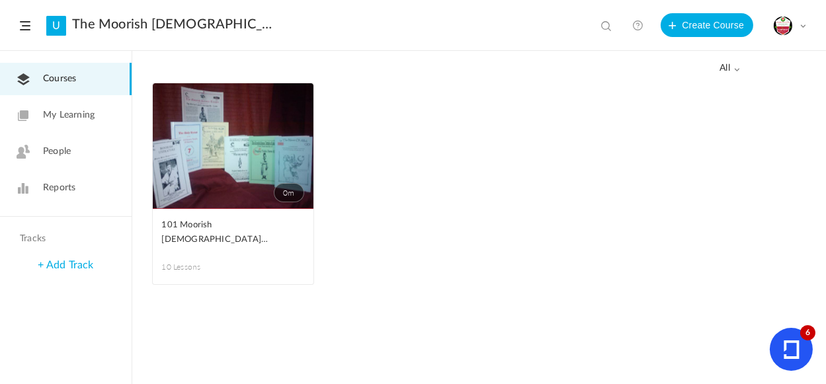
click at [257, 28] on link "The Moorish [DEMOGRAPHIC_DATA] Therocratic Insitute. MITI" at bounding box center [173, 25] width 202 height 16
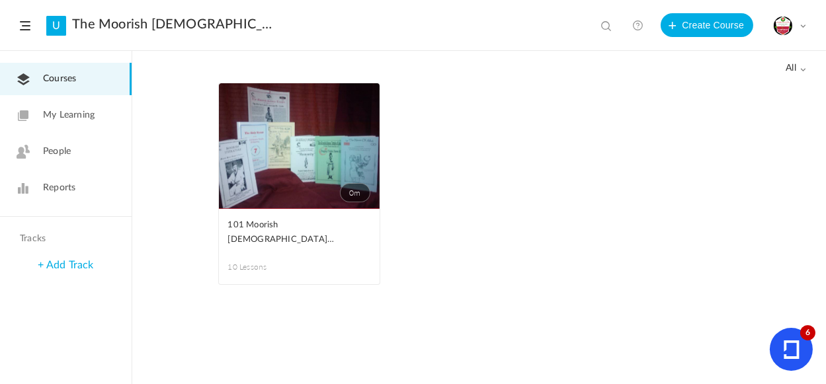
click at [0, 0] on span at bounding box center [0, 0] width 0 height 0
click at [0, 0] on link "Edit" at bounding box center [0, 0] width 0 height 0
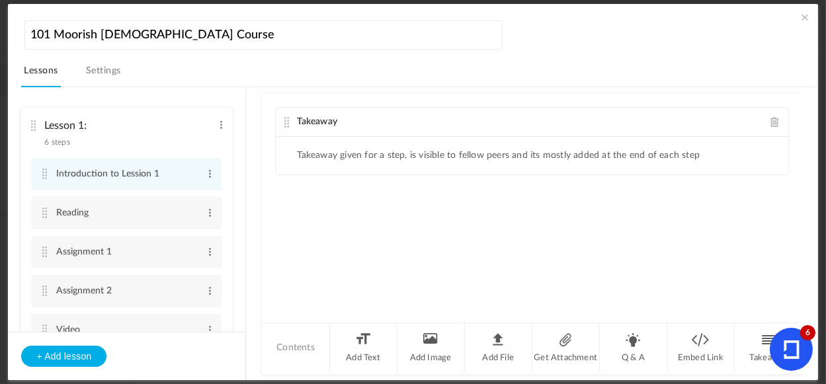
drag, startPoint x: 247, startPoint y: 121, endPoint x: 250, endPoint y: 137, distance: 16.9
click at [250, 137] on section "Lesson 1: 6 steps Edit Delete Introduction to Lession 1 Edit Delete" at bounding box center [419, 234] width 764 height 294
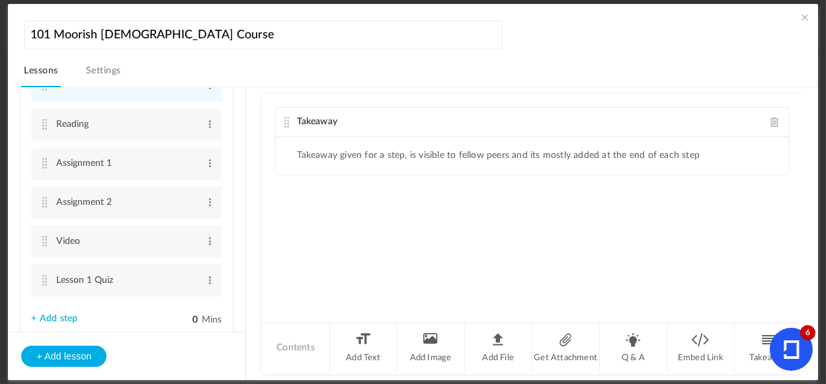
scroll to position [136, 0]
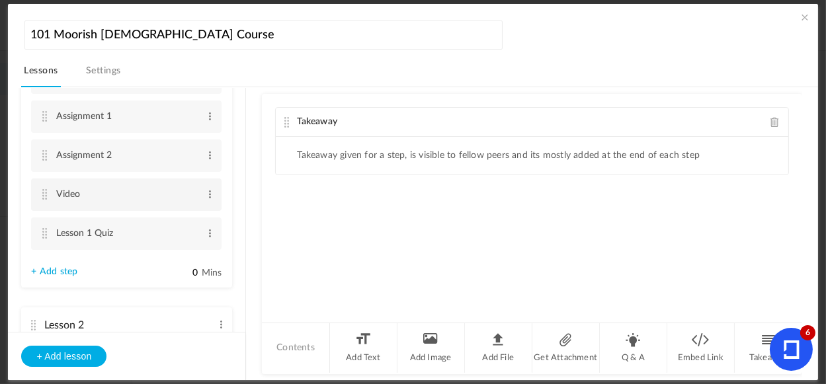
click at [48, 193] on cite at bounding box center [44, 194] width 9 height 11
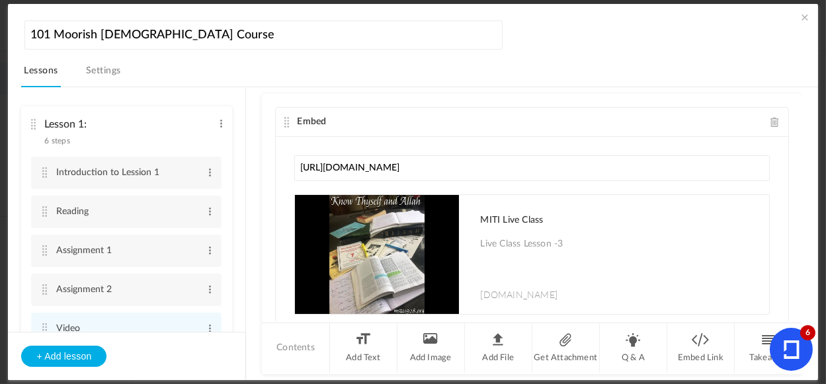
scroll to position [0, 0]
click at [116, 68] on link "Settings" at bounding box center [103, 74] width 40 height 25
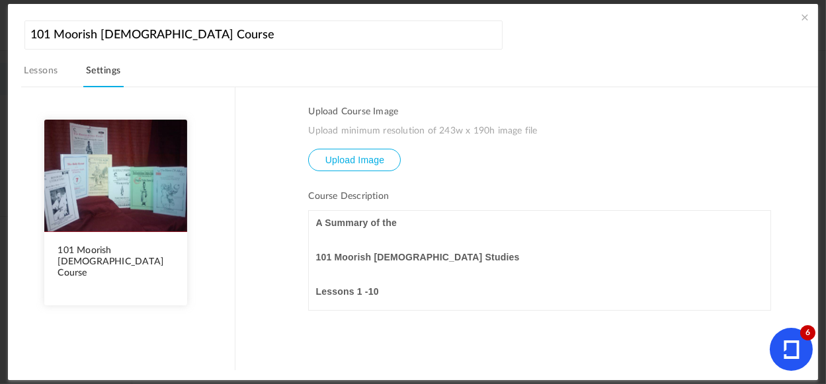
click at [804, 18] on span at bounding box center [804, 17] width 13 height 13
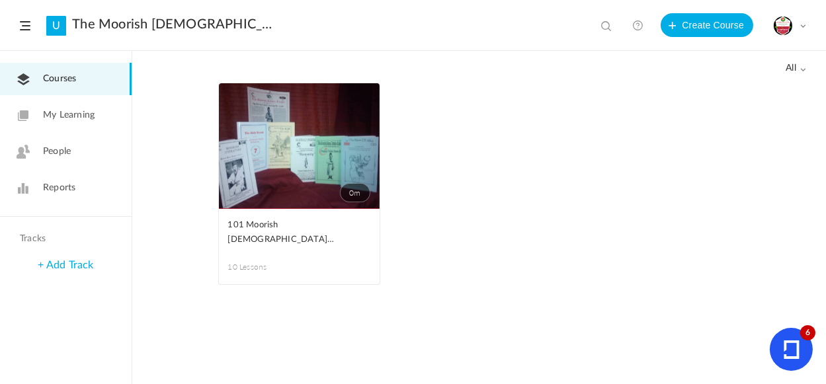
click at [608, 27] on span at bounding box center [607, 26] width 13 height 13
click at [641, 26] on link at bounding box center [637, 25] width 26 height 26
click at [158, 17] on link "The Moorish [DEMOGRAPHIC_DATA] Therocratic Insitute. MITI" at bounding box center [173, 25] width 202 height 16
click at [802, 26] on span at bounding box center [802, 25] width 7 height 7
click at [569, 223] on ul "0m Edit Delete Move to draft 101 Moorish Islamic Course 10 Lessons This course …" at bounding box center [479, 191] width 522 height 216
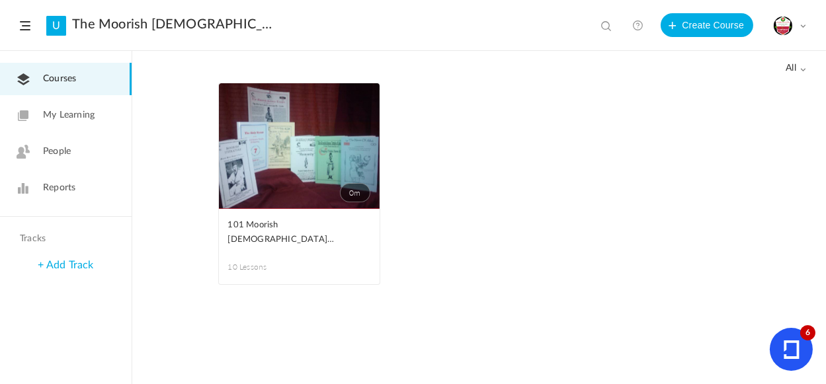
click at [44, 237] on h4 "Tracks" at bounding box center [64, 238] width 89 height 11
click at [320, 168] on link "0m" at bounding box center [299, 146] width 161 height 126
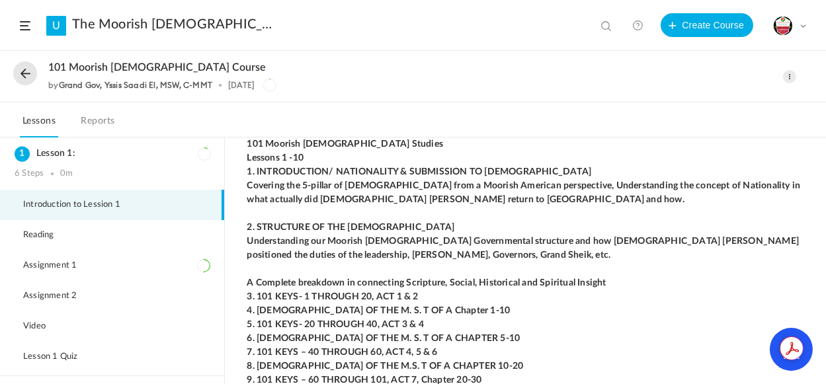
click at [138, 209] on li "Introduction to Lession 1" at bounding box center [112, 205] width 224 height 30
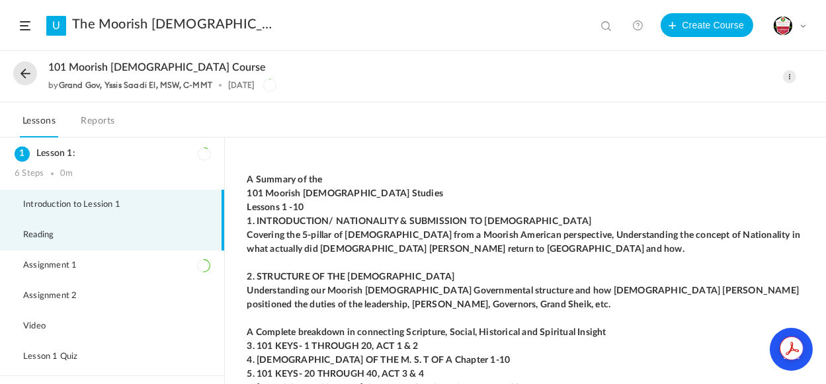
click at [49, 232] on span "Reading" at bounding box center [46, 235] width 47 height 11
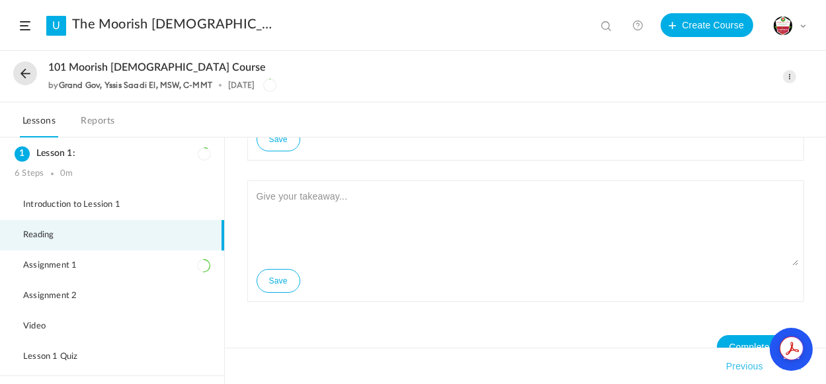
scroll to position [151, 0]
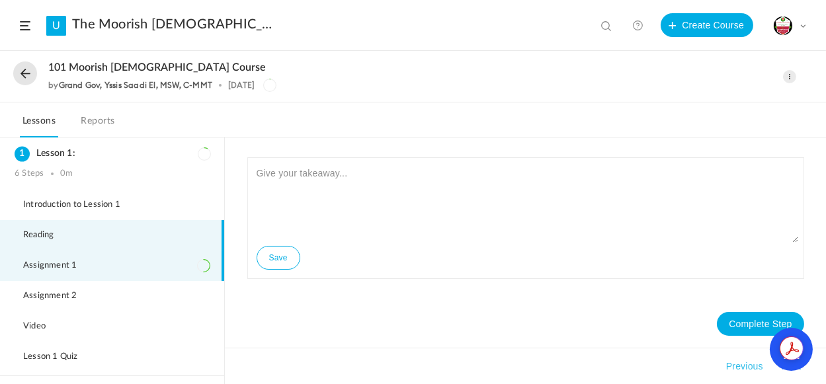
click at [70, 266] on span "Assignment 1" at bounding box center [58, 265] width 70 height 11
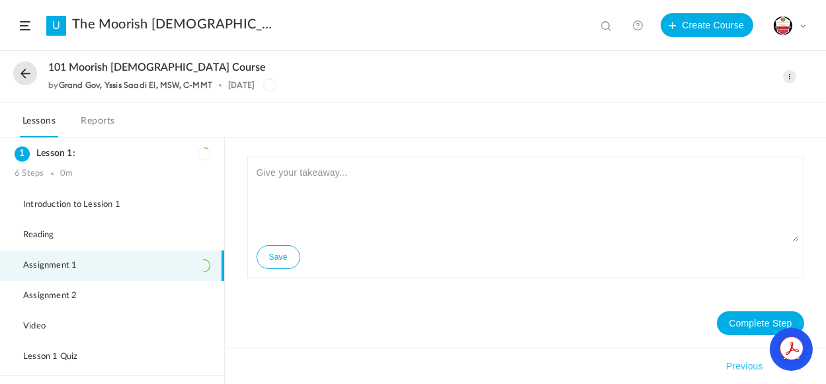
scroll to position [0, 0]
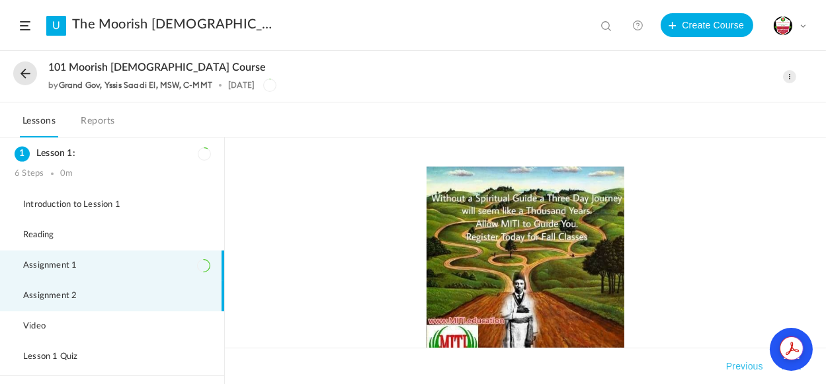
click at [55, 296] on span "Assignment 2" at bounding box center [58, 296] width 70 height 11
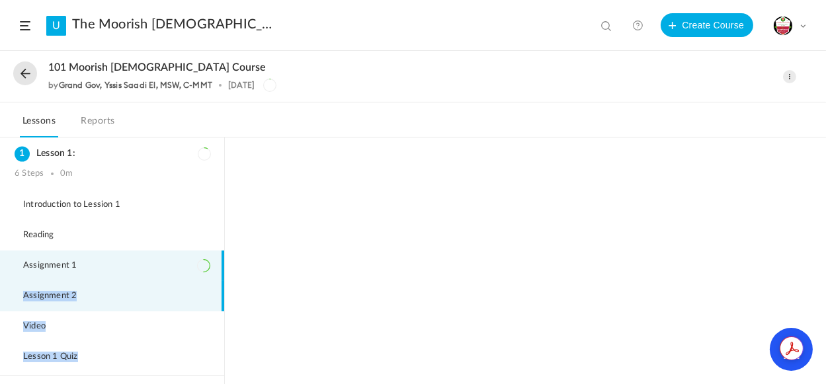
drag, startPoint x: 225, startPoint y: 214, endPoint x: 220, endPoint y: 233, distance: 19.7
click at [219, 261] on main "Lesson 1: 6 Steps 0m Introduction to Lession 1 Reading Assignment 1 Assignment …" at bounding box center [413, 260] width 826 height 247
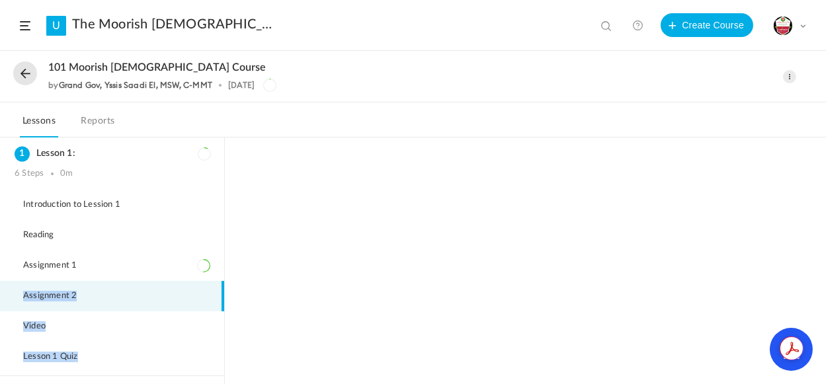
scroll to position [108, 0]
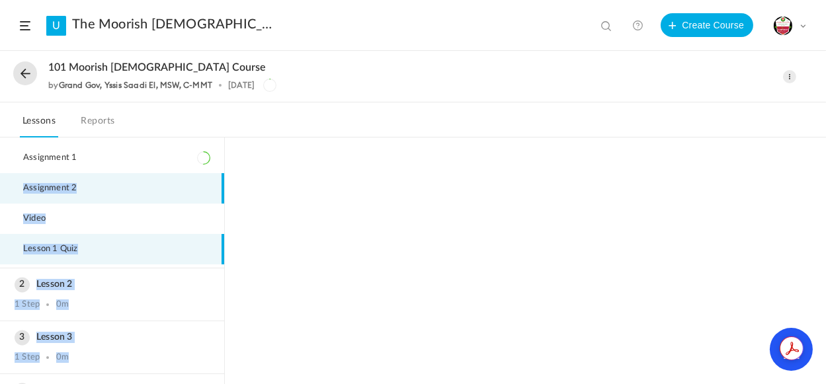
click at [77, 253] on li "Lesson 1 Quiz" at bounding box center [112, 249] width 224 height 30
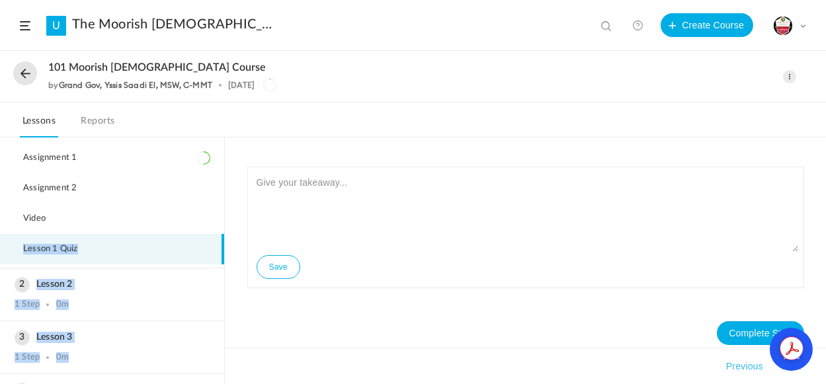
drag, startPoint x: 219, startPoint y: 226, endPoint x: 225, endPoint y: 157, distance: 69.7
click at [225, 157] on main "Lesson 1: 6 Steps 0m Introduction to Lession 1 Reading Assignment 1 Assignment …" at bounding box center [413, 260] width 826 height 247
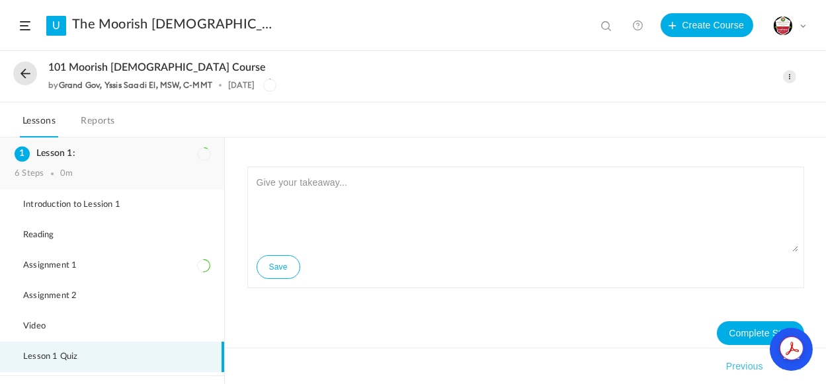
click at [89, 163] on div "Lesson 1: 6 Steps 0m" at bounding box center [112, 163] width 224 height 52
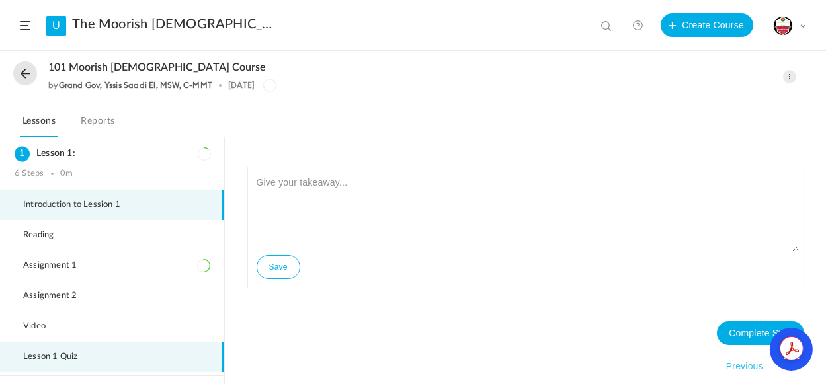
click at [123, 205] on span "Introduction to Lession 1" at bounding box center [80, 205] width 114 height 11
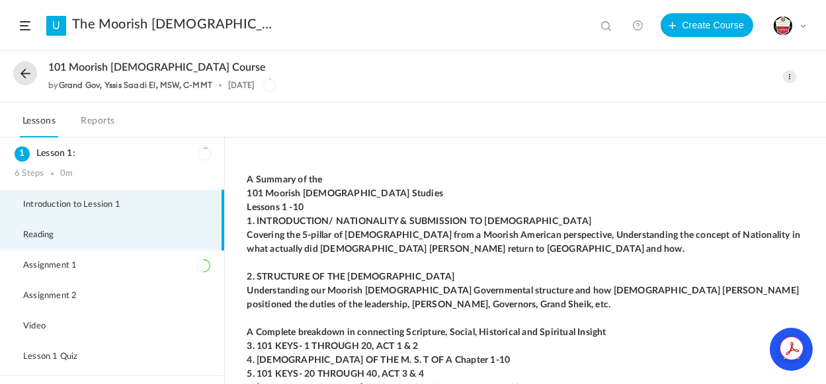
click at [71, 238] on li "Reading" at bounding box center [112, 235] width 224 height 30
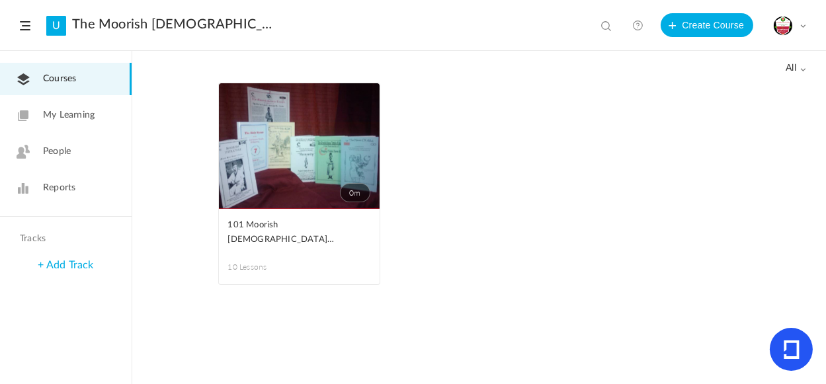
click at [65, 111] on span "My Learning" at bounding box center [69, 115] width 52 height 14
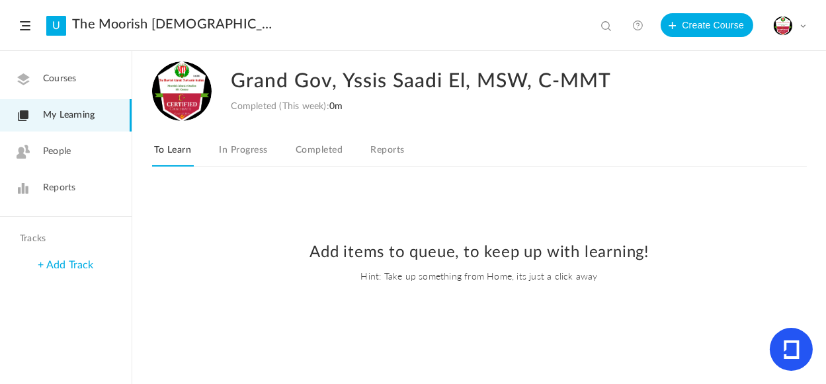
click at [249, 158] on link "In Progress" at bounding box center [243, 153] width 54 height 25
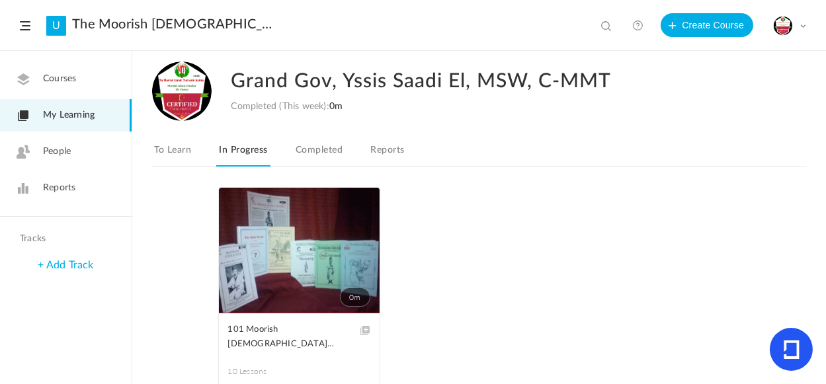
click at [327, 148] on link "Completed" at bounding box center [319, 153] width 52 height 25
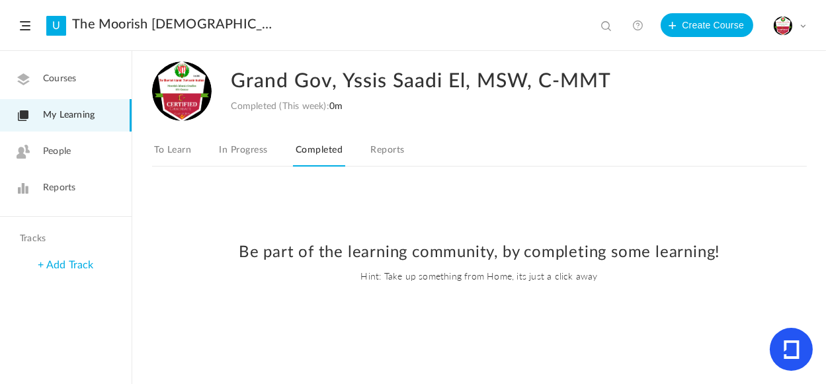
click at [393, 151] on link "Reports" at bounding box center [387, 153] width 39 height 25
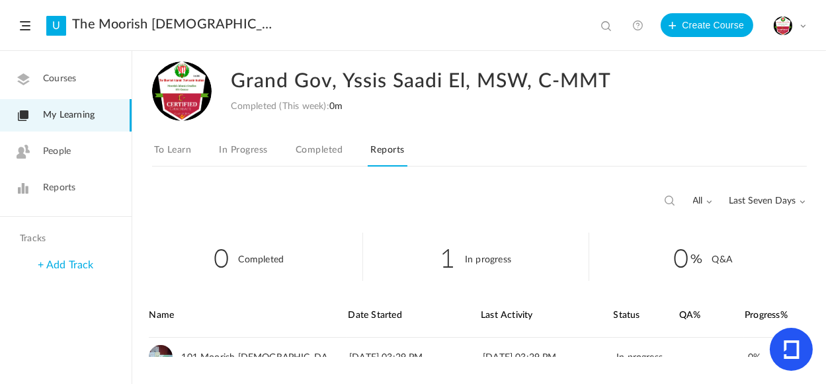
click at [56, 190] on span "Reports" at bounding box center [59, 188] width 32 height 14
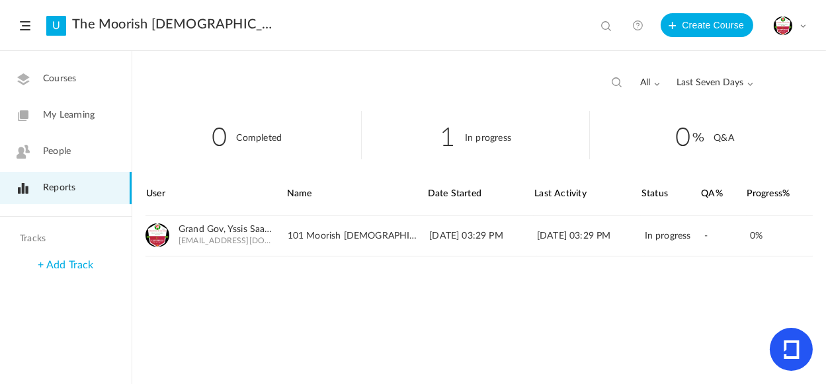
click at [58, 266] on link "+ Add Track" at bounding box center [66, 265] width 56 height 11
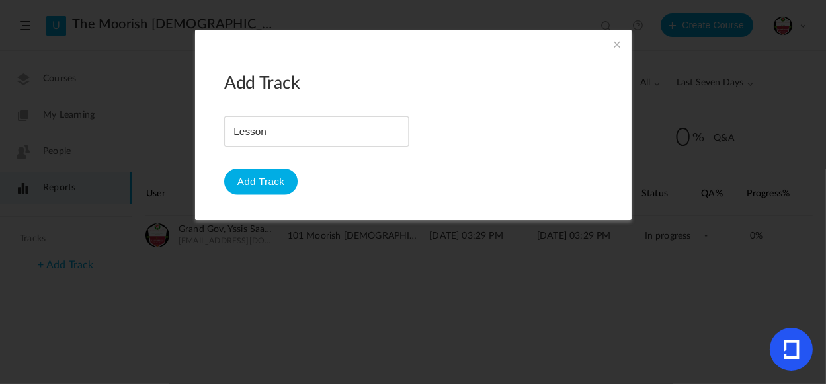
type input "Lesson"
click at [264, 184] on button "Add Track" at bounding box center [260, 182] width 73 height 26
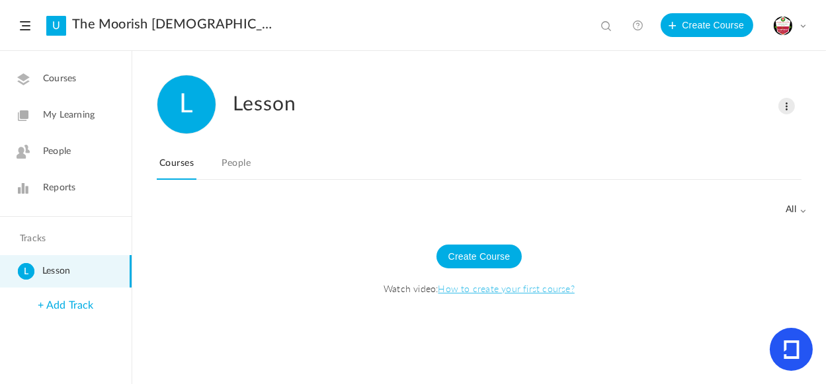
click at [61, 272] on span "Lesson" at bounding box center [84, 271] width 84 height 17
click at [244, 163] on link "People" at bounding box center [236, 167] width 34 height 25
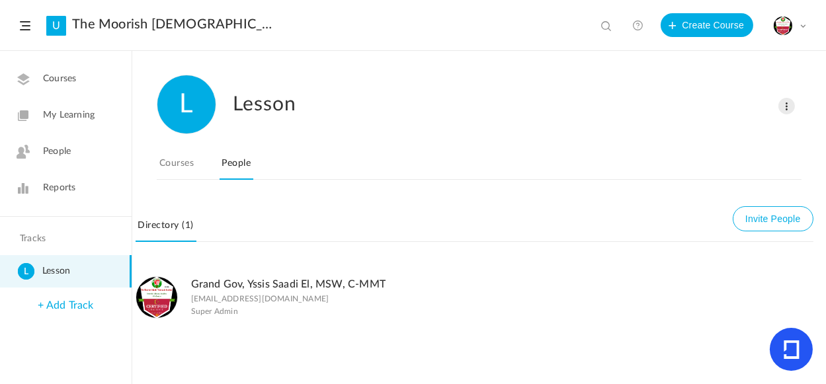
click at [86, 272] on span "Lesson" at bounding box center [84, 271] width 84 height 17
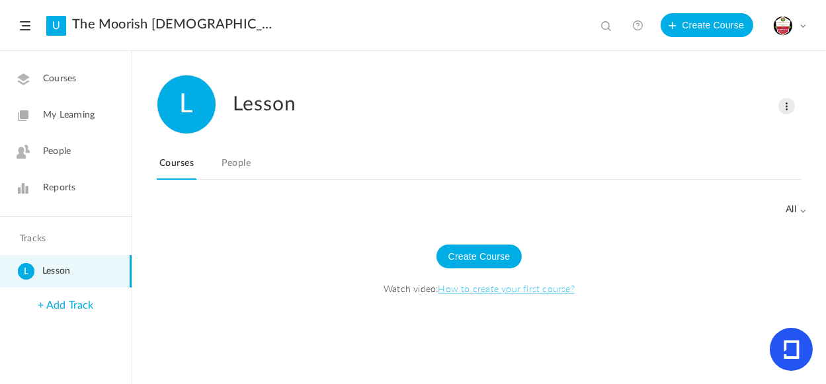
click at [783, 109] on span at bounding box center [786, 106] width 17 height 17
click at [719, 158] on link "Delete" at bounding box center [745, 158] width 98 height 24
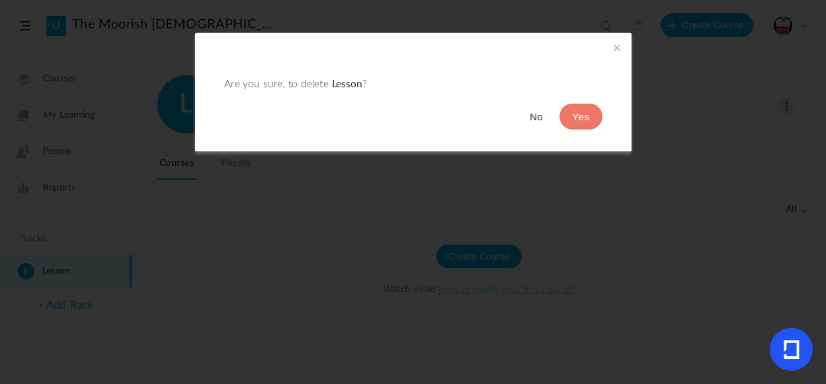
click at [607, 125] on div "Are you sure, to delete Lesson ? No Yes" at bounding box center [413, 92] width 436 height 119
click at [574, 123] on button "Yes" at bounding box center [580, 117] width 43 height 26
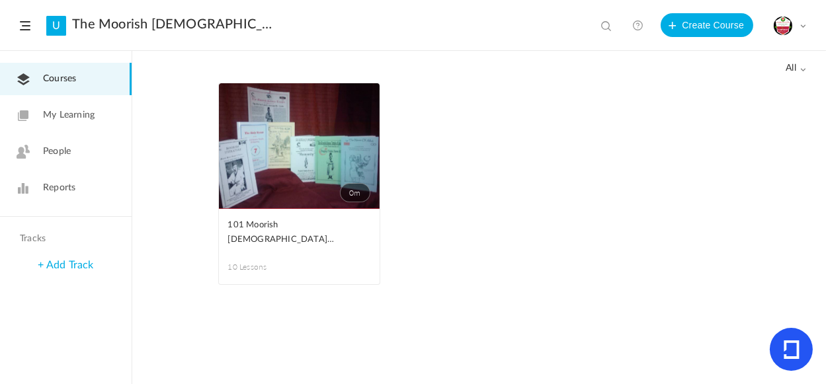
click at [74, 112] on span "My Learning" at bounding box center [69, 115] width 52 height 14
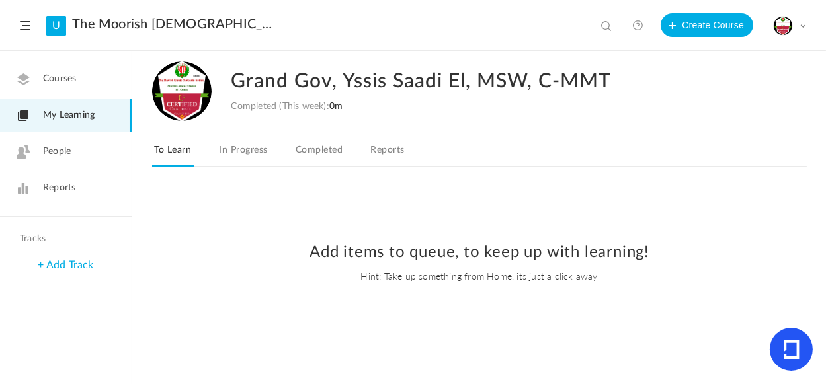
click at [28, 26] on span at bounding box center [25, 25] width 11 height 9
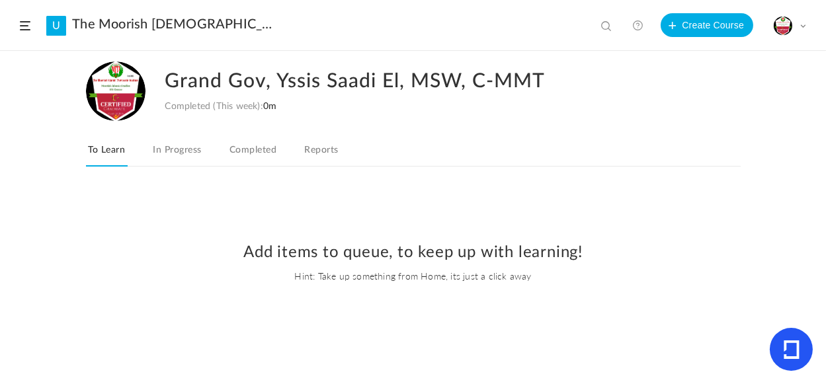
click at [171, 154] on link "In Progress" at bounding box center [177, 153] width 54 height 25
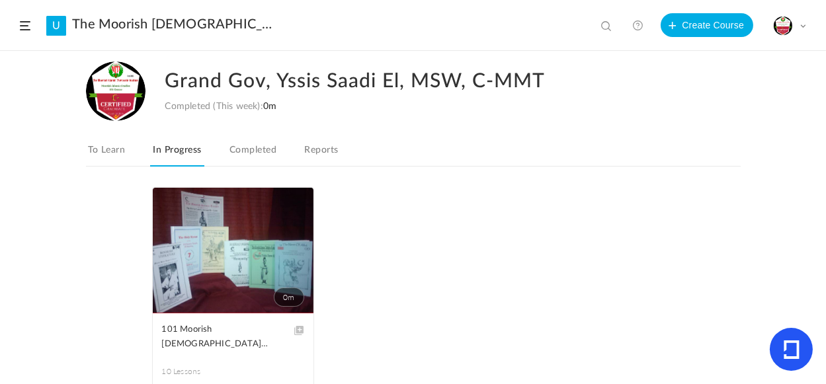
click at [637, 26] on link at bounding box center [637, 25] width 26 height 26
click at [797, 352] on icon at bounding box center [790, 349] width 15 height 19
click at [803, 332] on cite "1" at bounding box center [807, 332] width 15 height 15
click at [799, 335] on icon at bounding box center [790, 349] width 43 height 43
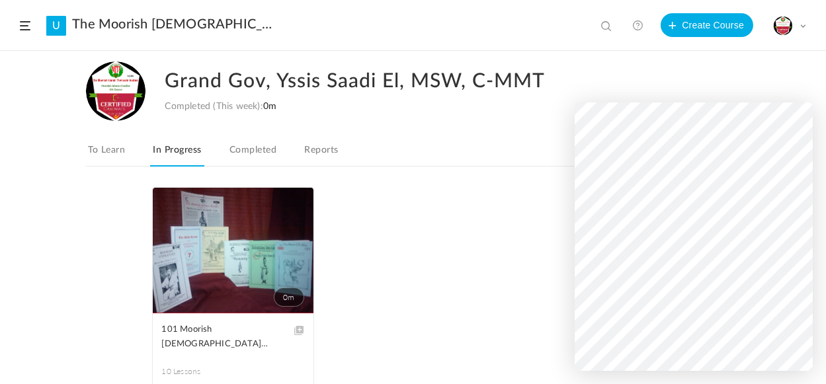
click at [802, 21] on div "My Profile University Settings Current Plan Billing Details Logout" at bounding box center [789, 26] width 33 height 20
click at [729, 77] on link "University Settings" at bounding box center [743, 83] width 124 height 24
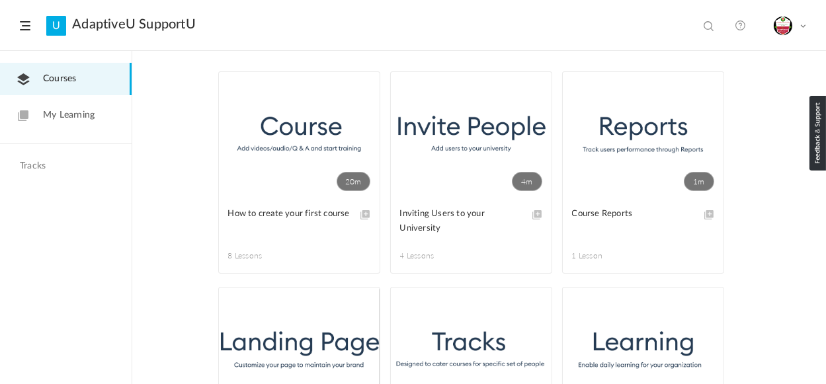
scroll to position [131, 0]
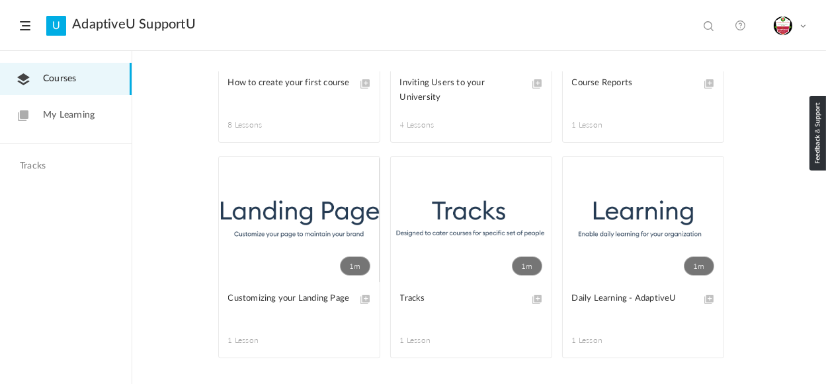
click at [448, 265] on link "1m" at bounding box center [471, 220] width 161 height 126
click at [285, 263] on link "1m" at bounding box center [299, 220] width 161 height 126
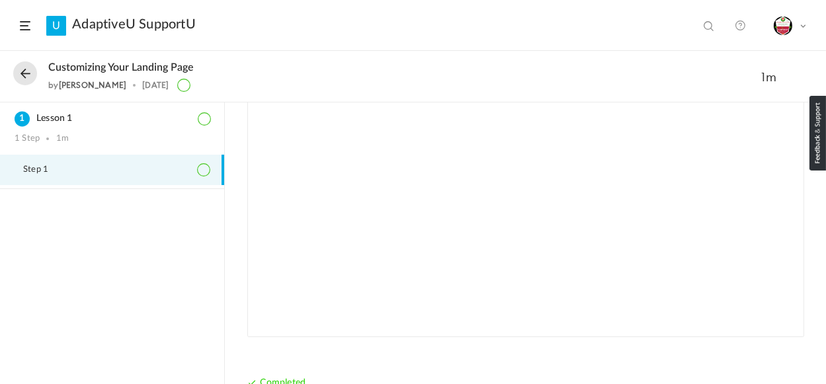
scroll to position [61, 0]
click at [803, 26] on span at bounding box center [802, 25] width 7 height 7
drag, startPoint x: 120, startPoint y: 295, endPoint x: 159, endPoint y: 251, distance: 59.0
click at [126, 287] on ol "Lesson 1 1 Step 1m Step 1" at bounding box center [112, 243] width 224 height 282
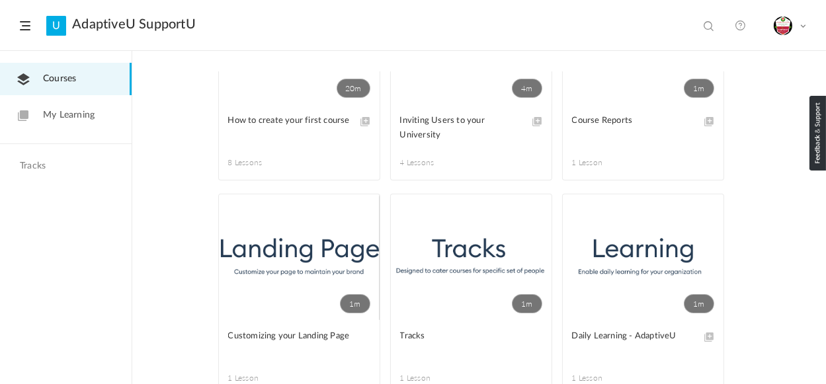
scroll to position [131, 0]
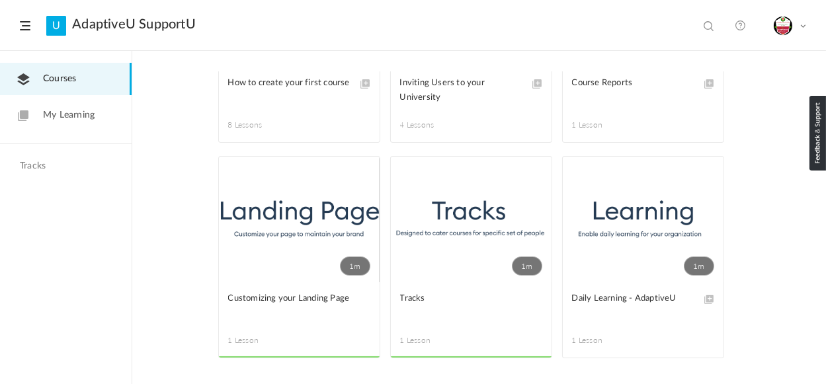
click at [641, 224] on link "1m" at bounding box center [643, 220] width 161 height 126
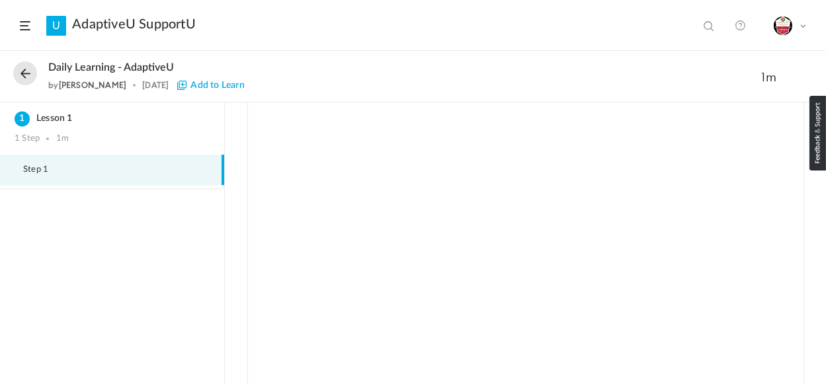
scroll to position [55, 0]
click at [788, 75] on span at bounding box center [789, 76] width 13 height 13
click at [602, 68] on h2 "Daily Learning - AdaptiveU" at bounding box center [371, 67] width 647 height 13
click at [805, 26] on span at bounding box center [802, 25] width 7 height 7
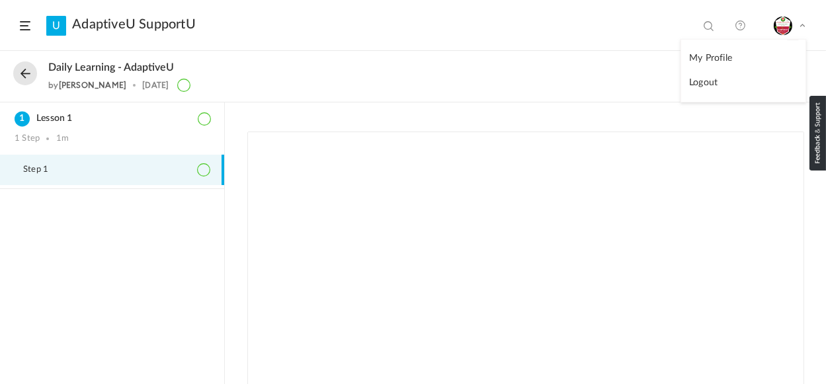
click at [393, 74] on div "Daily Learning - AdaptiveU by [PERSON_NAME] [DATE]" at bounding box center [371, 76] width 647 height 30
click at [27, 24] on span at bounding box center [25, 25] width 11 height 9
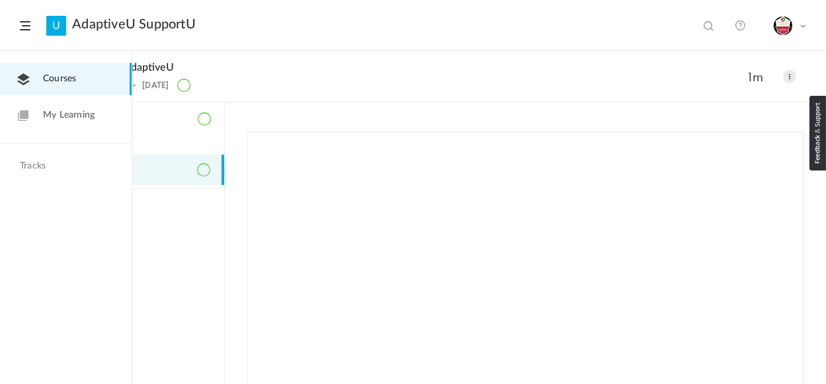
click at [27, 24] on span at bounding box center [25, 25] width 11 height 9
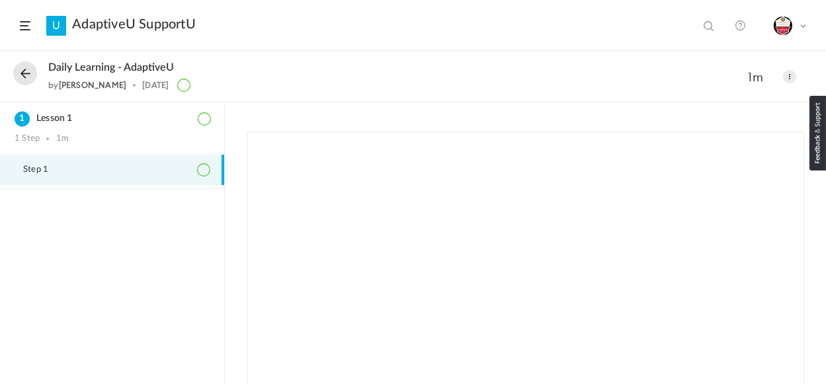
click at [28, 74] on button at bounding box center [25, 73] width 24 height 24
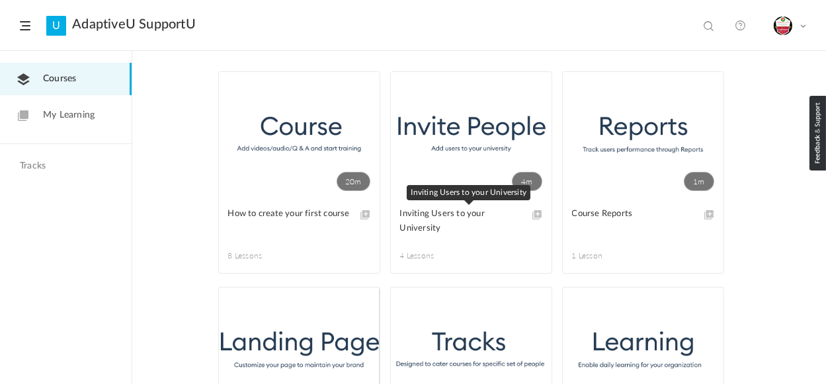
click at [471, 207] on span "Inviting Users to your University" at bounding box center [461, 221] width 122 height 29
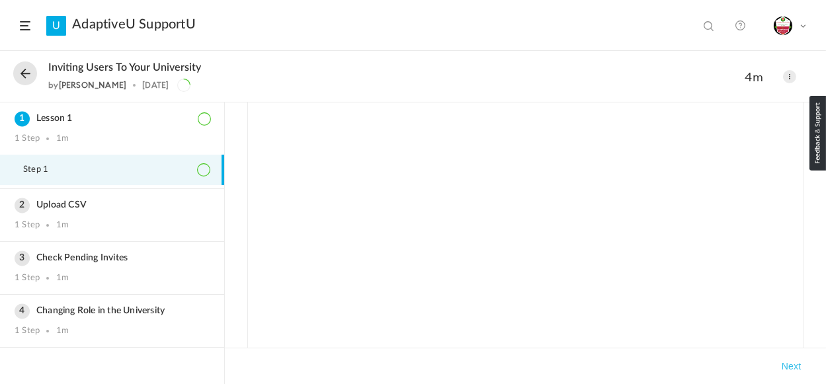
scroll to position [22, 0]
click at [228, 184] on div "Completed Takeaways Next" at bounding box center [525, 243] width 601 height 282
click at [796, 370] on button "Next" at bounding box center [791, 366] width 25 height 16
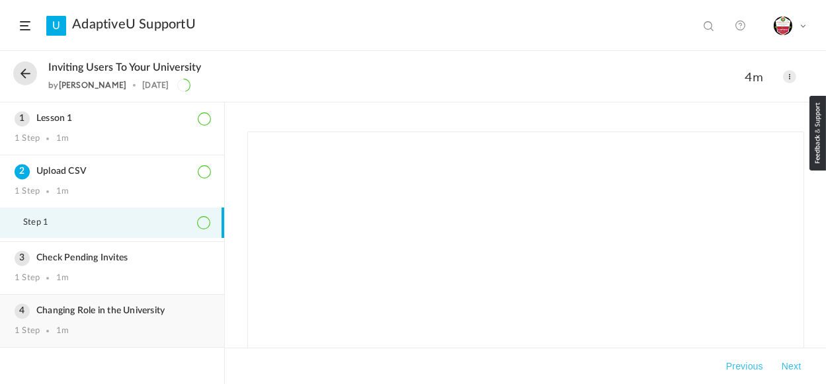
click at [151, 312] on h3 "Changing Role in the University" at bounding box center [112, 310] width 195 height 11
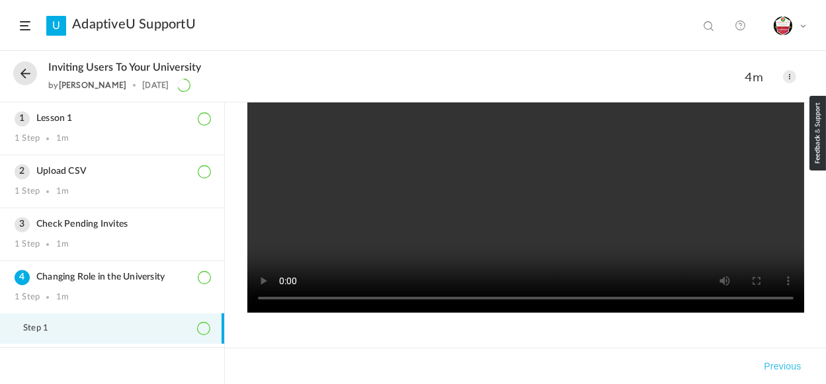
scroll to position [199, 0]
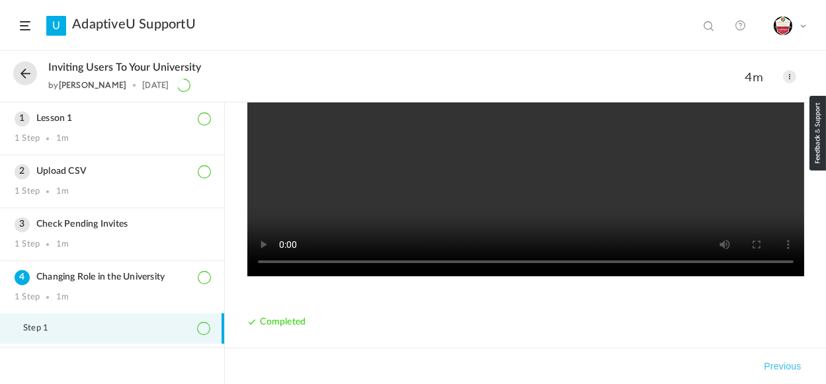
click at [779, 368] on button "Previous" at bounding box center [782, 366] width 42 height 16
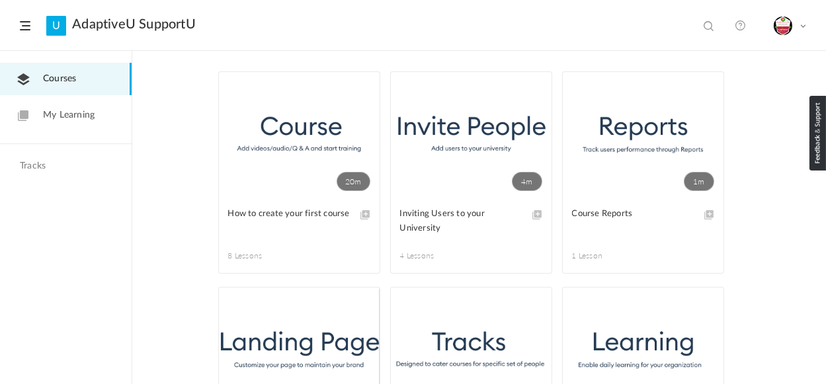
click at [22, 26] on span at bounding box center [25, 25] width 11 height 9
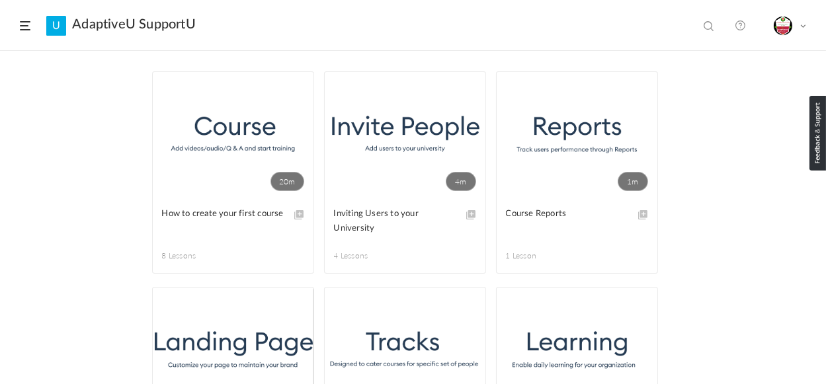
click at [247, 157] on link "20m" at bounding box center [233, 135] width 161 height 126
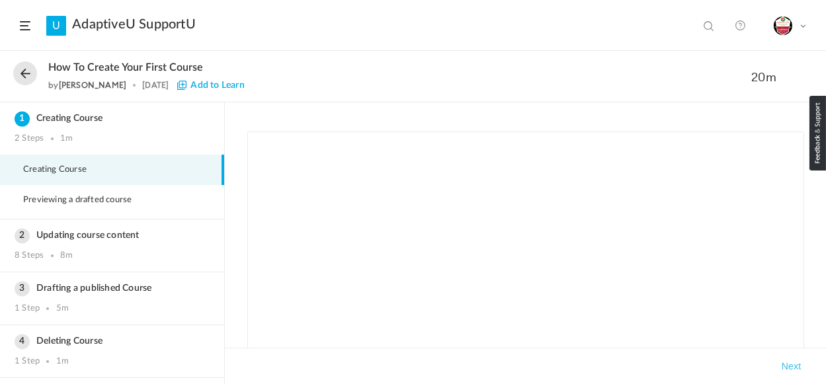
click at [803, 24] on span at bounding box center [802, 25] width 7 height 7
click at [713, 58] on link "My Profile" at bounding box center [743, 58] width 124 height 24
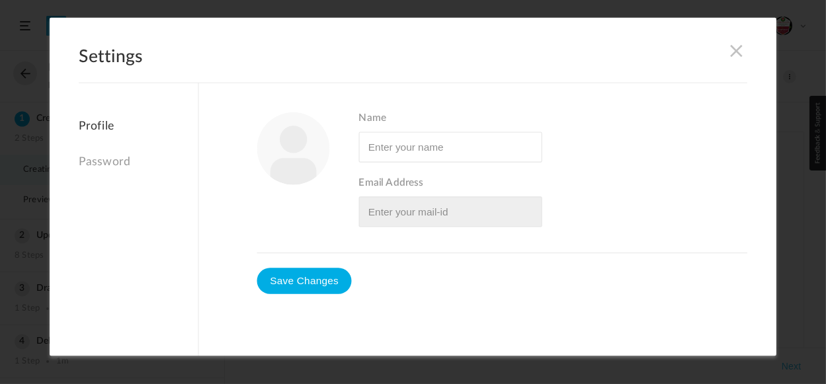
type input "Grand Gov, Yssis Saadi El, MSW, C-MMT"
type input "[EMAIL_ADDRESS][DOMAIN_NAME]"
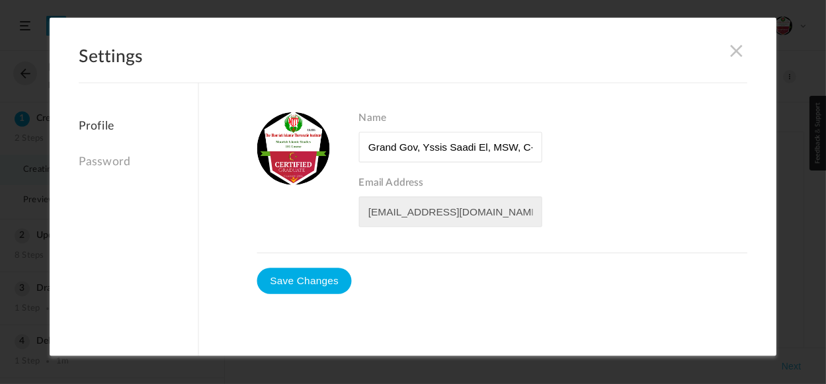
click at [733, 50] on span at bounding box center [736, 50] width 15 height 15
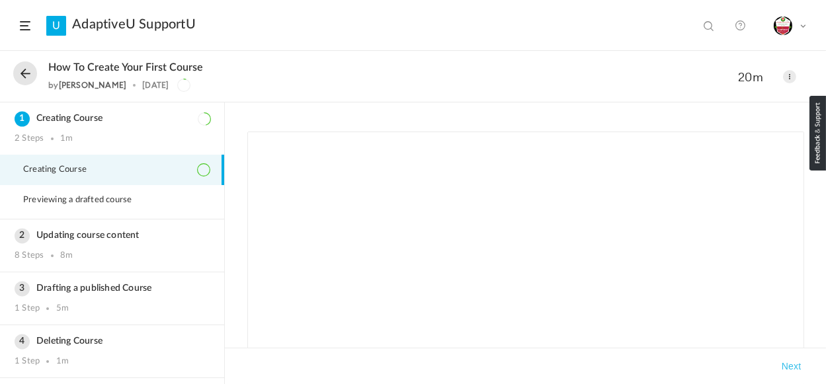
click at [743, 25] on link at bounding box center [740, 25] width 26 height 26
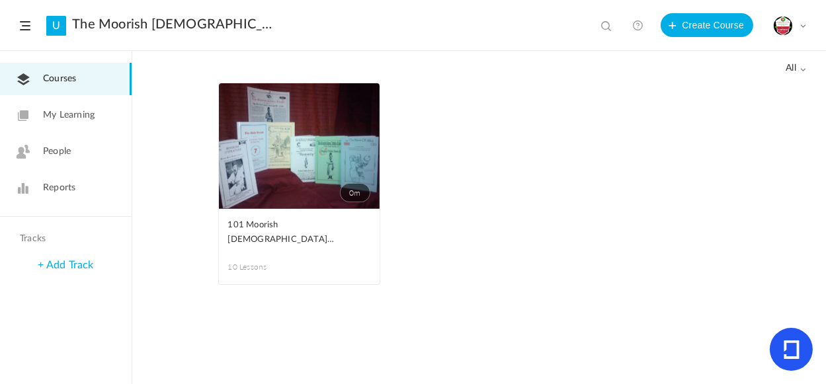
click at [302, 148] on link "0m" at bounding box center [299, 146] width 161 height 126
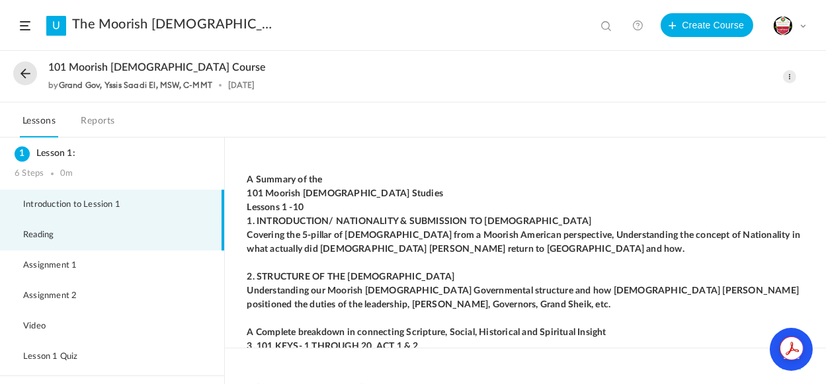
click at [46, 233] on span "Reading" at bounding box center [46, 235] width 47 height 11
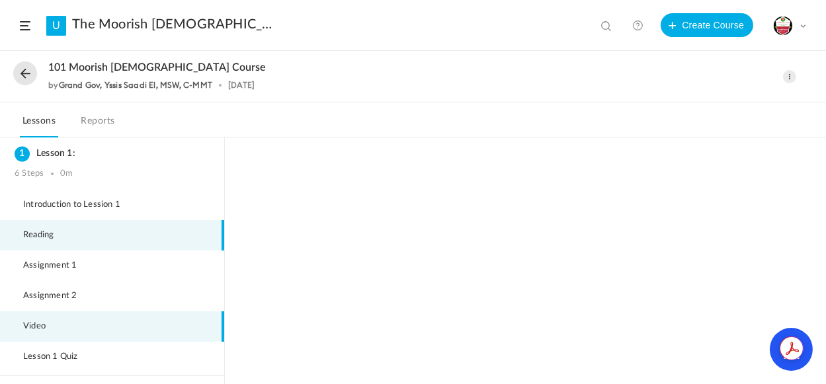
click at [38, 324] on span "Video" at bounding box center [42, 326] width 39 height 11
drag, startPoint x: 219, startPoint y: 167, endPoint x: 215, endPoint y: 229, distance: 62.3
click at [215, 229] on li "Lesson 1: 6 Steps 0m Introduction to Lession 1 [GEOGRAPHIC_DATA] Assignment 1 A…" at bounding box center [112, 256] width 224 height 239
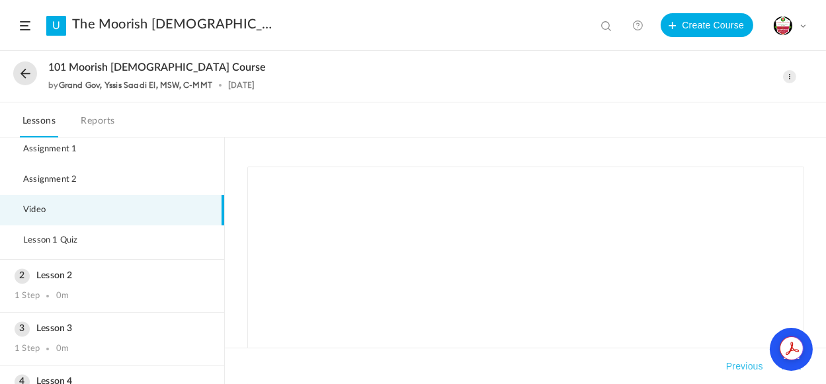
scroll to position [161, 0]
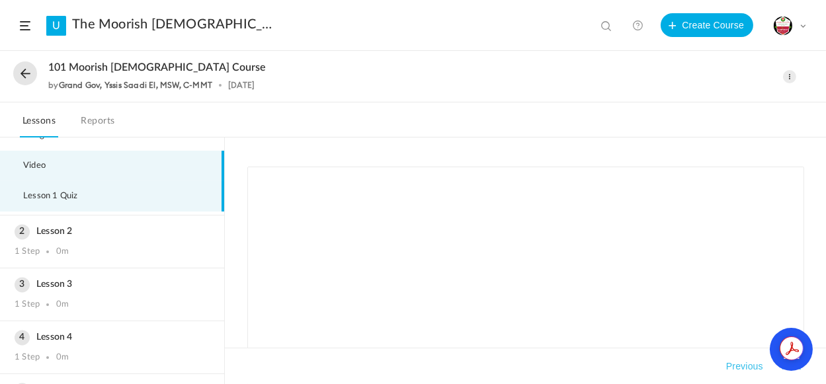
click at [72, 194] on span "Lesson 1 Quiz" at bounding box center [58, 196] width 71 height 11
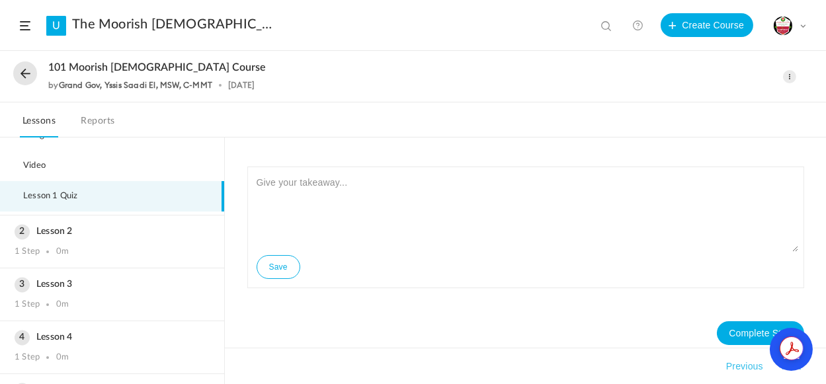
click at [108, 126] on link "Reports" at bounding box center [98, 124] width 39 height 25
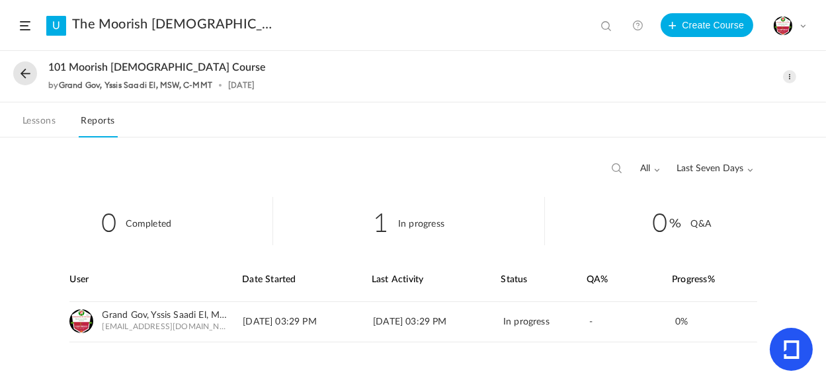
click at [43, 119] on link "Lessons" at bounding box center [39, 124] width 38 height 25
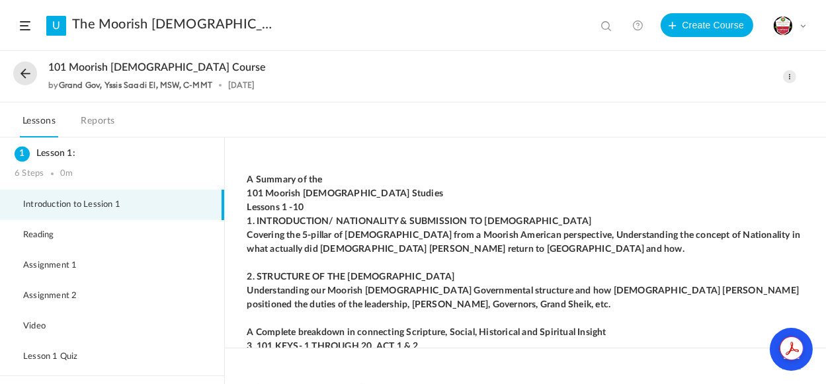
click at [105, 207] on span "Introduction to Lession 1" at bounding box center [80, 205] width 114 height 11
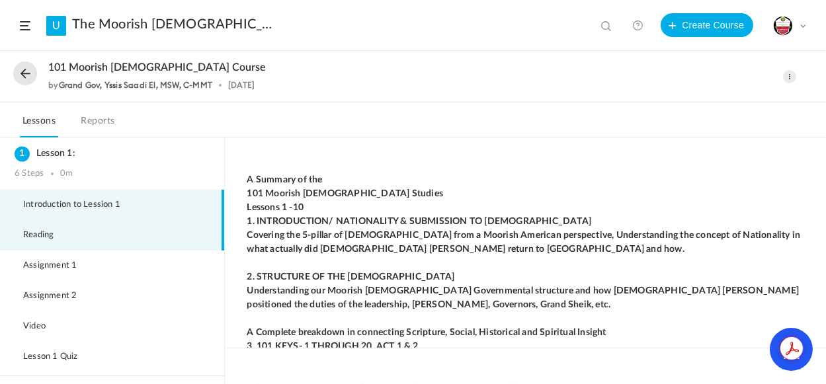
click at [75, 237] on li "Reading" at bounding box center [112, 235] width 224 height 30
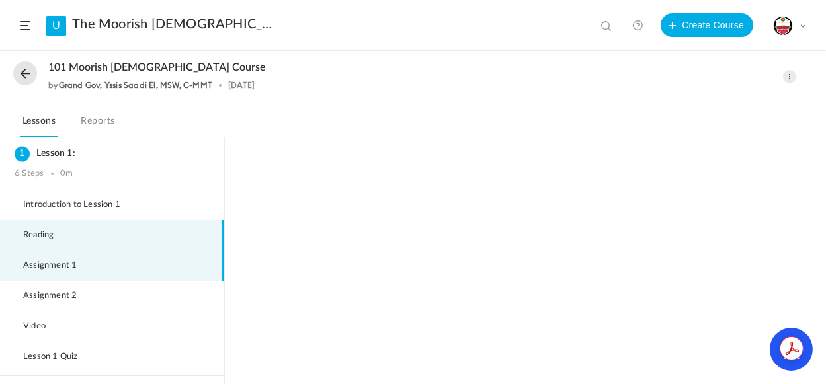
click at [67, 266] on span "Assignment 1" at bounding box center [58, 265] width 70 height 11
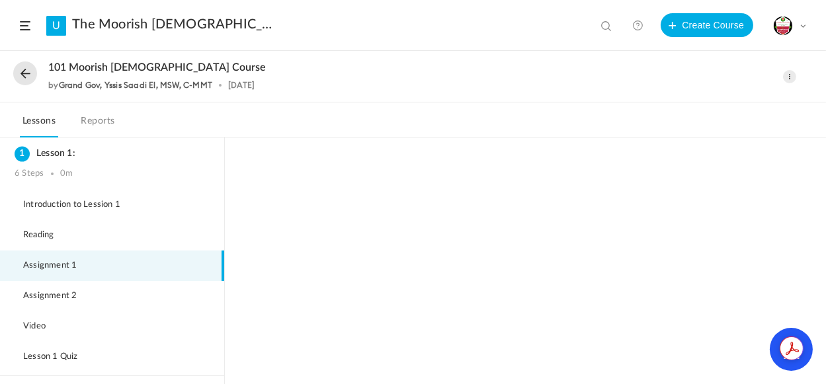
click at [30, 74] on button at bounding box center [25, 73] width 24 height 24
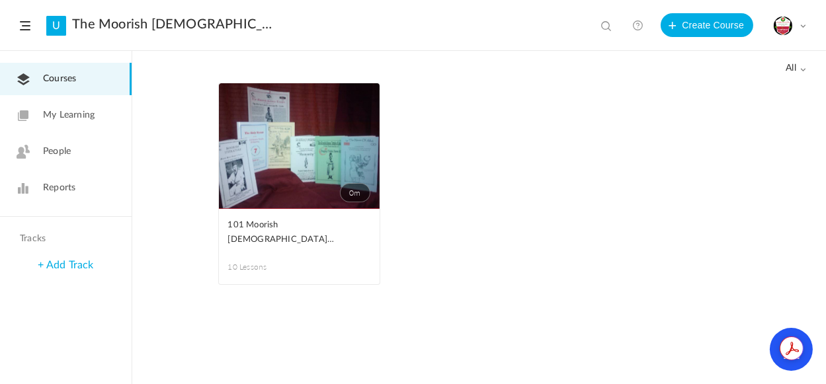
click at [87, 114] on span "My Learning" at bounding box center [69, 115] width 52 height 14
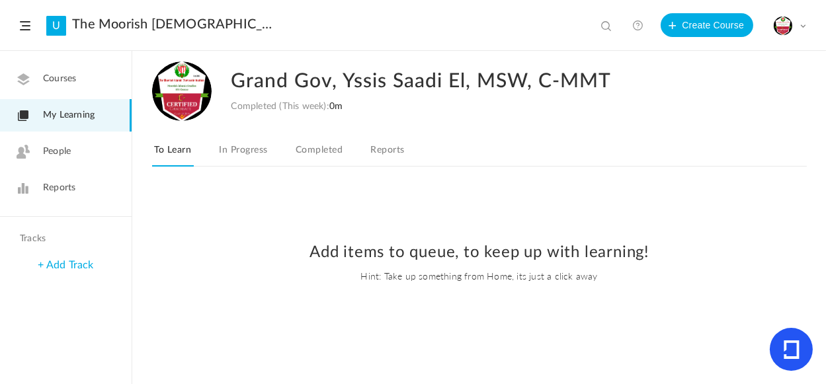
click at [58, 147] on span "People" at bounding box center [57, 152] width 28 height 14
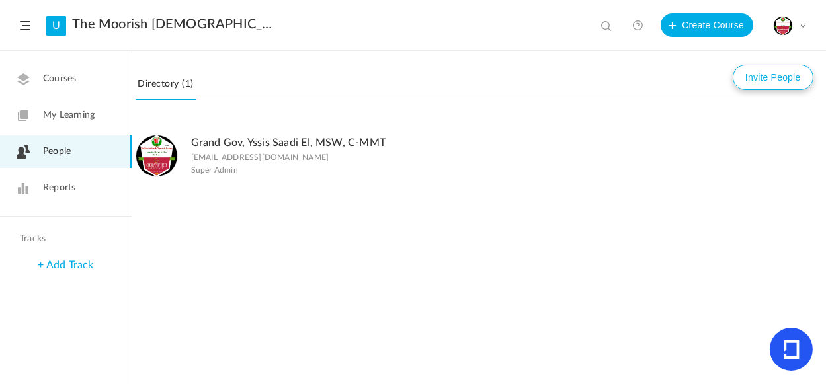
click at [781, 81] on button "Invite People" at bounding box center [772, 77] width 81 height 25
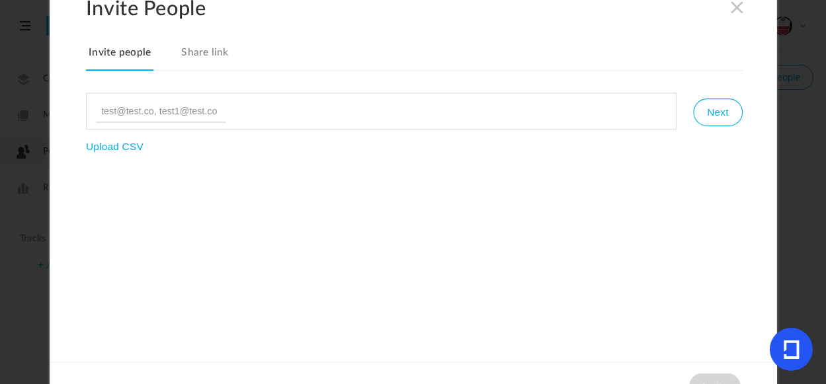
click at [198, 56] on link "Share link" at bounding box center [204, 57] width 53 height 28
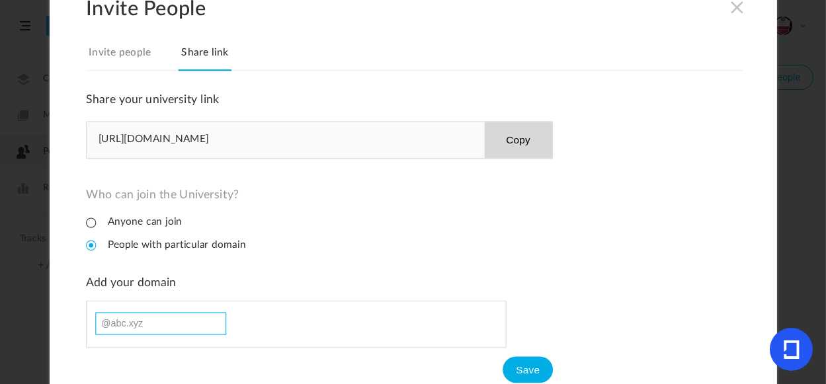
click at [194, 316] on input at bounding box center [160, 323] width 131 height 22
paste input "https://themoorishislam.adaptiveu.io/"
drag, startPoint x: 163, startPoint y: 325, endPoint x: 251, endPoint y: 326, distance: 87.9
click at [251, 326] on ul "@https://themoorishislam.adaptiveu.io/" at bounding box center [296, 324] width 420 height 48
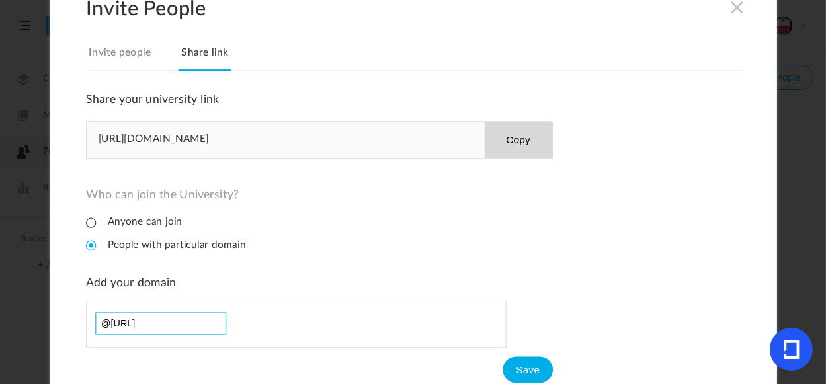
scroll to position [0, 0]
type input "@MITI"
click at [522, 142] on button "Copy" at bounding box center [518, 140] width 68 height 36
click at [526, 368] on button "Save" at bounding box center [527, 369] width 50 height 26
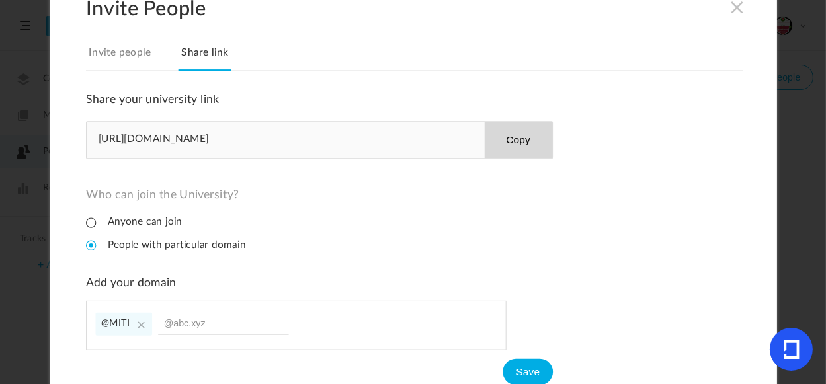
click at [141, 327] on cite at bounding box center [141, 324] width 15 height 15
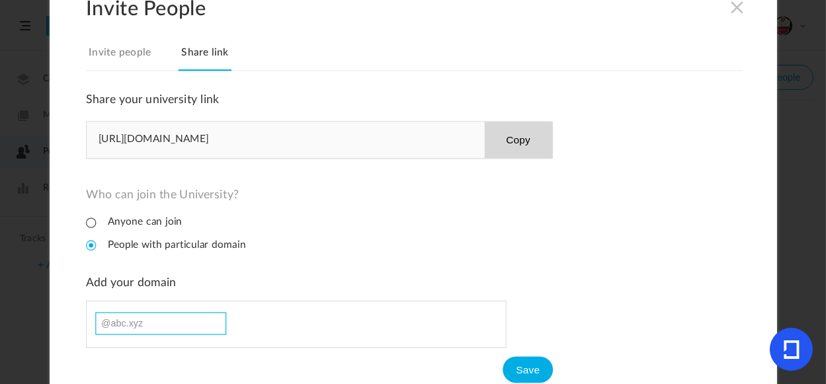
click at [157, 325] on input at bounding box center [160, 323] width 131 height 22
type input "MITI"
click at [540, 364] on button "Save" at bounding box center [527, 369] width 50 height 26
click at [167, 325] on input "MITI" at bounding box center [160, 323] width 131 height 22
click at [524, 139] on button "Copy" at bounding box center [518, 140] width 68 height 36
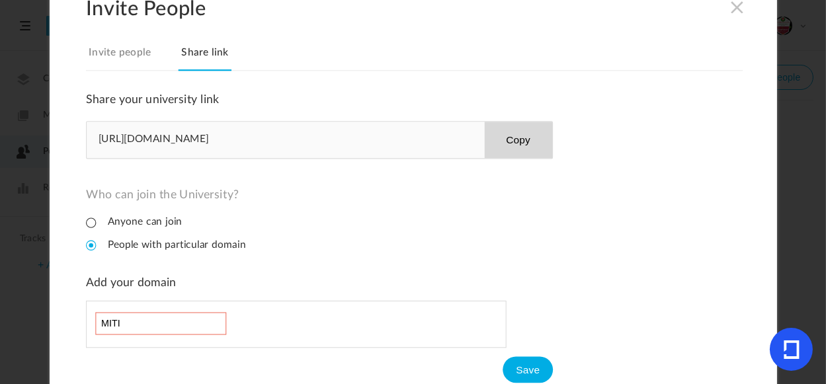
click at [362, 226] on div "Who can join the University? Anyone can join People with particular domain" at bounding box center [319, 224] width 467 height 73
click at [96, 223] on li "Anyone can join" at bounding box center [134, 222] width 96 height 13
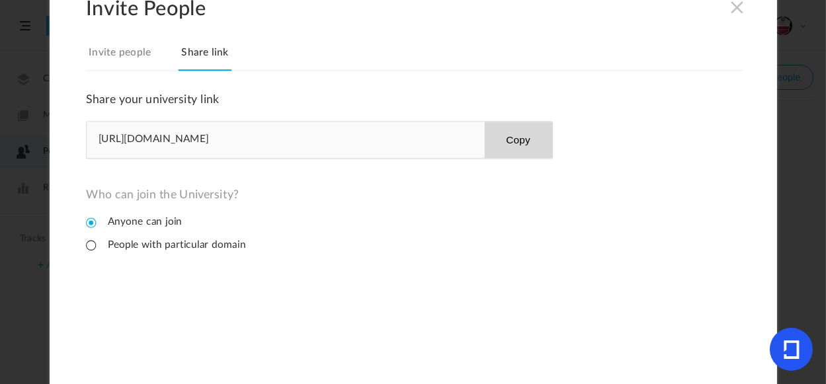
click at [88, 225] on li "Anyone can join" at bounding box center [134, 222] width 96 height 13
click at [87, 242] on li "People with particular domain" at bounding box center [166, 245] width 160 height 13
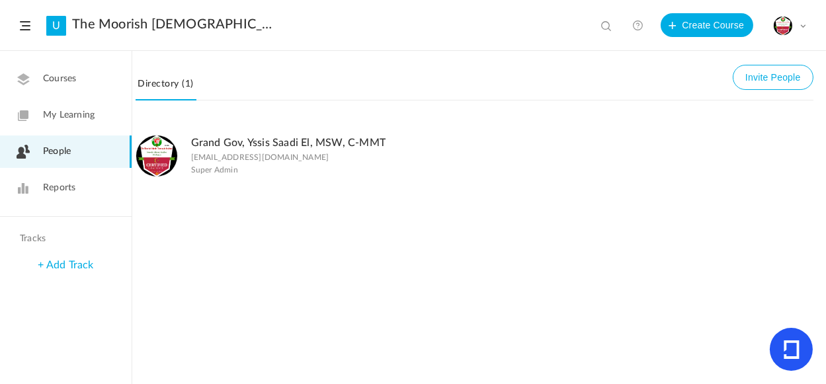
click at [805, 27] on span at bounding box center [802, 25] width 7 height 7
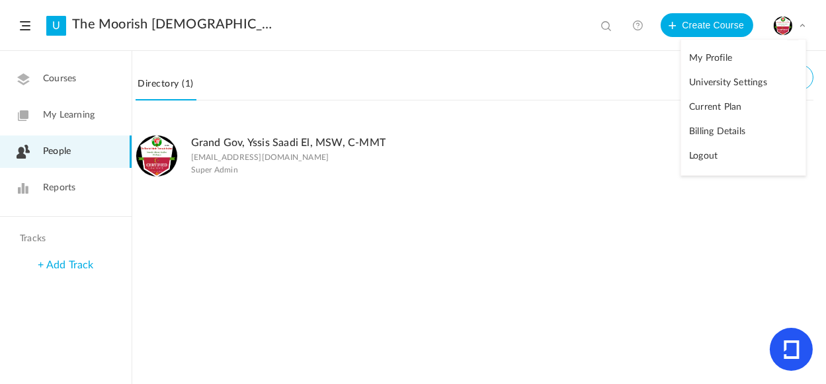
click at [723, 63] on link "My Profile" at bounding box center [743, 58] width 124 height 24
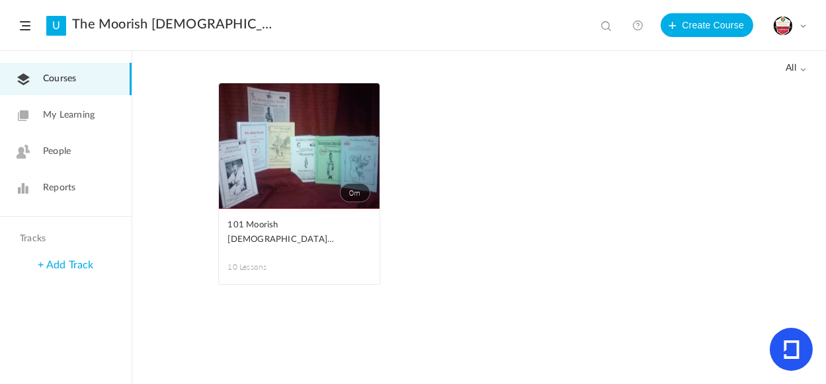
click at [805, 22] on div "My Profile University Settings Current Plan Billing Details Logout" at bounding box center [789, 26] width 33 height 20
click at [713, 158] on link "Logout" at bounding box center [743, 156] width 124 height 24
click at [268, 183] on link "0m" at bounding box center [299, 146] width 161 height 126
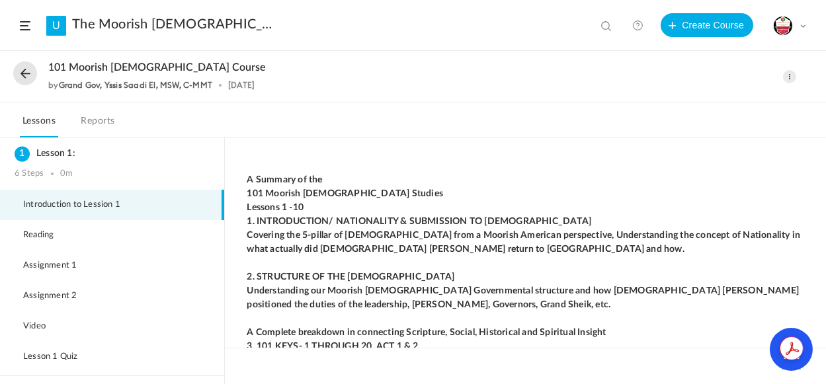
click at [281, 178] on strong "A Summary of the" at bounding box center [284, 179] width 75 height 9
click at [633, 237] on strong "Covering the 5-pillar of [DEMOGRAPHIC_DATA] from a Moorish American perspective…" at bounding box center [523, 242] width 553 height 23
click at [114, 206] on span "Introduction to Lession 1" at bounding box center [80, 205] width 114 height 11
click at [797, 20] on div "My Profile University Settings Current Plan Billing Details Logout" at bounding box center [789, 26] width 33 height 20
click at [739, 89] on link "University Settings" at bounding box center [743, 83] width 124 height 24
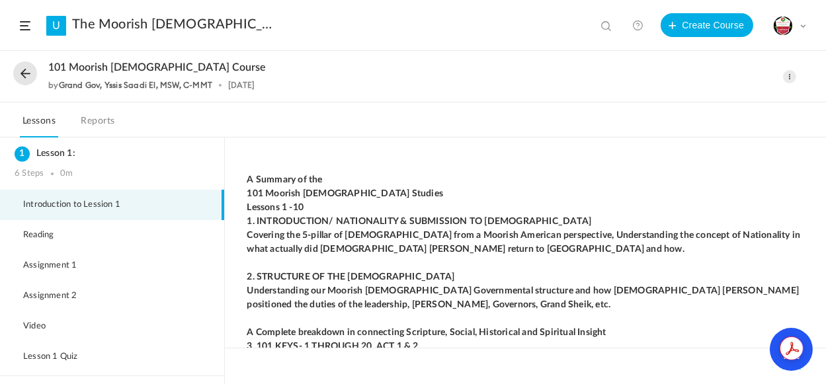
click at [788, 74] on span at bounding box center [789, 76] width 13 height 13
click at [690, 102] on link "Edit" at bounding box center [733, 106] width 124 height 24
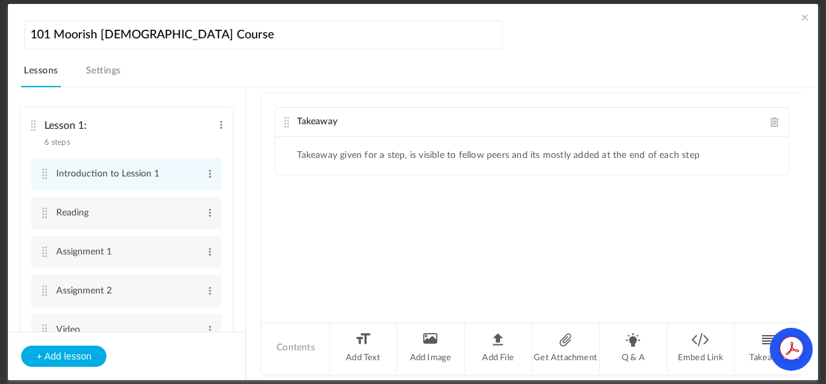
drag, startPoint x: 232, startPoint y: 117, endPoint x: 237, endPoint y: 126, distance: 9.8
click at [233, 145] on ul "Lesson 1: 6 steps Edit Delete Introduction to Lession 1 Edit Delete Reading Edi…" at bounding box center [126, 210] width 237 height 244
click at [32, 125] on cite at bounding box center [32, 125] width 9 height 11
click at [773, 120] on span at bounding box center [774, 122] width 9 height 10
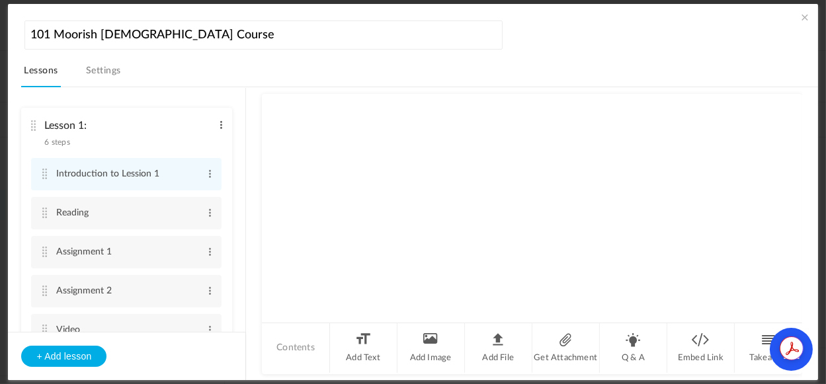
click at [216, 124] on span at bounding box center [221, 124] width 10 height 13
click at [190, 140] on link "Edit" at bounding box center [200, 147] width 52 height 16
click at [124, 153] on li "Lesson 1: 6 steps Edit Delete Introduction to Lession 1 Edit Delete Reading Edi…" at bounding box center [126, 268] width 211 height 320
click at [39, 126] on div "Lesson 1: 6 steps Edit Delete" at bounding box center [121, 130] width 181 height 35
click at [303, 351] on li "Contents" at bounding box center [295, 348] width 67 height 50
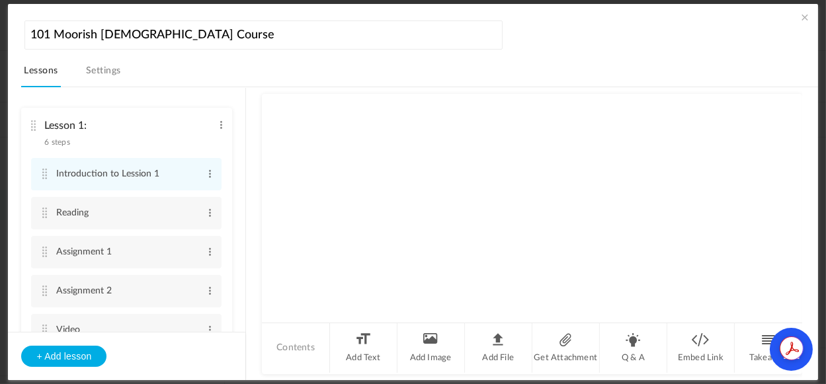
click at [111, 74] on link "Settings" at bounding box center [103, 74] width 40 height 25
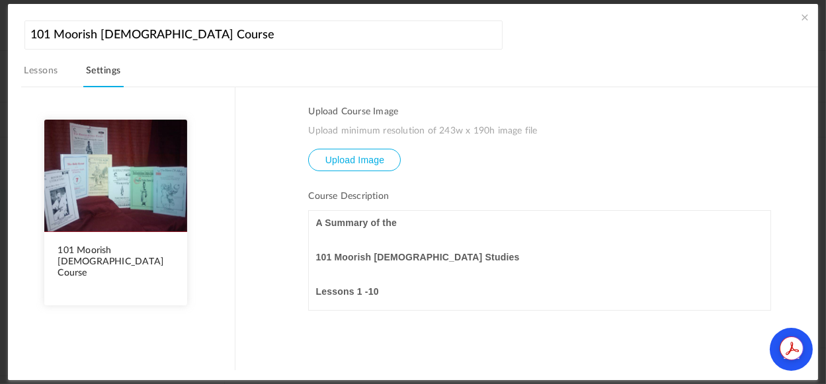
drag, startPoint x: 771, startPoint y: 216, endPoint x: 775, endPoint y: 229, distance: 13.6
click at [775, 229] on section "Upload Course Image Upload minimum resolution of 243w x 190h image file Upload …" at bounding box center [526, 229] width 582 height 284
click at [452, 290] on p "Lessons 1 -10" at bounding box center [539, 291] width 448 height 17
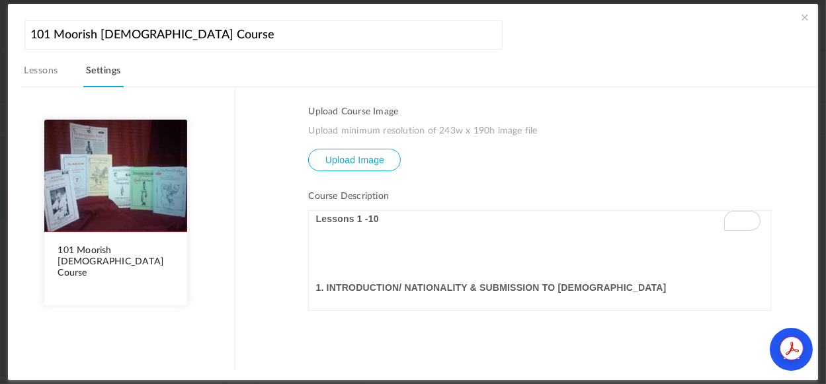
scroll to position [56, 0]
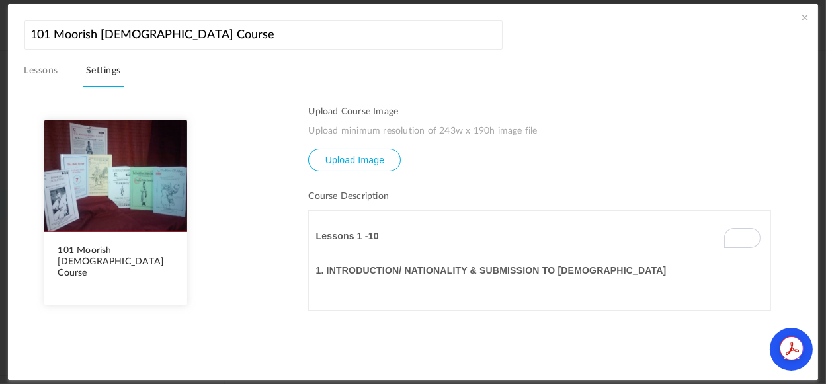
click at [625, 266] on p "1. INTRODUCTION/ NATIONALITY & SUBMISSION TO [DEMOGRAPHIC_DATA]" at bounding box center [539, 270] width 448 height 17
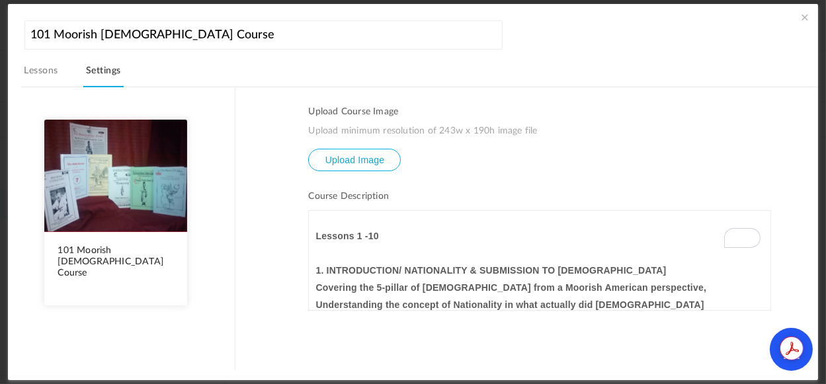
drag, startPoint x: 769, startPoint y: 218, endPoint x: 769, endPoint y: 225, distance: 7.3
click at [769, 225] on section "Upload Course Image Upload minimum resolution of 243w x 190h image file Upload …" at bounding box center [526, 229] width 582 height 284
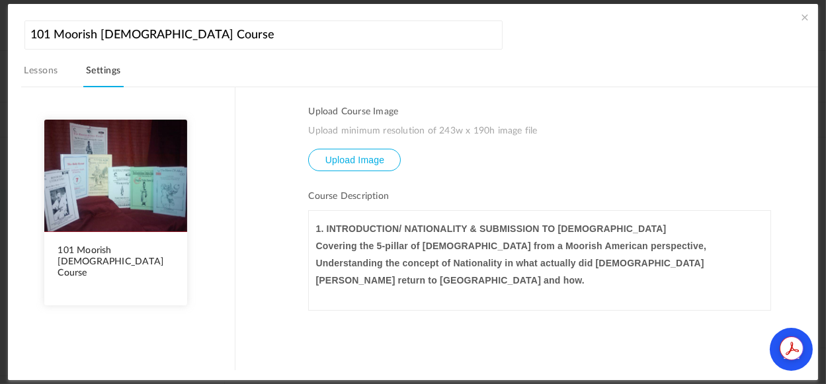
scroll to position [145, 0]
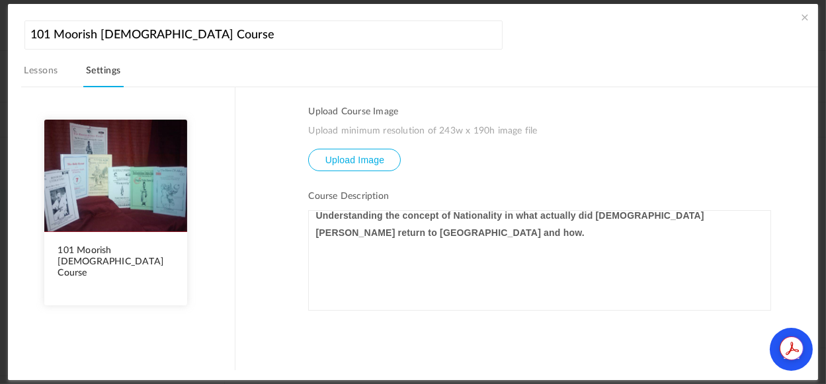
click at [690, 241] on p "To enrich screen reader interactions, please activate Accessibility in Grammarl…" at bounding box center [539, 249] width 448 height 17
click at [317, 276] on p "To enrich screen reader interactions, please activate Accessibility in Grammarl…" at bounding box center [539, 284] width 448 height 17
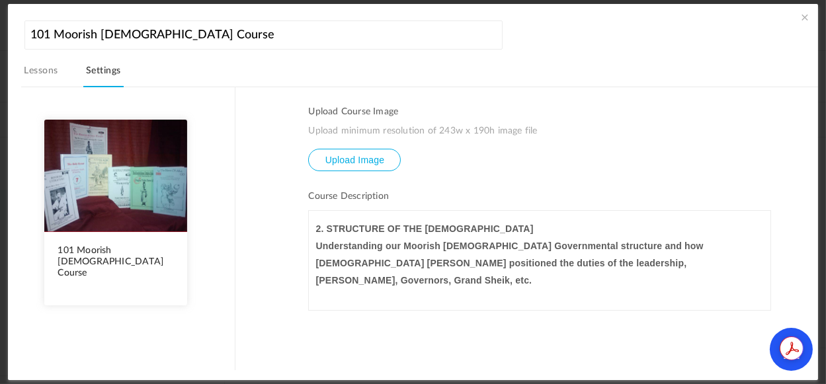
scroll to position [185, 0]
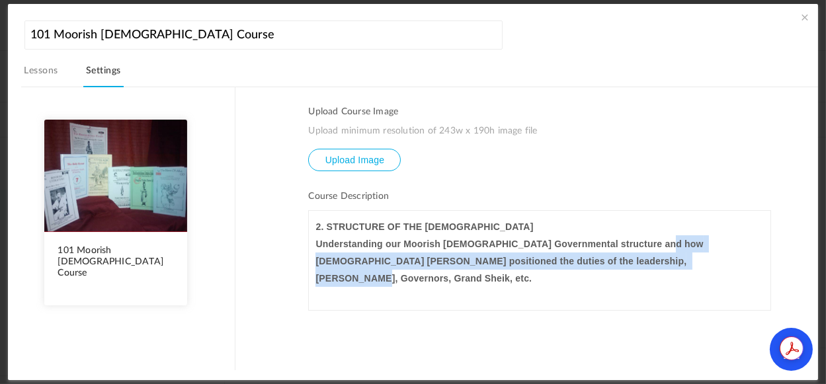
click at [655, 239] on strong "Understanding our Moorish [DEMOGRAPHIC_DATA] Governmental structure and how [DE…" at bounding box center [539, 261] width 448 height 52
click at [657, 251] on strong "Understanding our Moorish [DEMOGRAPHIC_DATA] Governmental structure and how [DE…" at bounding box center [539, 261] width 448 height 52
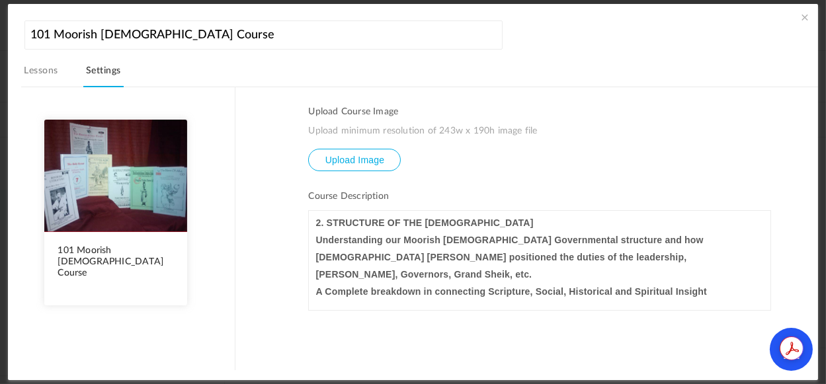
scroll to position [206, 0]
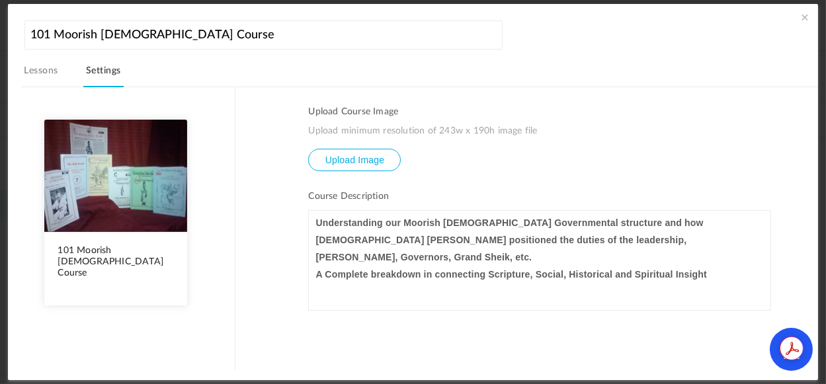
click at [730, 266] on p "A Complete breakdown in connecting Scripture, Social, Historical and Spiritual …" at bounding box center [539, 274] width 448 height 17
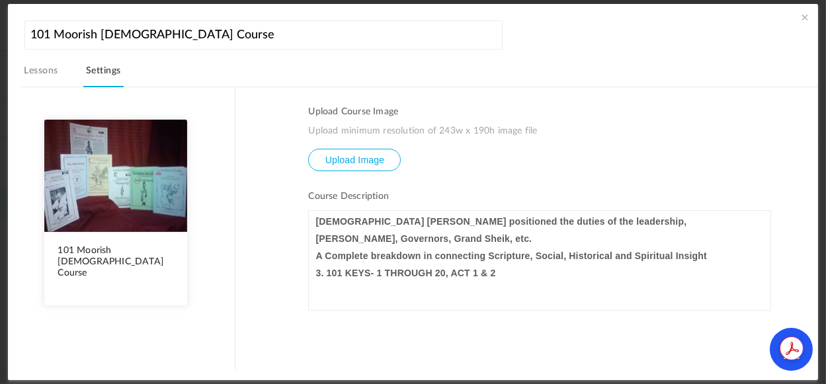
click at [633, 264] on p "3. 101 KEYS- 1 THROUGH 20, ACT 1 & 2" at bounding box center [539, 272] width 448 height 17
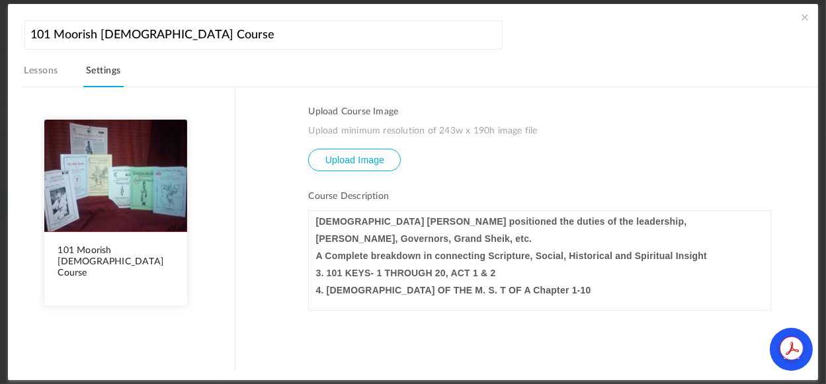
click at [621, 299] on p "To enrich screen reader interactions, please activate Accessibility in Grammarl…" at bounding box center [539, 307] width 448 height 17
click at [532, 299] on p "5. 101 KEYS- 20 THROUGH 40, ACT 3 & 4" at bounding box center [539, 307] width 448 height 17
click at [623, 316] on p "6. [DEMOGRAPHIC_DATA] OF THE M. S. T OF A CHAPTER 5-10" at bounding box center [539, 324] width 448 height 17
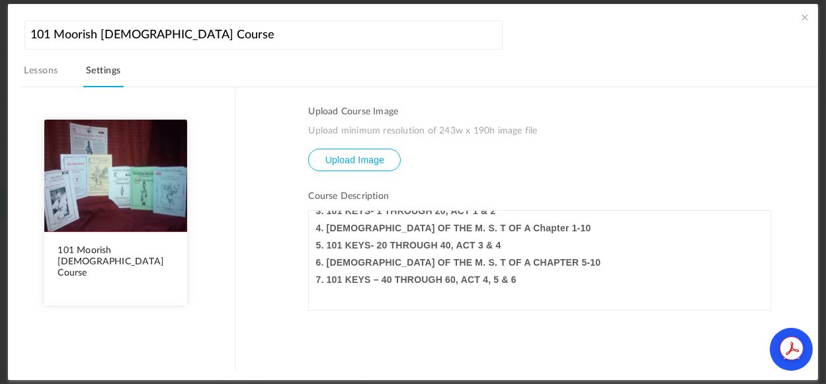
click at [631, 288] on p "To enrich screen reader interactions, please activate Accessibility in Grammarl…" at bounding box center [539, 296] width 448 height 17
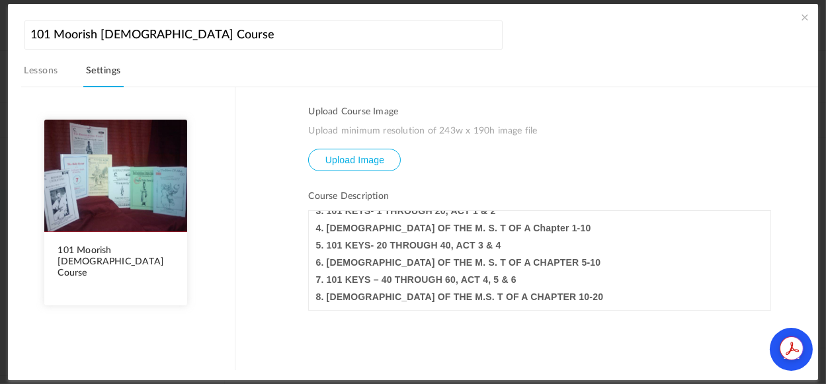
click at [623, 288] on p "8. [DEMOGRAPHIC_DATA] OF THE M.S. T OF A CHAPTER 10-20" at bounding box center [539, 296] width 448 height 17
click at [323, 305] on p "To enrich screen reader interactions, please activate Accessibility in Grammarl…" at bounding box center [539, 313] width 448 height 17
click at [548, 288] on p "8. [DEMOGRAPHIC_DATA] OF THE M.S. T OF A CHAPTER 10-" at bounding box center [539, 296] width 448 height 17
click at [594, 305] on p "9. 101 KEYS – 60 THROUGH 101, ACT 7, Chapter 20-30" at bounding box center [539, 313] width 448 height 17
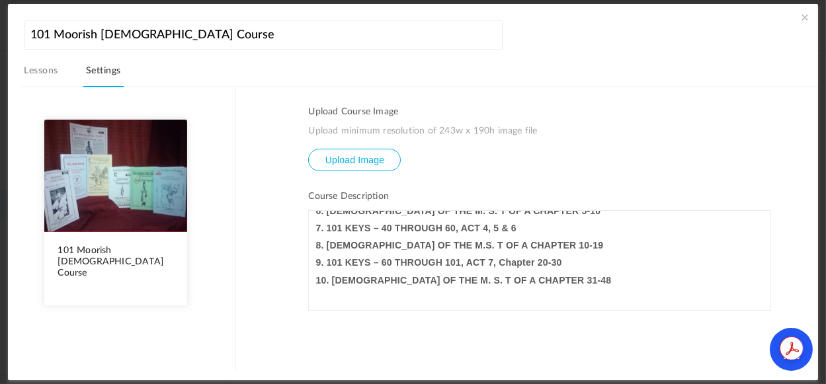
scroll to position [352, 0]
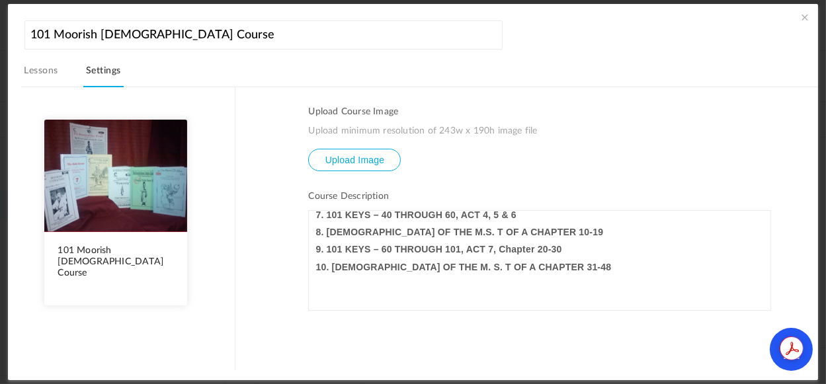
click at [603, 258] on p "10. [DEMOGRAPHIC_DATA] OF THE M. S. T OF A CHAPTER 31-48" at bounding box center [539, 266] width 448 height 17
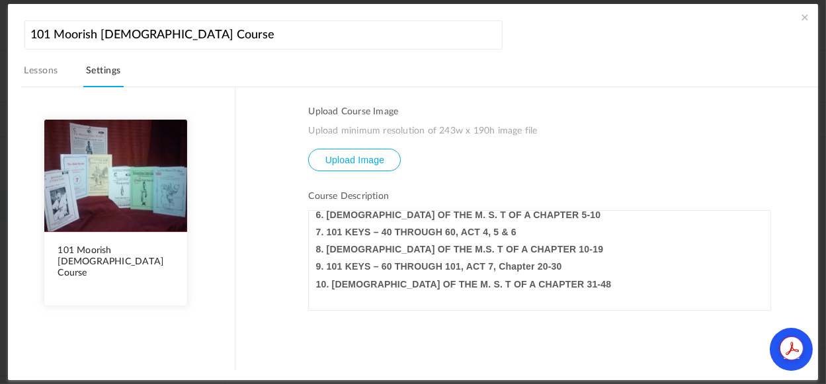
click at [335, 293] on p "To enrich screen reader interactions, please activate Accessibility in Grammarl…" at bounding box center [539, 301] width 448 height 17
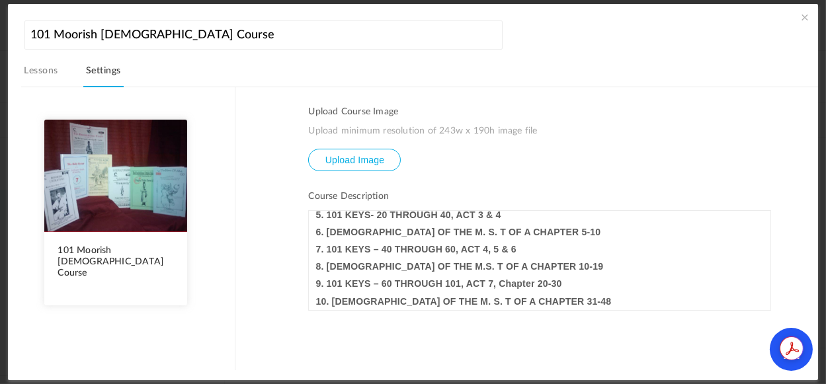
scroll to position [299, 0]
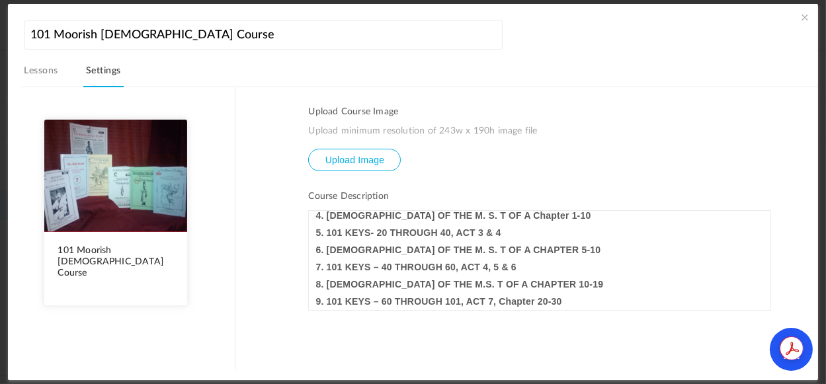
drag, startPoint x: 764, startPoint y: 289, endPoint x: 766, endPoint y: 309, distance: 19.9
click at [766, 309] on div "A Summary of the 101 Moorish [DEMOGRAPHIC_DATA] Studies Lessons 1 -10 1. INTROD…" at bounding box center [539, 260] width 463 height 100
click at [607, 311] on p "10. [DEMOGRAPHIC_DATA] OF THE M. S. T OF A CHAPTER 31-48" at bounding box center [539, 319] width 448 height 17
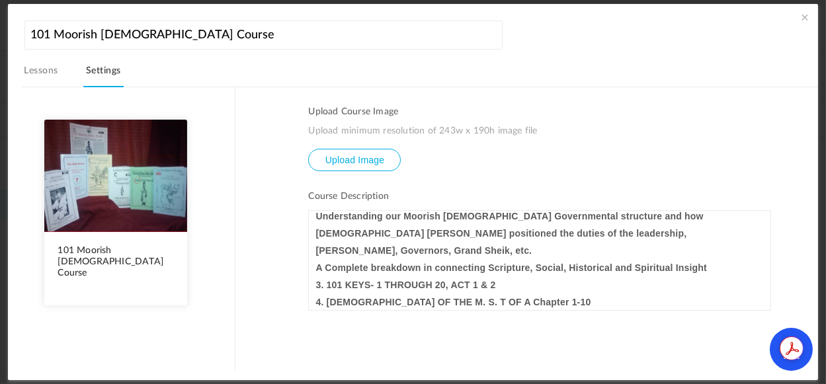
scroll to position [97, 0]
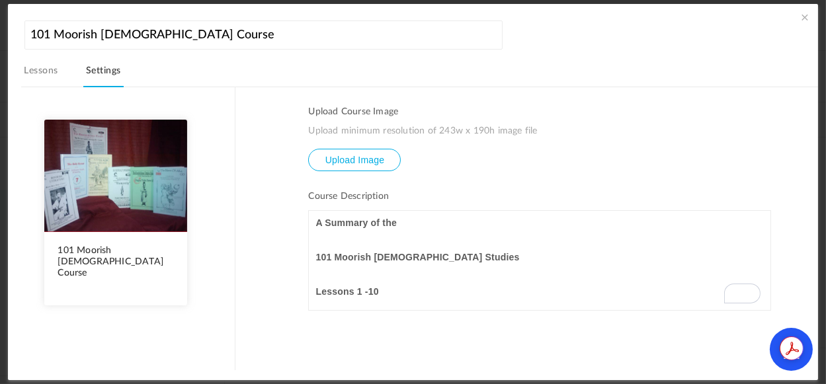
click at [432, 222] on p "A Summary of the" at bounding box center [539, 222] width 448 height 17
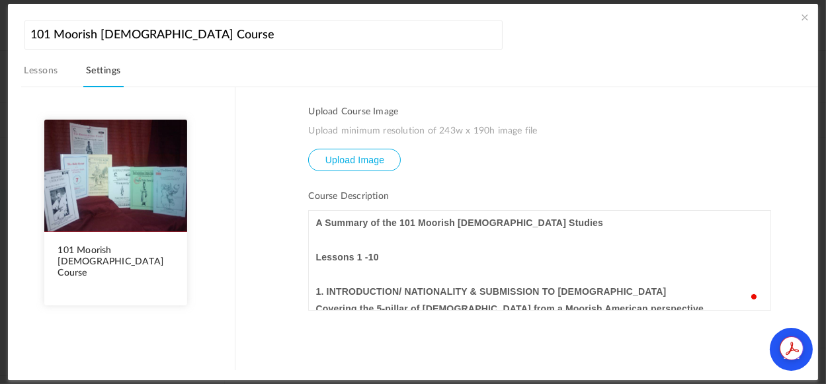
click at [405, 257] on p "Lessons 1 -10" at bounding box center [539, 257] width 448 height 17
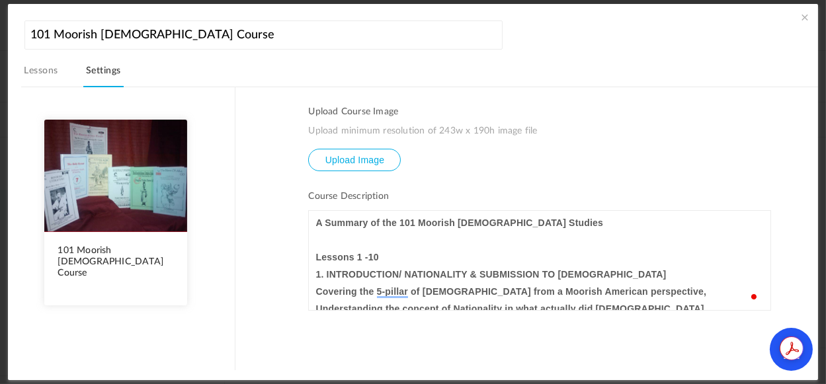
click at [334, 239] on p "To enrich screen reader interactions, please activate Accessibility in Grammarl…" at bounding box center [539, 239] width 448 height 17
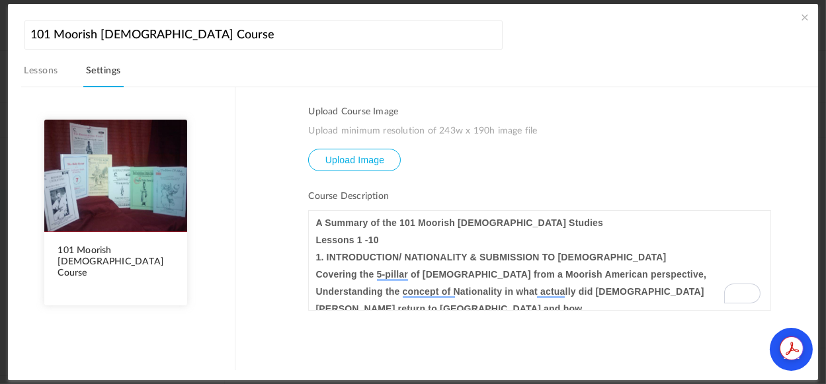
click at [414, 240] on p "Lessons 1 -10" at bounding box center [539, 239] width 448 height 17
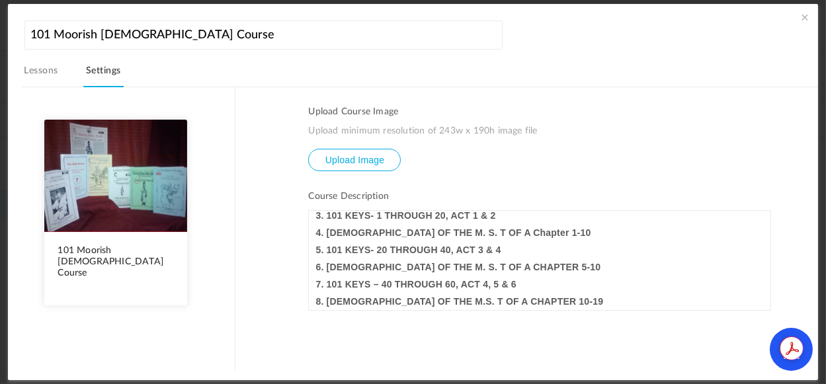
click at [35, 70] on link "Lessons" at bounding box center [40, 74] width 39 height 25
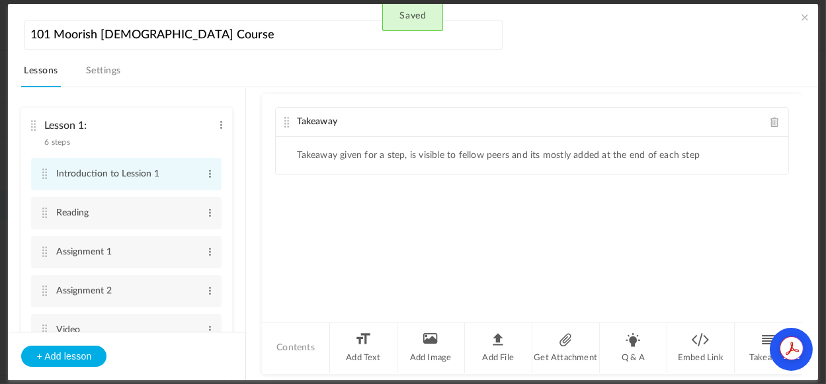
click at [43, 175] on cite at bounding box center [44, 174] width 9 height 11
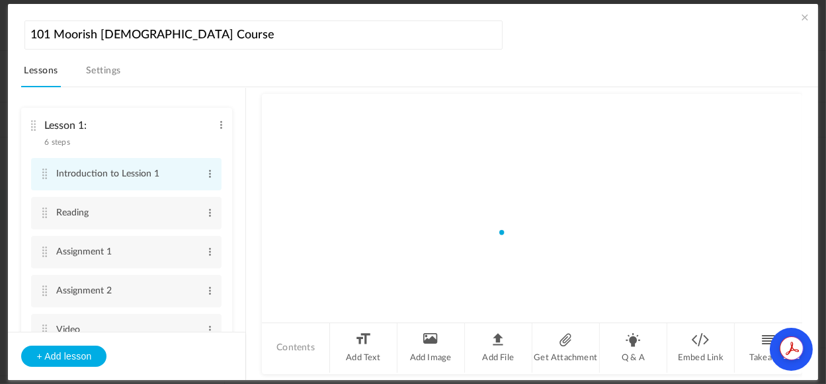
click at [43, 175] on cite at bounding box center [44, 174] width 9 height 11
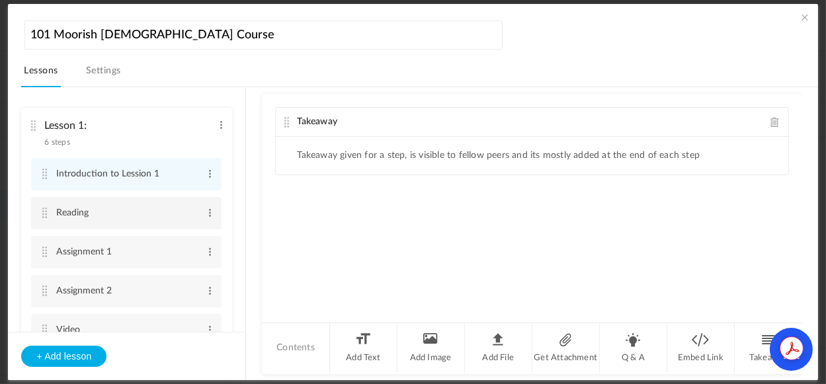
click at [47, 212] on cite at bounding box center [44, 213] width 9 height 11
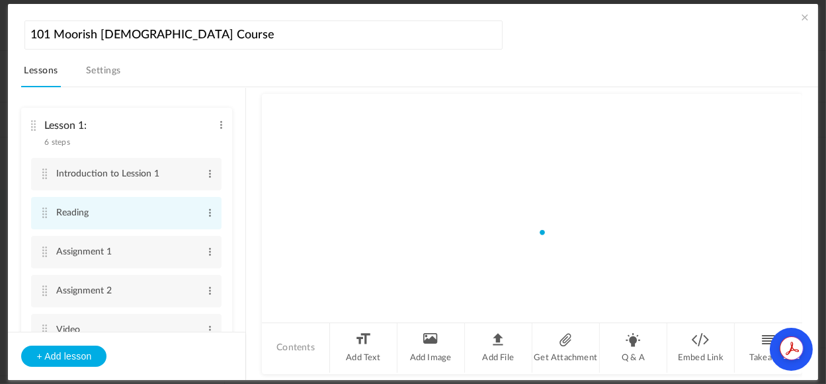
click at [47, 212] on cite at bounding box center [44, 213] width 9 height 11
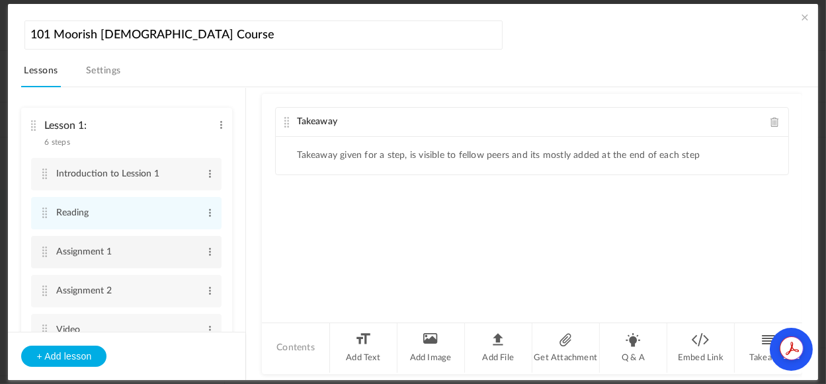
click at [46, 251] on cite at bounding box center [44, 252] width 9 height 11
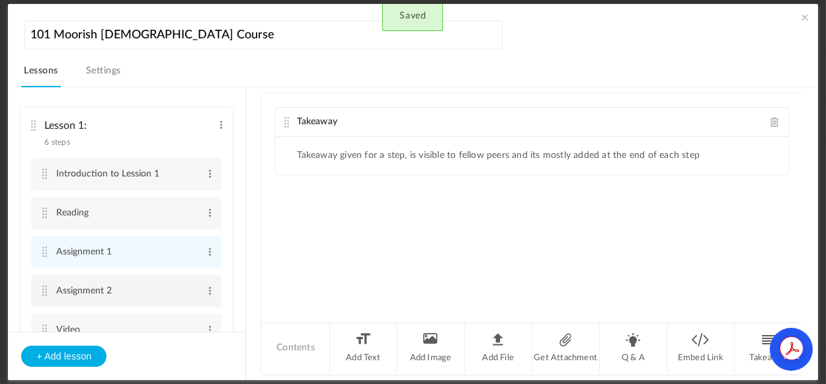
click at [44, 288] on cite at bounding box center [44, 291] width 9 height 11
click at [206, 176] on span at bounding box center [210, 173] width 10 height 13
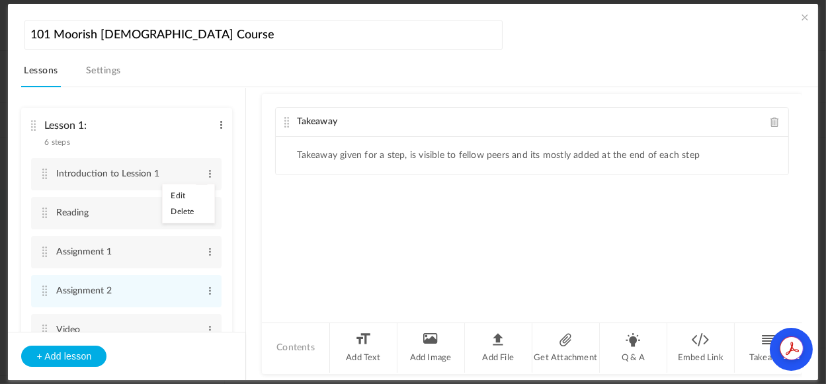
click at [219, 128] on span at bounding box center [221, 124] width 10 height 13
click at [195, 145] on link "Edit" at bounding box center [200, 147] width 52 height 16
click at [216, 124] on span at bounding box center [221, 124] width 10 height 13
click at [34, 127] on cite at bounding box center [32, 125] width 9 height 11
click at [309, 232] on div "Takeaway Takeaway given for a step, is visible to fellow peers and its mostly a…" at bounding box center [531, 207] width 539 height 227
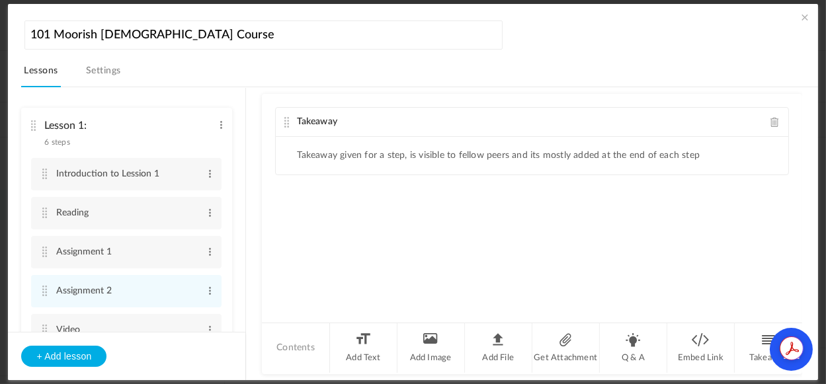
click at [56, 142] on span "6 steps" at bounding box center [56, 142] width 25 height 8
click at [34, 126] on cite at bounding box center [32, 125] width 9 height 11
click at [44, 174] on cite at bounding box center [44, 174] width 9 height 11
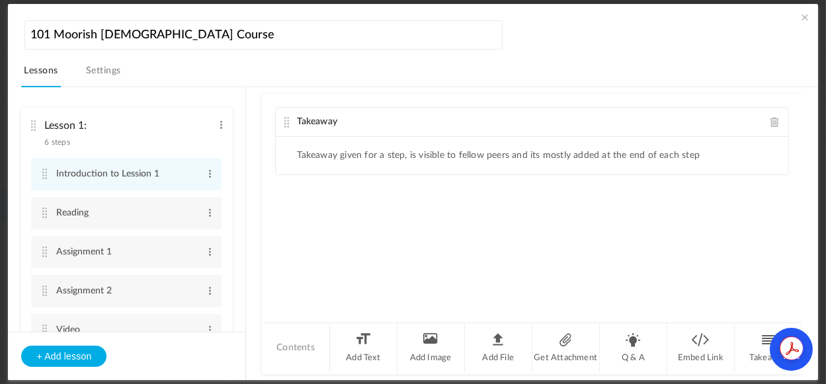
click at [770, 120] on span at bounding box center [774, 122] width 9 height 10
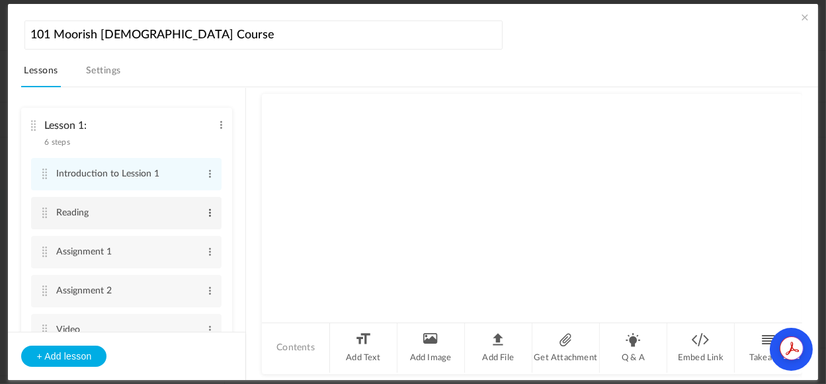
click at [210, 212] on span at bounding box center [210, 212] width 10 height 13
click at [44, 210] on cite at bounding box center [44, 213] width 9 height 11
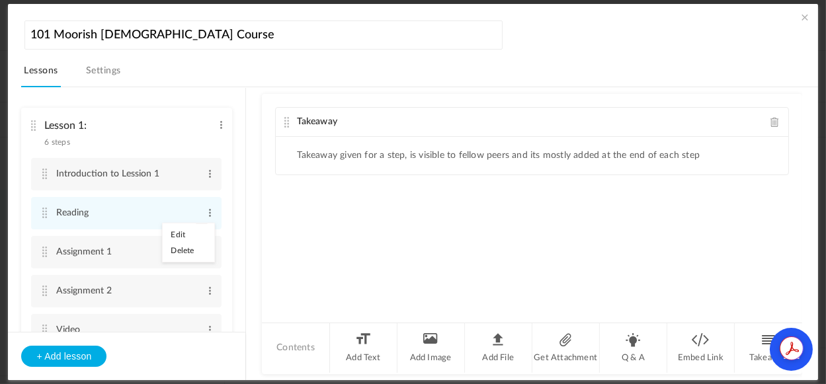
click at [770, 122] on span at bounding box center [774, 122] width 9 height 10
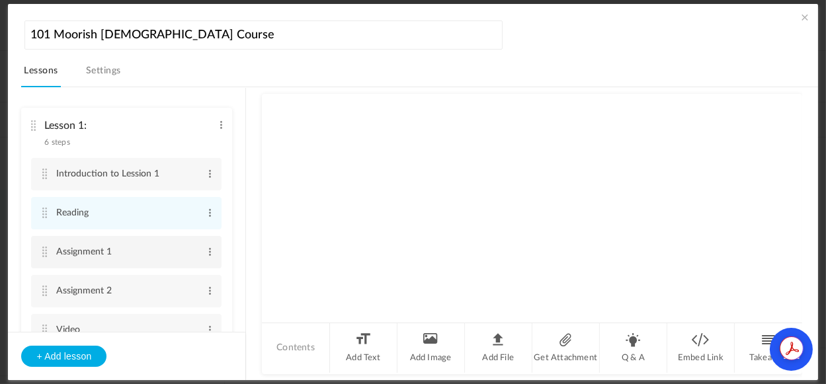
click at [41, 249] on cite at bounding box center [44, 252] width 9 height 11
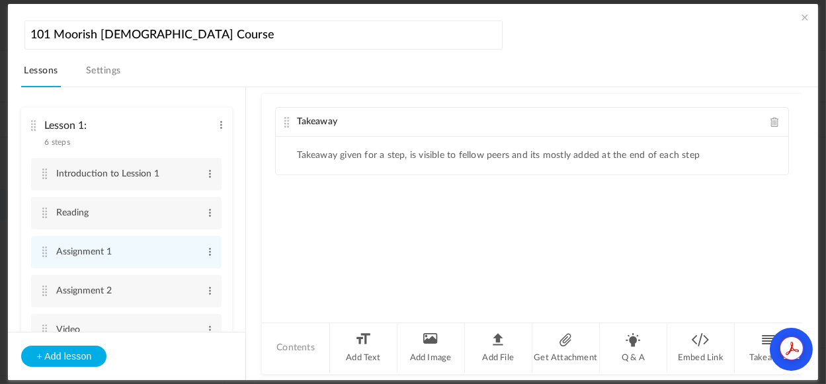
click at [770, 122] on span at bounding box center [774, 122] width 9 height 10
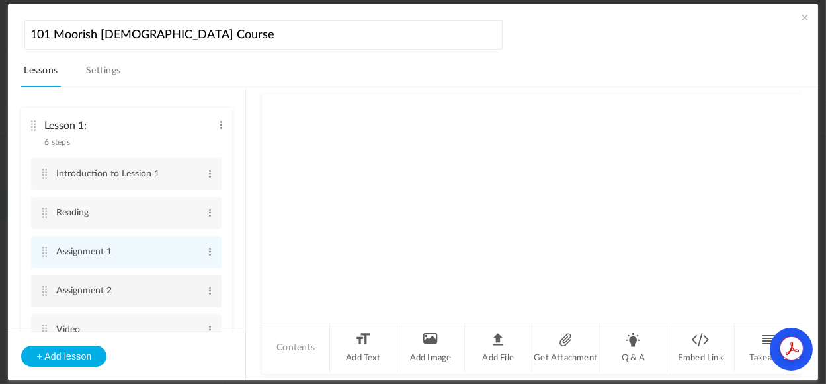
click at [41, 290] on cite at bounding box center [44, 291] width 9 height 11
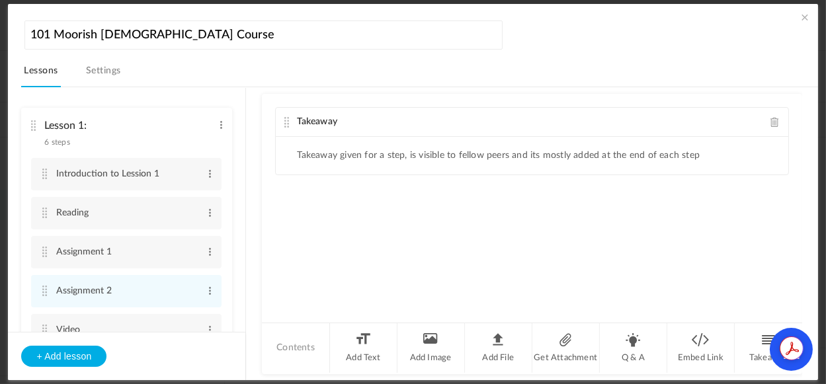
click at [770, 118] on span at bounding box center [774, 122] width 9 height 10
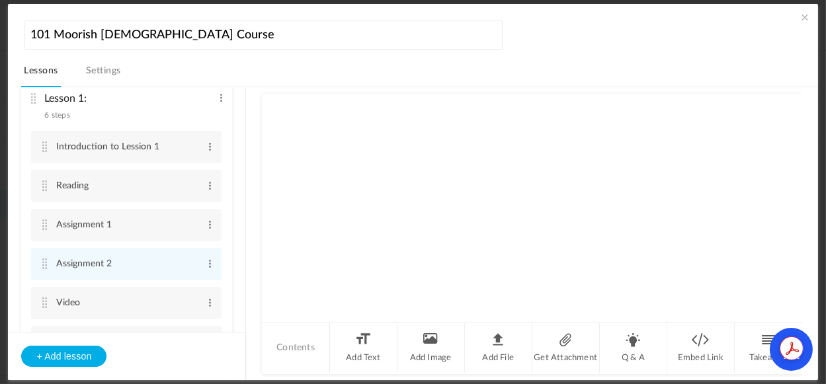
scroll to position [62, 0]
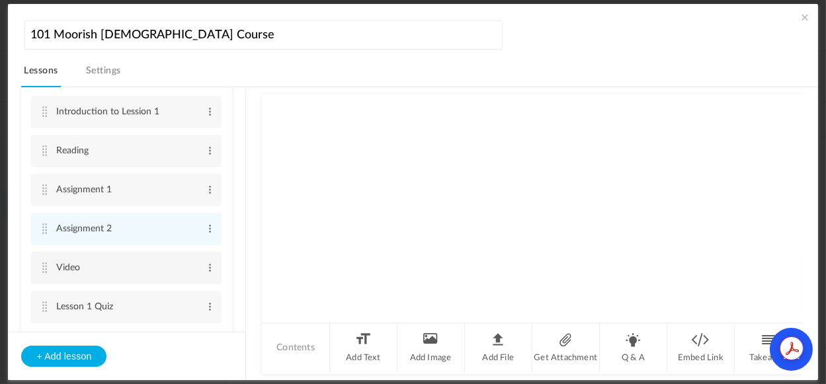
click at [43, 264] on cite at bounding box center [44, 267] width 9 height 11
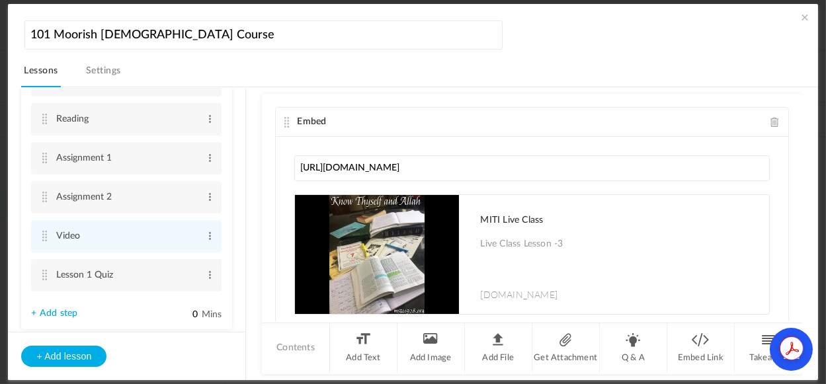
scroll to position [123, 0]
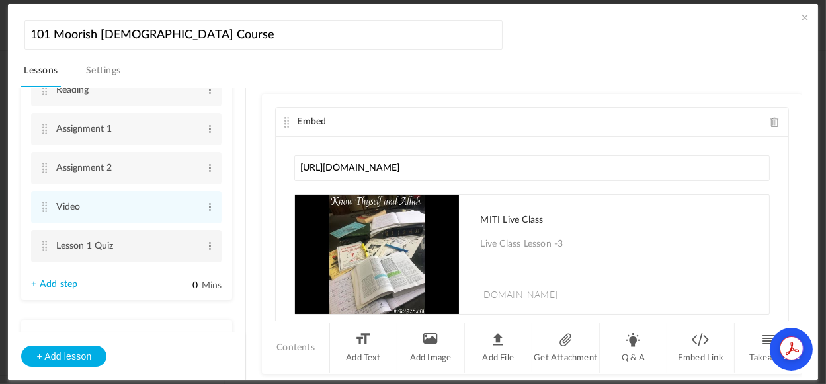
click at [43, 243] on cite at bounding box center [44, 246] width 9 height 11
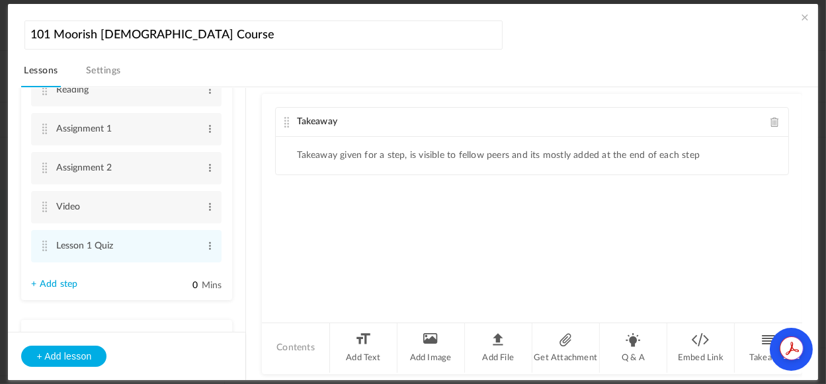
click at [770, 120] on span at bounding box center [774, 122] width 9 height 10
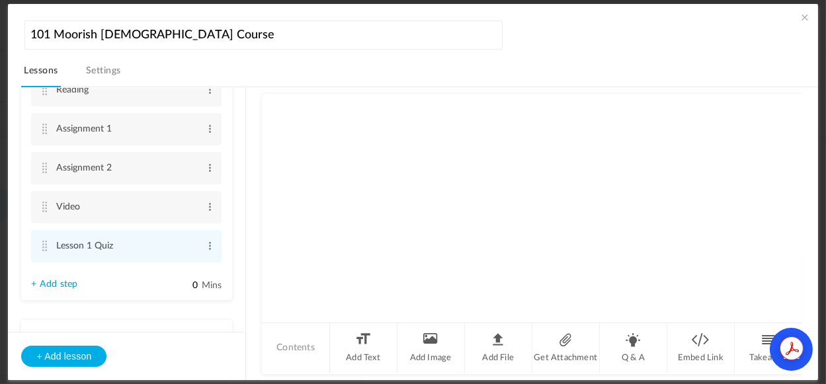
scroll to position [0, 0]
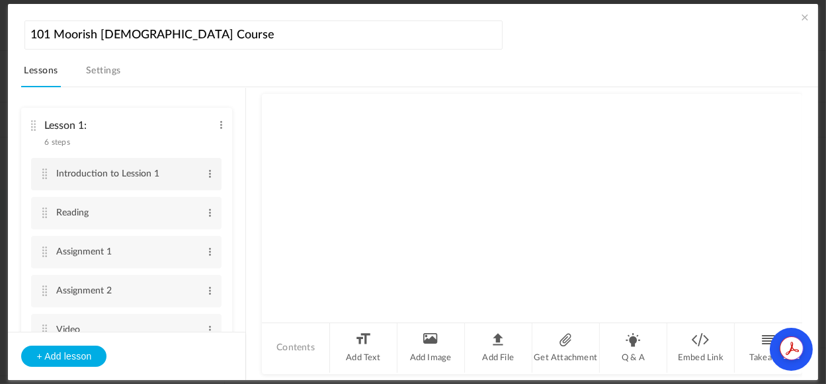
click at [41, 173] on cite at bounding box center [44, 174] width 9 height 11
